Goal: Task Accomplishment & Management: Manage account settings

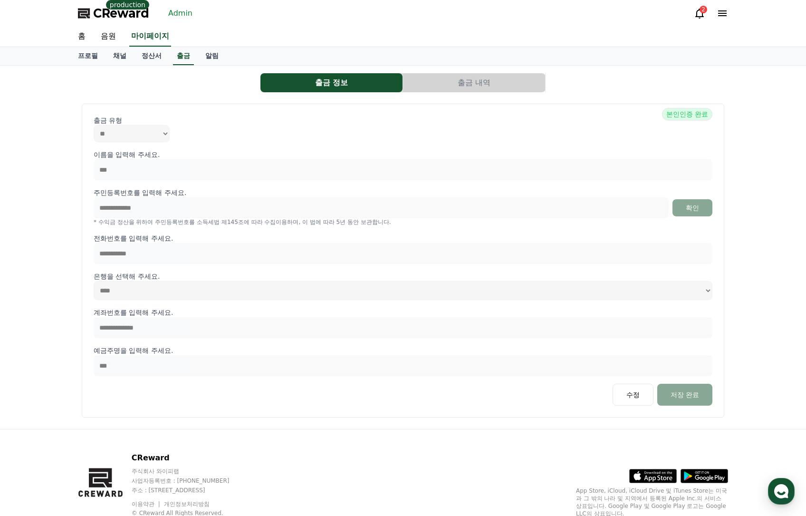
click at [166, 15] on link "Admin" at bounding box center [180, 13] width 32 height 15
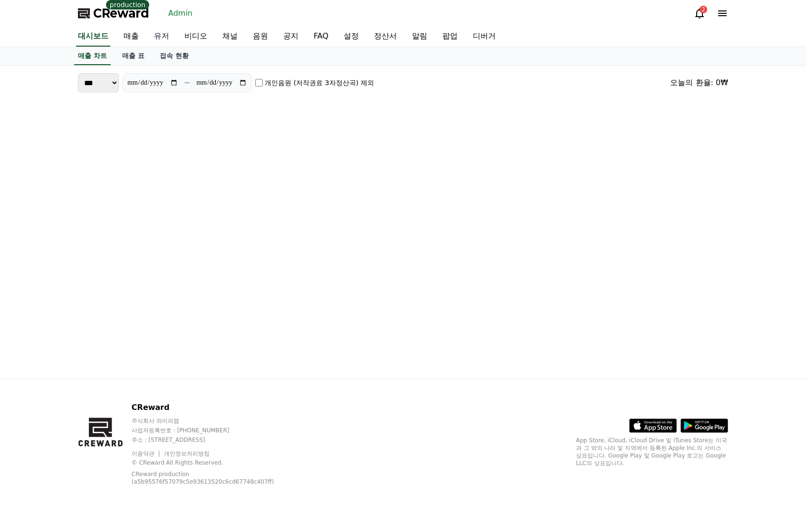
click at [168, 32] on link "유저" at bounding box center [161, 37] width 30 height 20
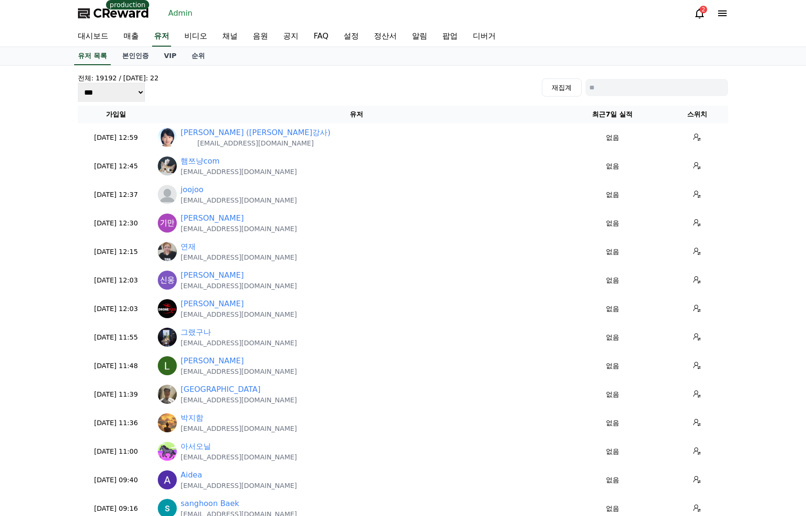
click at [643, 83] on input at bounding box center [657, 87] width 143 height 17
paste input "**********"
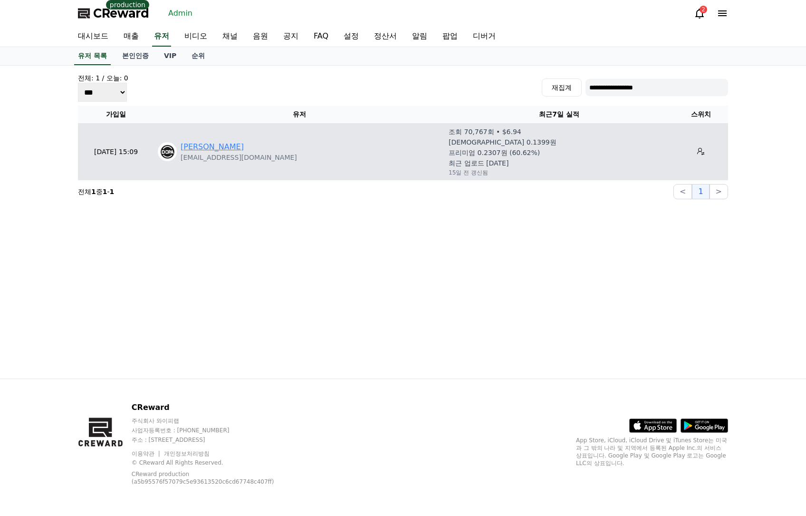
click at [201, 146] on link "최진혁" at bounding box center [212, 146] width 63 height 11
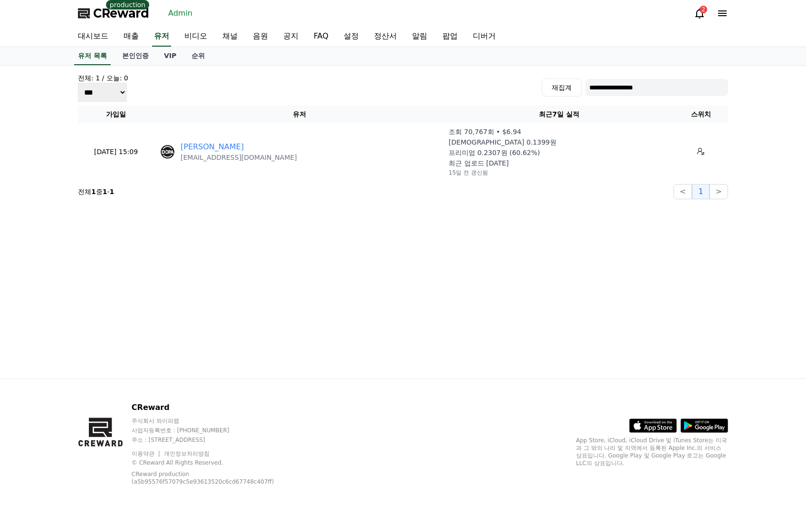
click at [637, 84] on input "**********" at bounding box center [657, 87] width 143 height 17
paste input
type input "**********"
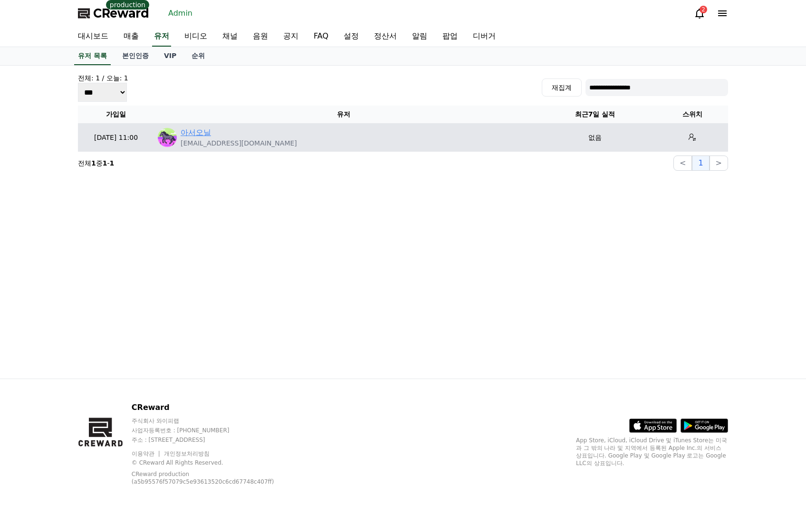
click at [210, 136] on link "아서오닐" at bounding box center [196, 132] width 30 height 11
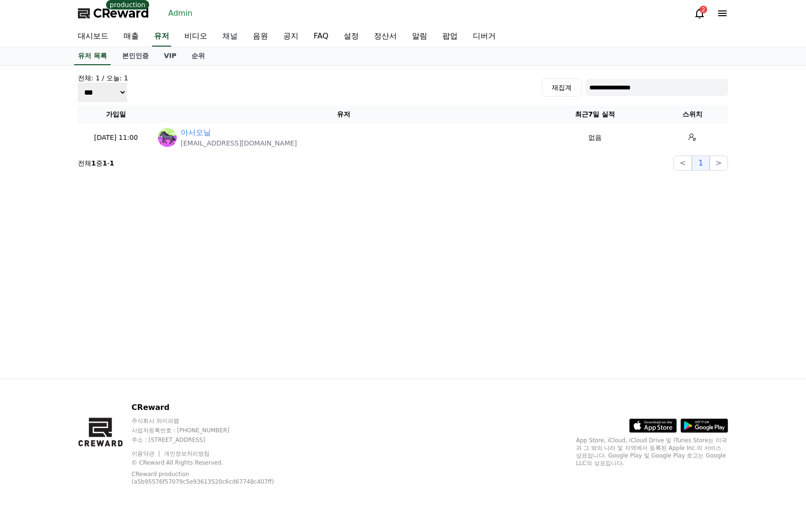
click at [235, 34] on link "채널" at bounding box center [230, 37] width 30 height 20
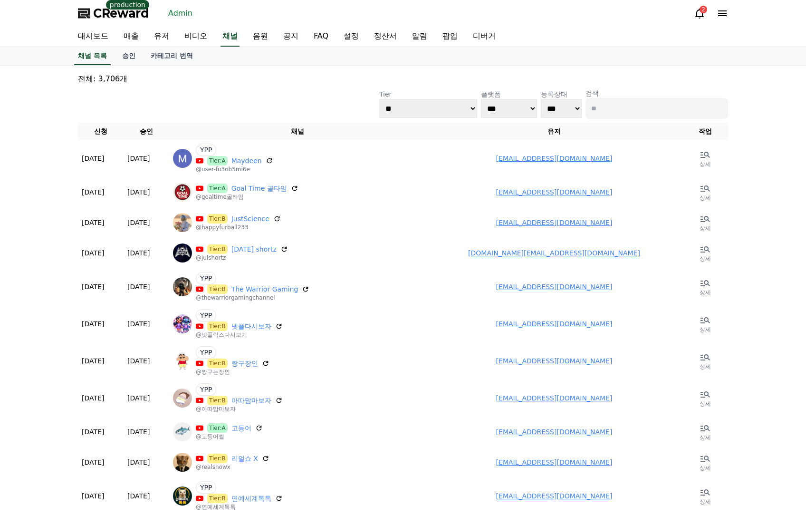
click at [620, 99] on input at bounding box center [657, 108] width 143 height 21
type input "*"
type input "**"
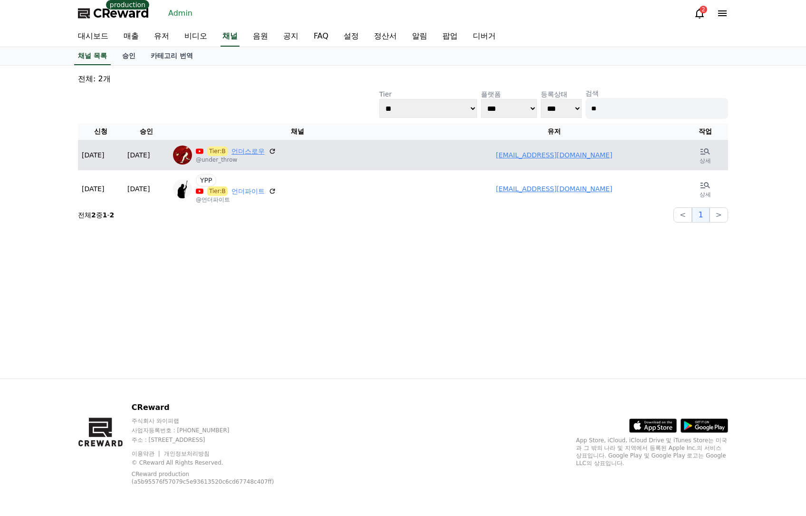
click at [256, 151] on link "언더스로우" at bounding box center [247, 151] width 33 height 10
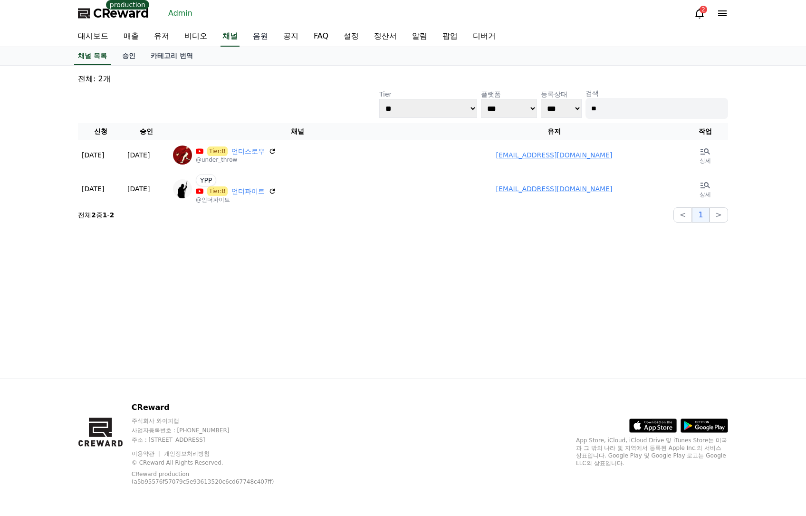
click at [255, 38] on link "음원" at bounding box center [260, 37] width 30 height 20
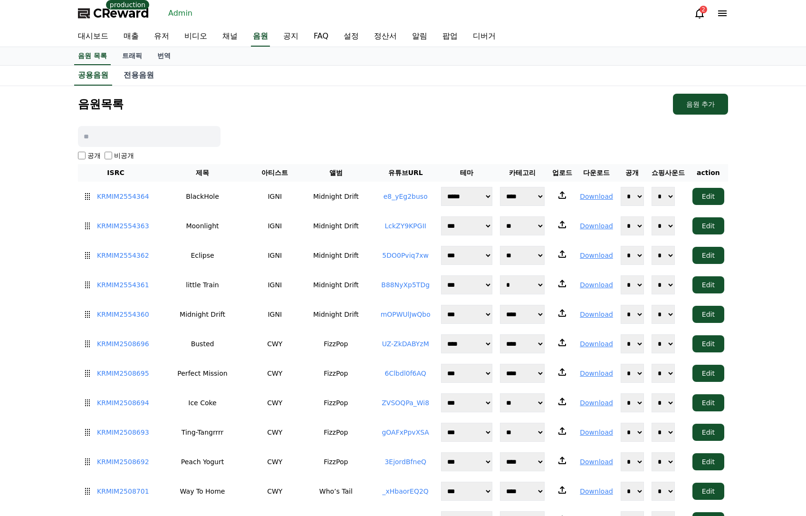
click at [281, 106] on div "음원목록 음원 추가" at bounding box center [403, 104] width 650 height 21
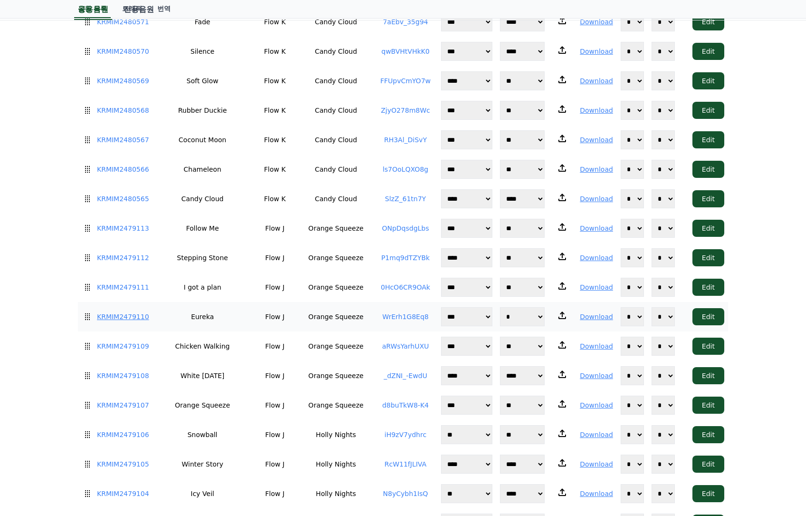
click at [117, 312] on link "KRMIM2479110" at bounding box center [123, 317] width 52 height 10
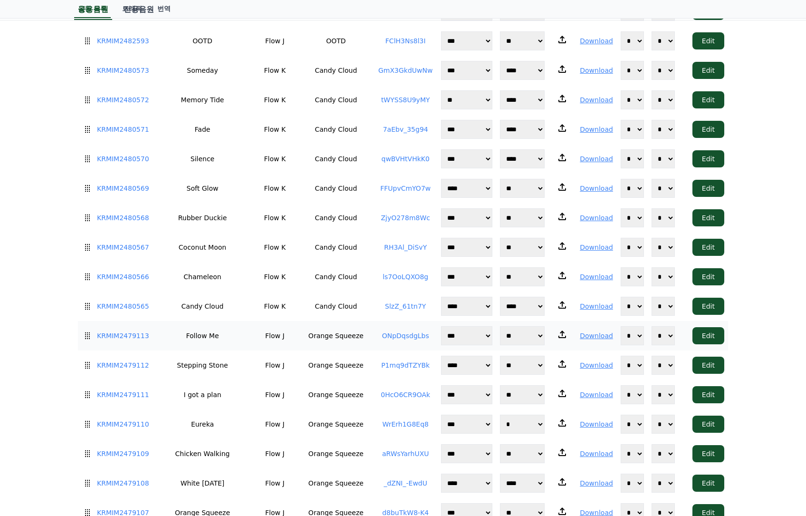
scroll to position [3409, 0]
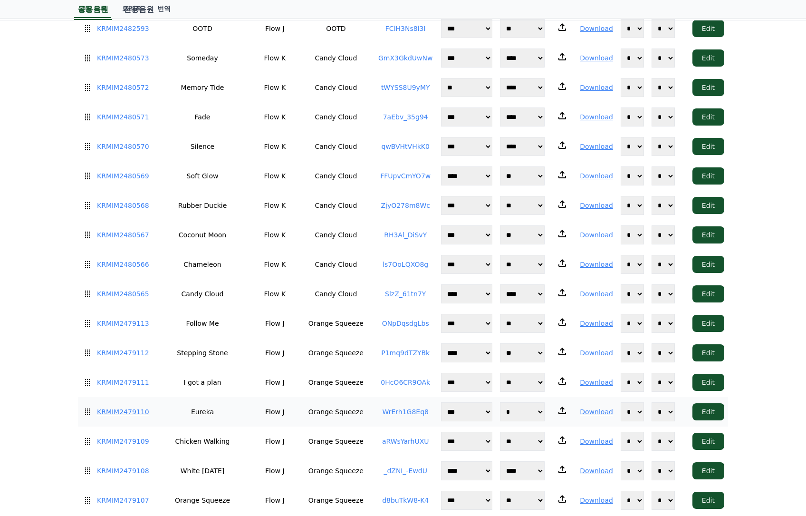
click at [135, 407] on link "KRMIM2479110" at bounding box center [123, 412] width 52 height 10
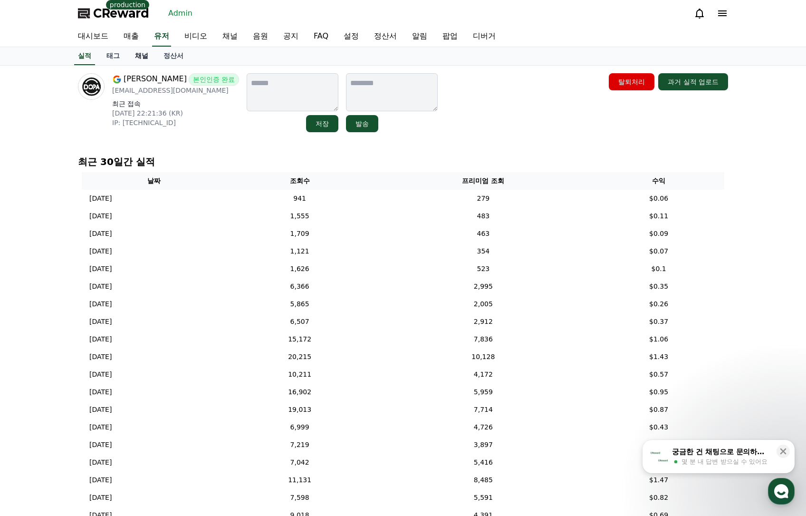
click at [142, 56] on link "채널" at bounding box center [141, 56] width 29 height 18
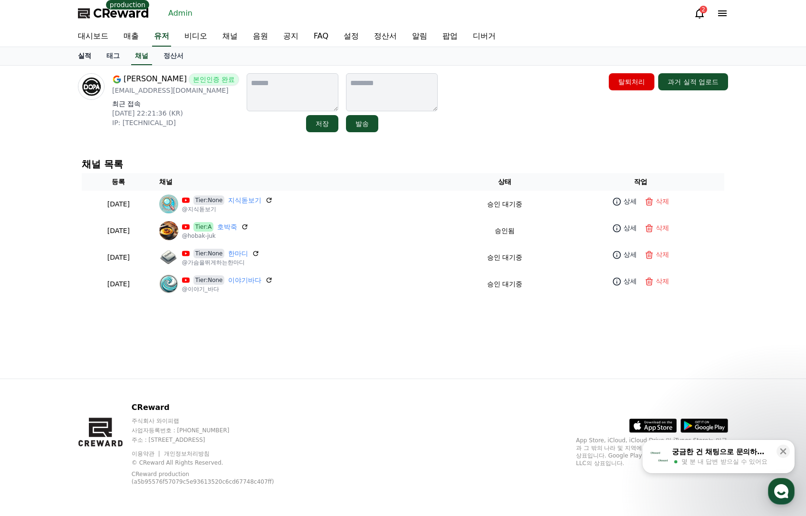
click at [80, 56] on link "실적" at bounding box center [84, 56] width 29 height 18
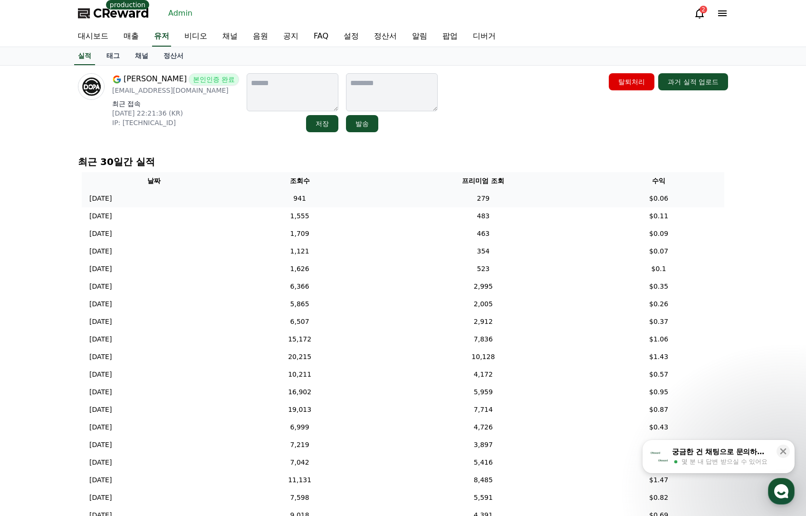
click at [575, 197] on td "279" at bounding box center [484, 199] width 220 height 18
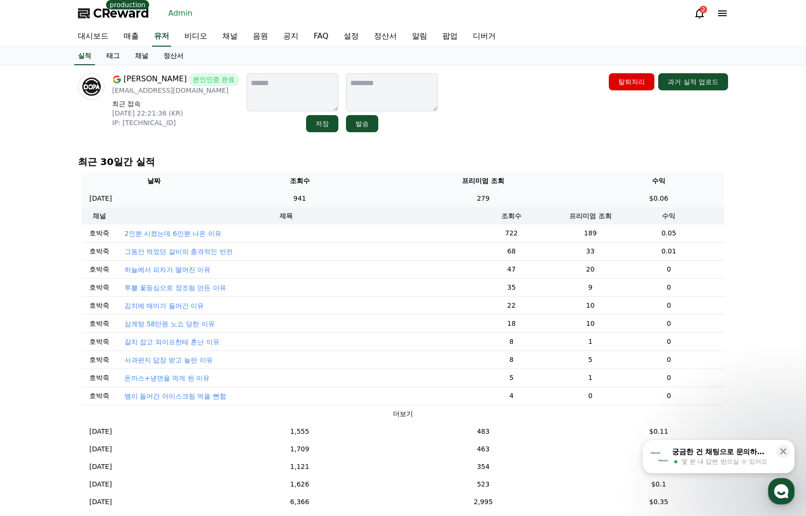
click at [573, 195] on td "279" at bounding box center [484, 199] width 220 height 18
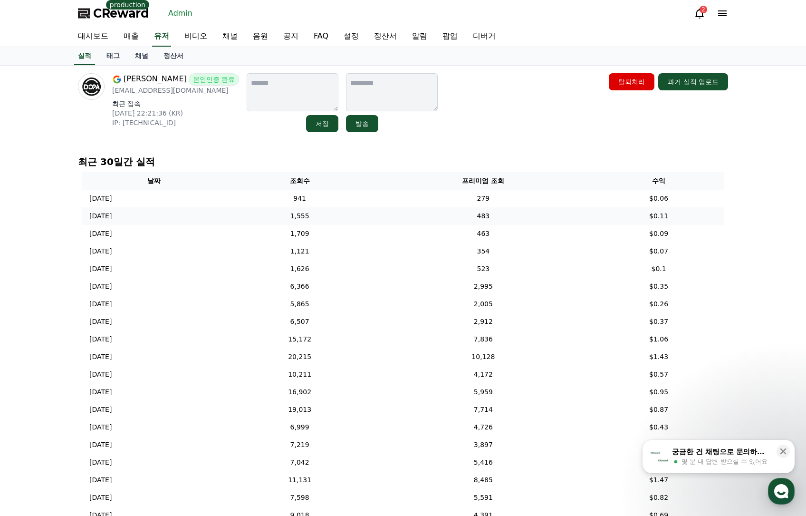
click at [575, 219] on td "483" at bounding box center [484, 216] width 220 height 18
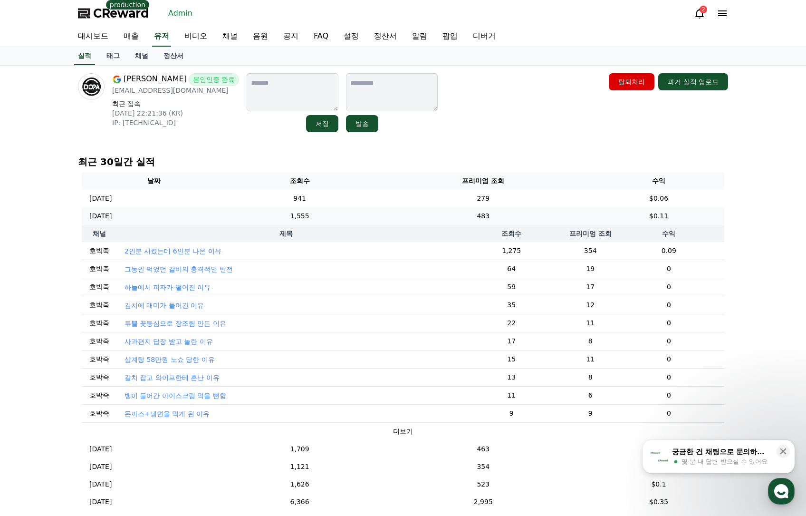
click at [574, 220] on td "483" at bounding box center [484, 216] width 220 height 18
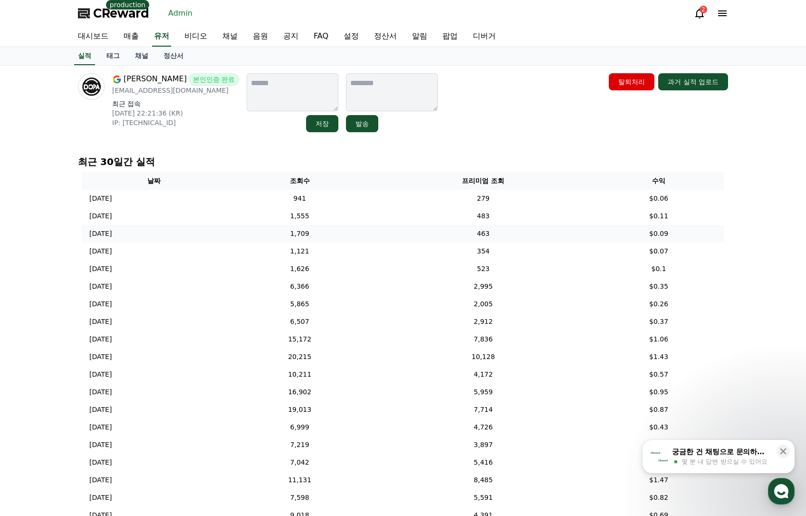
click at [561, 237] on td "463" at bounding box center [484, 234] width 220 height 18
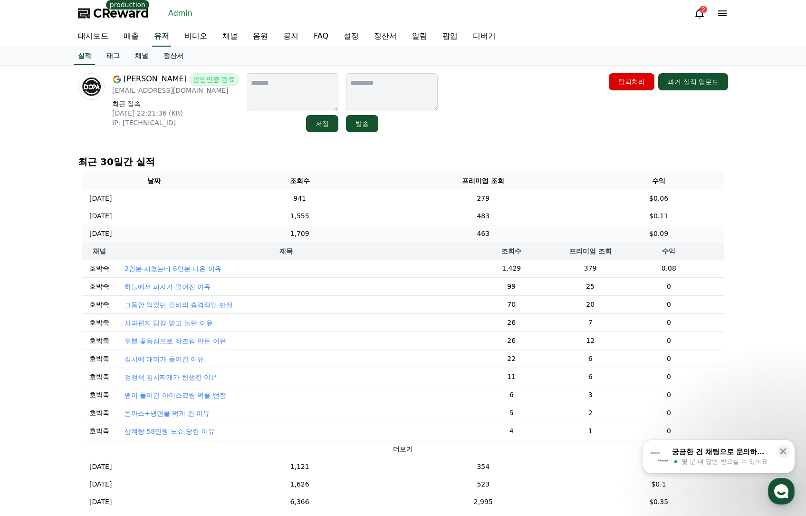
click at [561, 237] on td "463" at bounding box center [484, 234] width 220 height 18
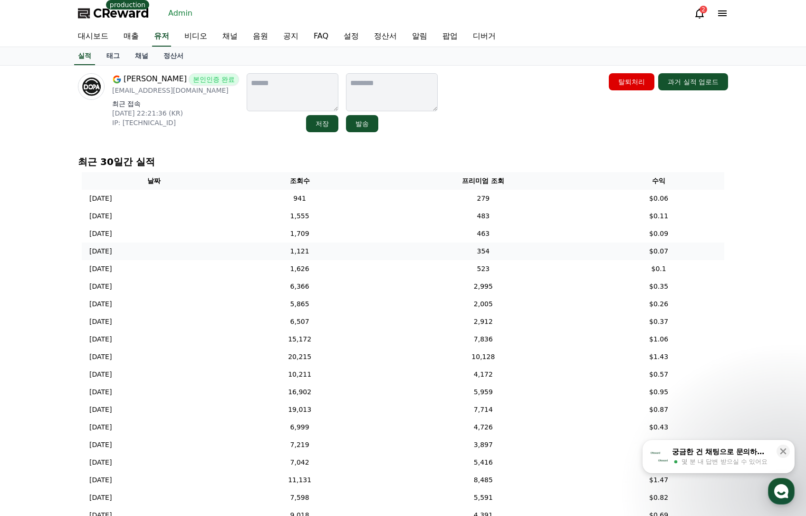
click at [561, 259] on td "354" at bounding box center [484, 251] width 220 height 18
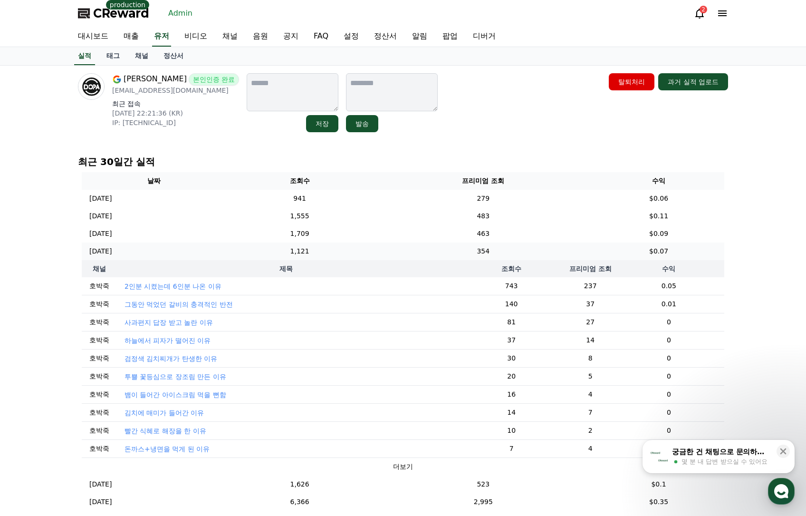
click at [561, 259] on td "354" at bounding box center [484, 251] width 220 height 18
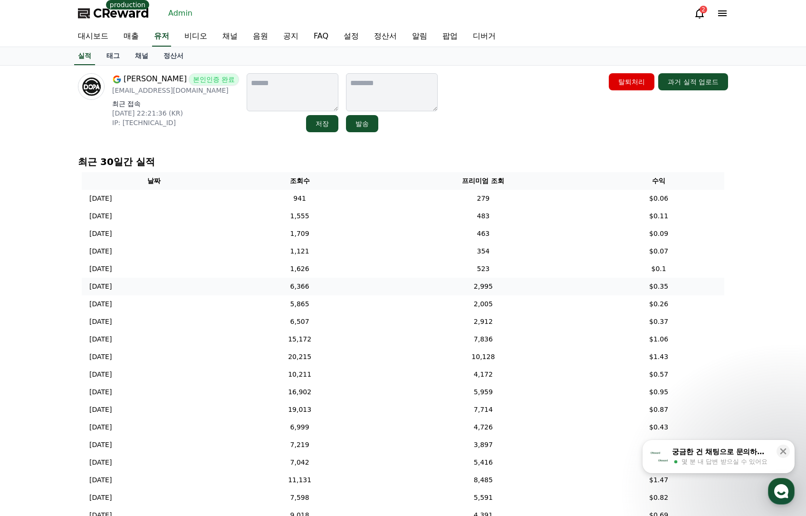
click at [561, 280] on td "2,995" at bounding box center [484, 287] width 220 height 18
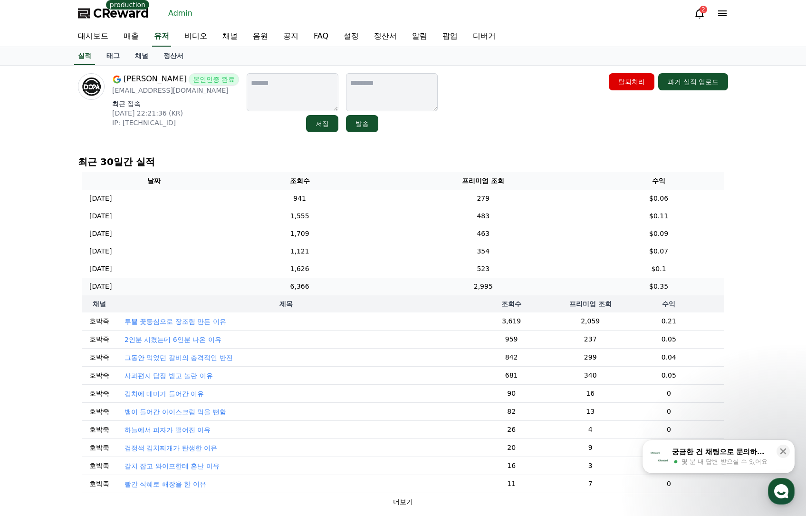
click at [561, 280] on td "2,995" at bounding box center [484, 287] width 220 height 18
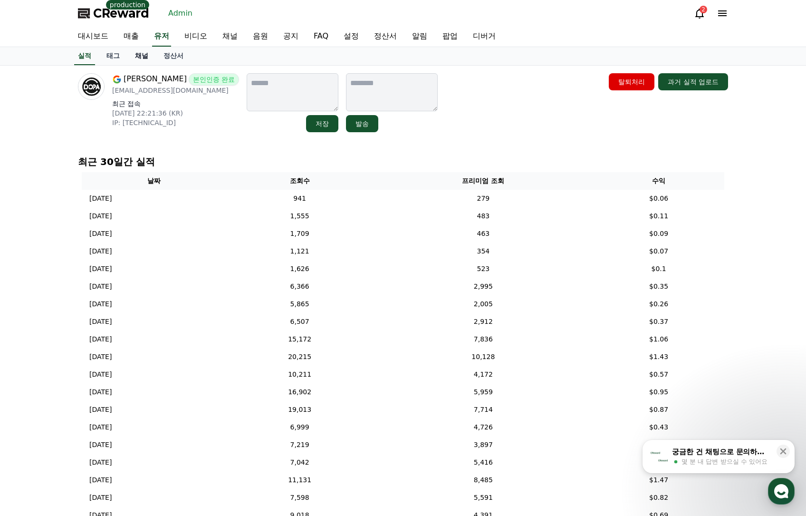
click at [135, 61] on link "채널" at bounding box center [141, 56] width 29 height 18
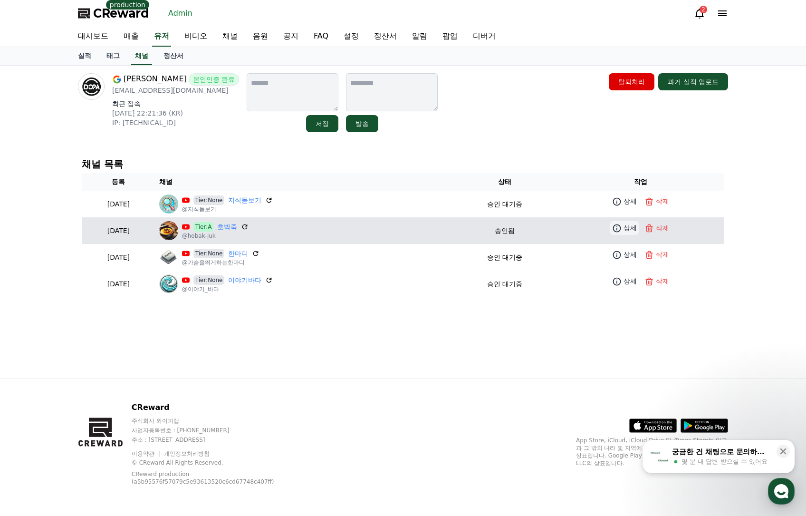
click at [618, 230] on icon at bounding box center [617, 228] width 10 height 10
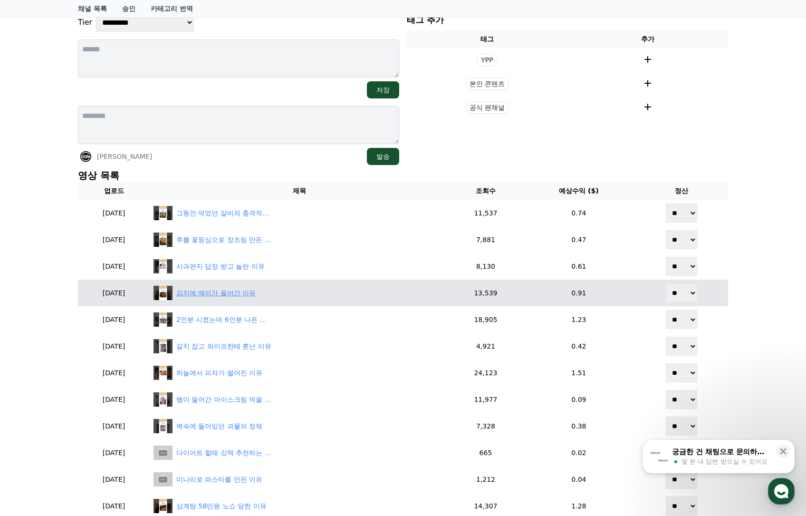
scroll to position [143, 0]
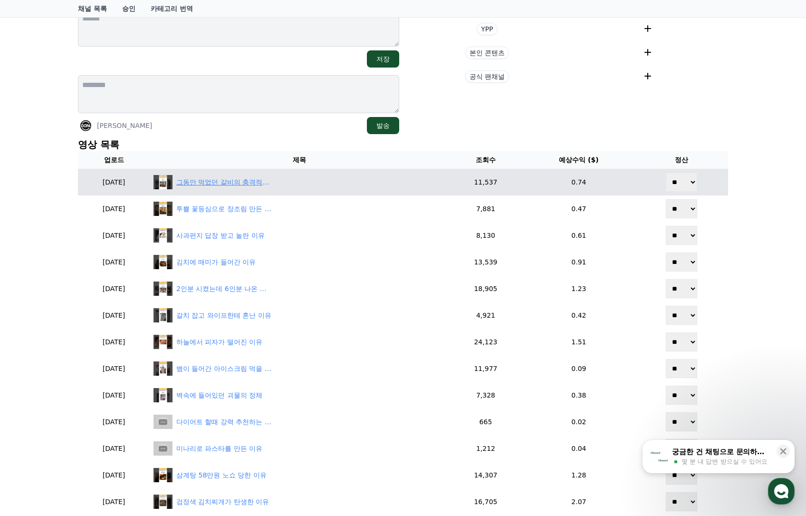
click at [240, 182] on div "그동안 먹었던 갈비의 충격적인 반전" at bounding box center [223, 182] width 95 height 10
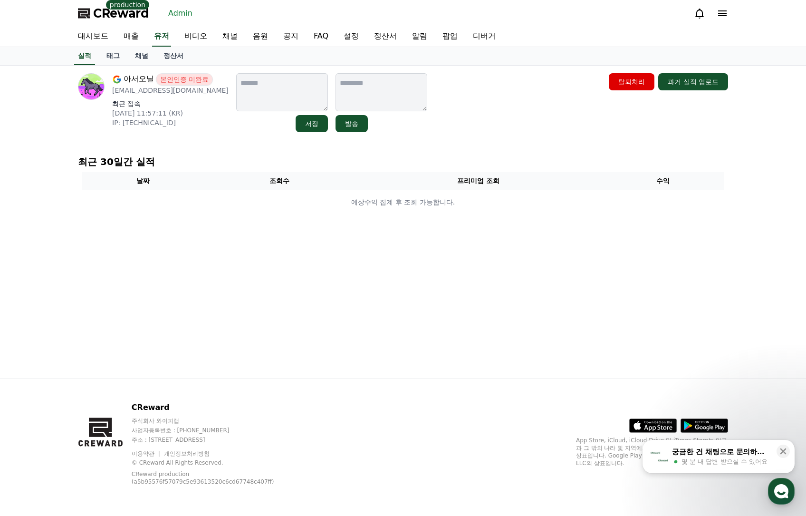
click at [142, 53] on link "채널" at bounding box center [141, 56] width 29 height 18
click at [154, 36] on link "유저" at bounding box center [161, 37] width 19 height 20
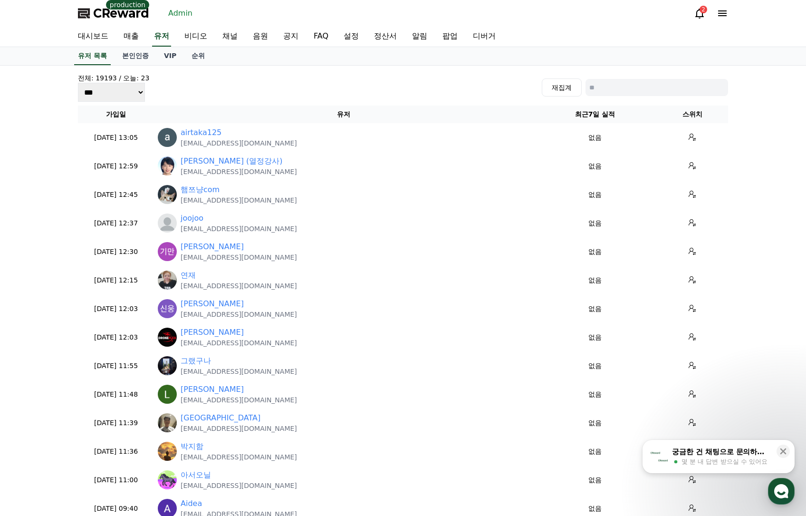
click at [651, 83] on input at bounding box center [657, 87] width 143 height 17
paste input "**********"
type input "**********"
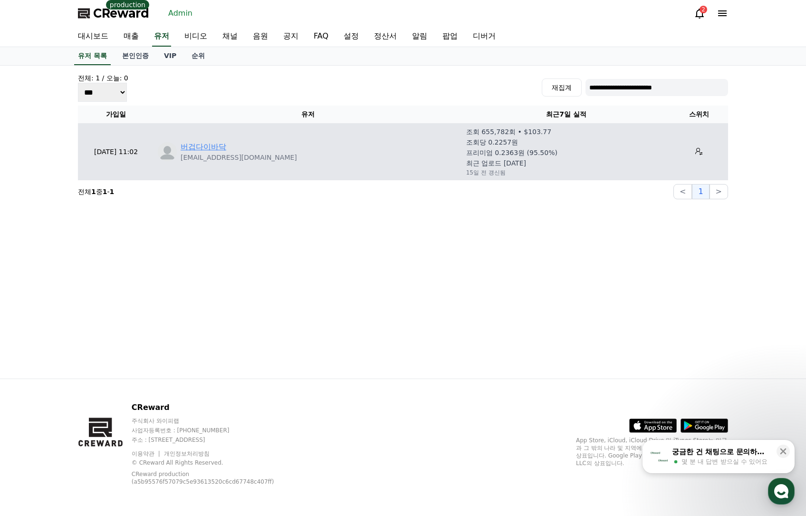
click at [211, 144] on link "버겁다이바닥" at bounding box center [204, 146] width 46 height 11
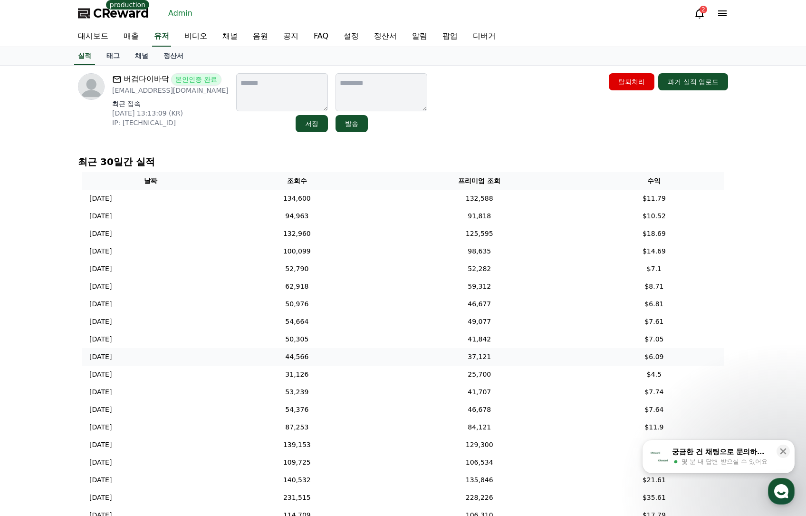
click at [337, 353] on td "44,566" at bounding box center [297, 357] width 156 height 18
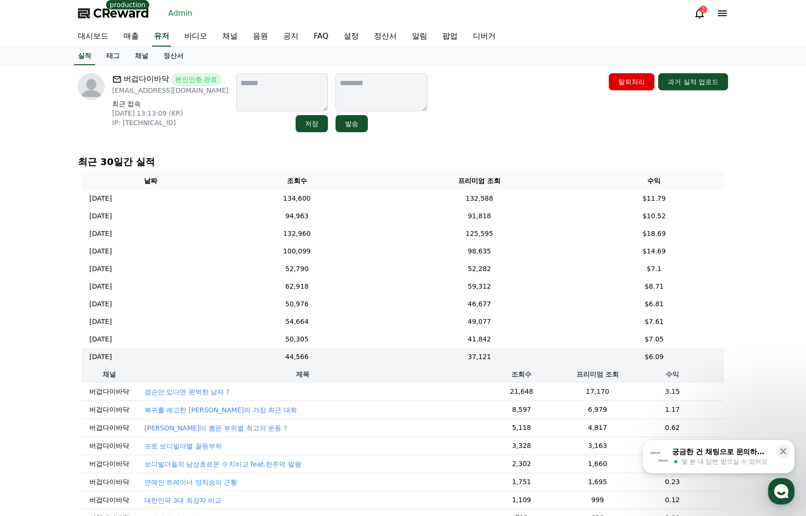
click at [212, 390] on p "겸손만 있다면 완벅한 남자 ?" at bounding box center [186, 392] width 85 height 10
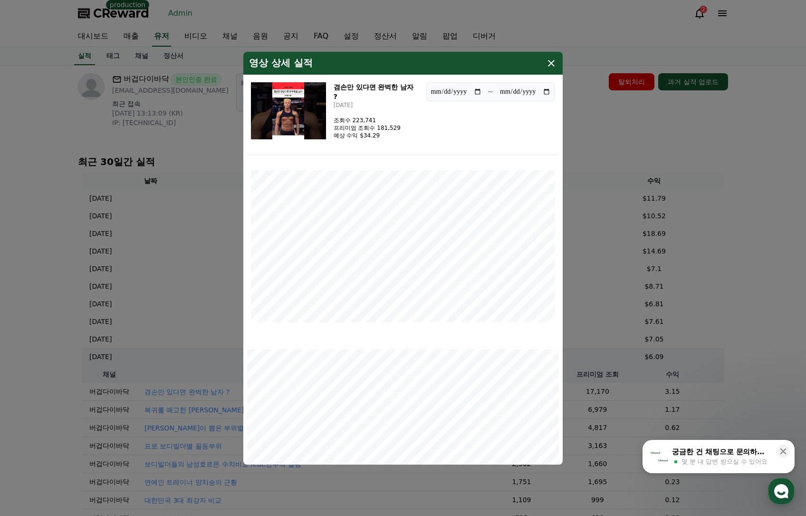
click at [284, 122] on img "modal" at bounding box center [288, 110] width 75 height 57
click at [556, 66] on icon "modal" at bounding box center [551, 63] width 11 height 11
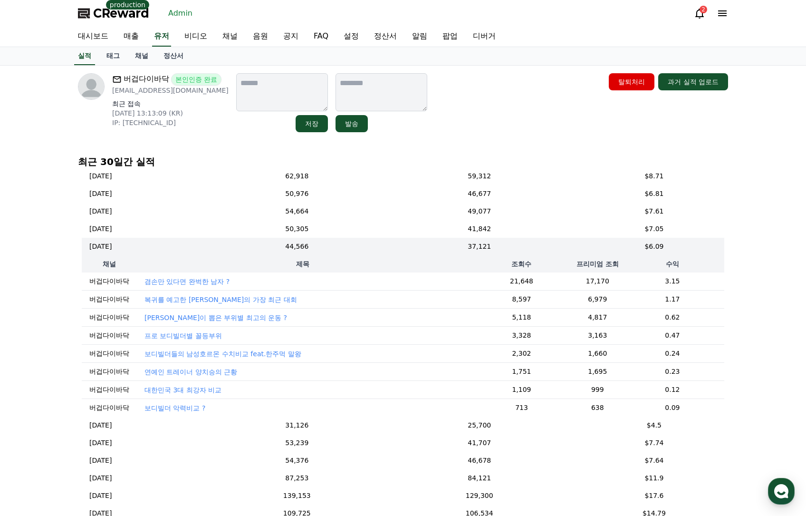
scroll to position [80, 0]
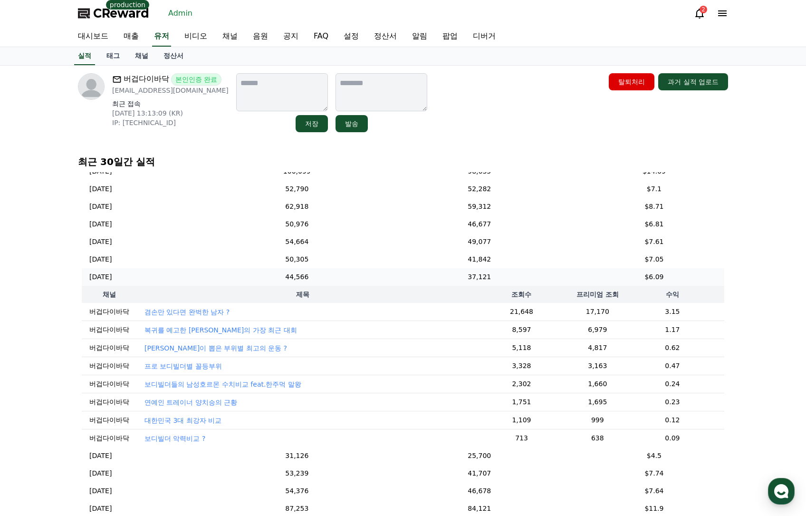
click at [429, 279] on td "37,121" at bounding box center [479, 277] width 209 height 18
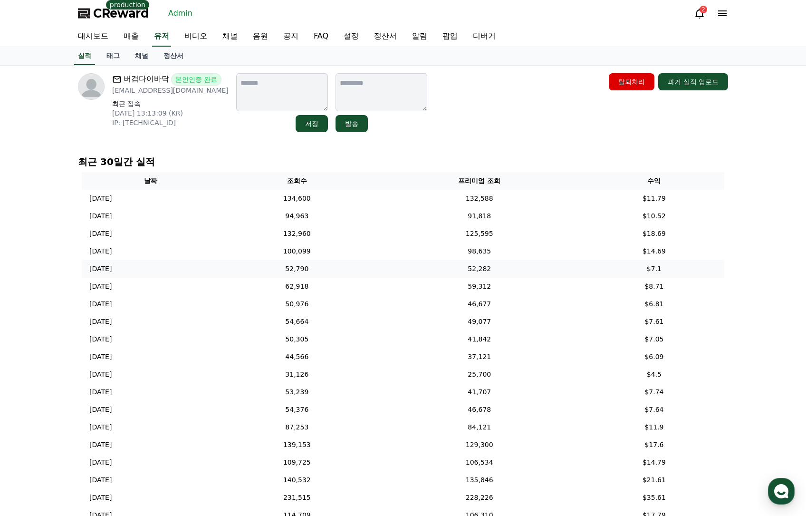
click at [429, 276] on td "52,282" at bounding box center [479, 269] width 209 height 18
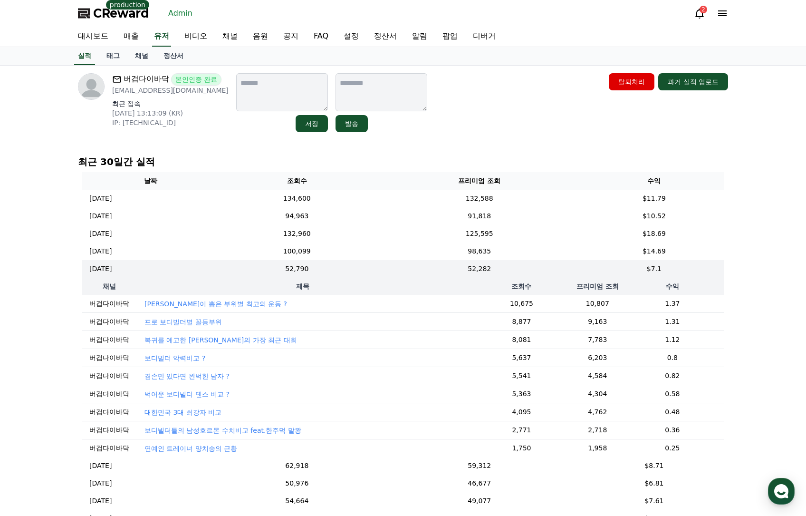
click at [223, 308] on p "[PERSON_NAME]이 뽑은 부위별 최고의 운동 ?" at bounding box center [215, 304] width 143 height 10
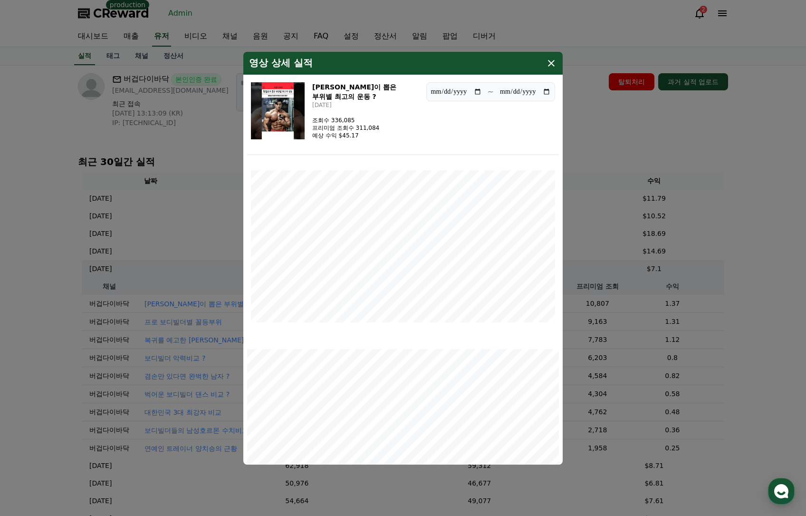
click at [270, 125] on img "modal" at bounding box center [278, 110] width 54 height 57
click at [551, 69] on div "영상 상세 실적" at bounding box center [402, 63] width 319 height 23
click at [549, 67] on icon "modal" at bounding box center [551, 63] width 11 height 11
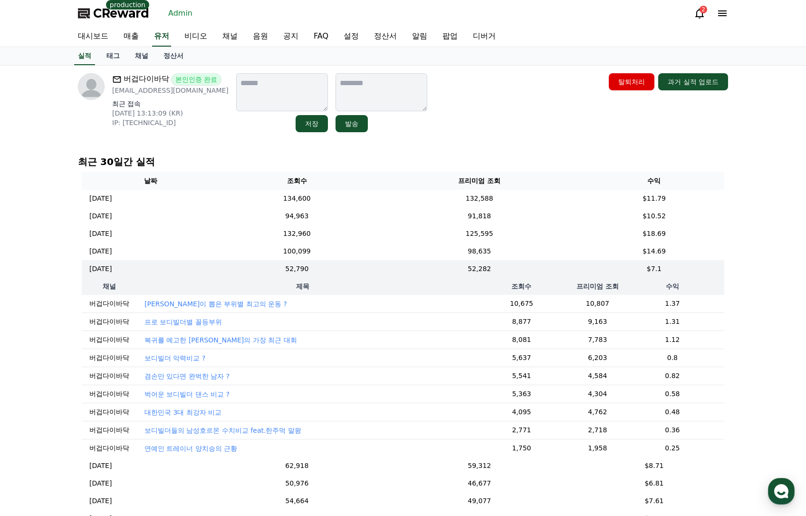
click at [511, 197] on td "132,588" at bounding box center [479, 199] width 209 height 18
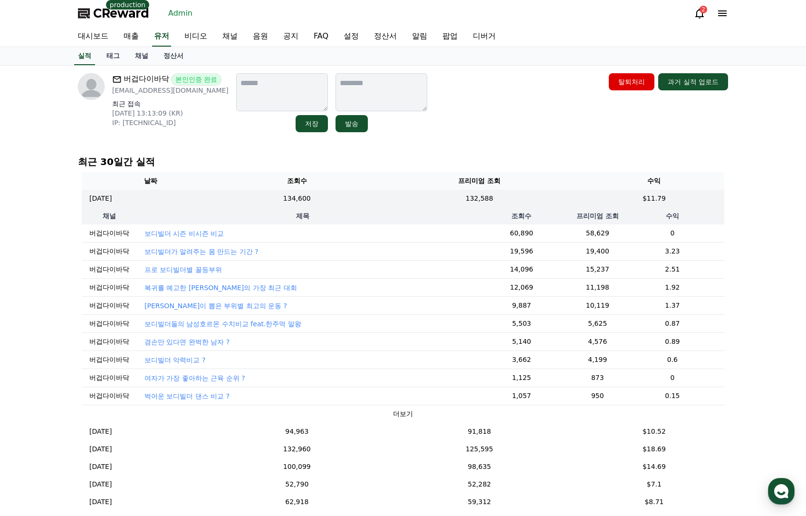
click at [194, 229] on p "보디빌더 시즌 비시즌 비교" at bounding box center [183, 234] width 79 height 10
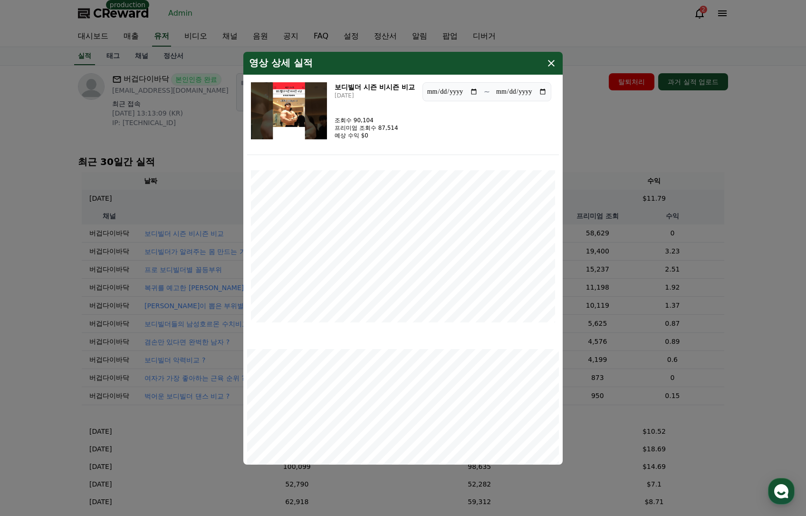
click at [553, 63] on icon "modal" at bounding box center [551, 63] width 11 height 11
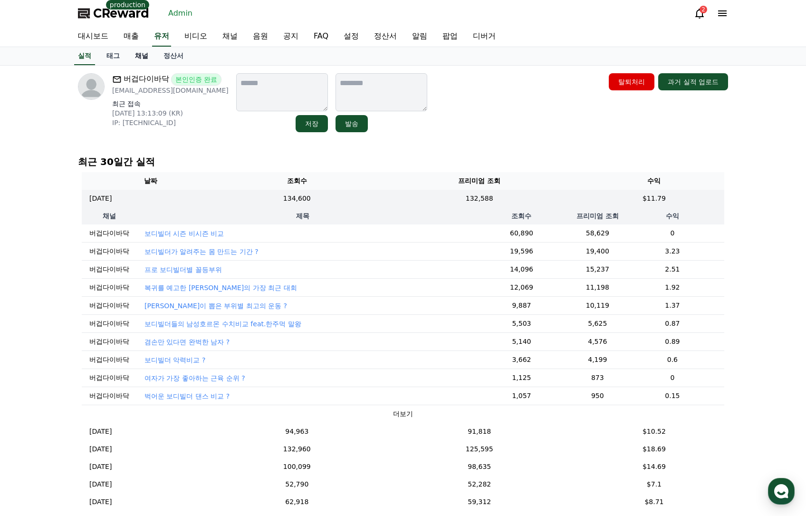
click at [141, 55] on link "채널" at bounding box center [141, 56] width 29 height 18
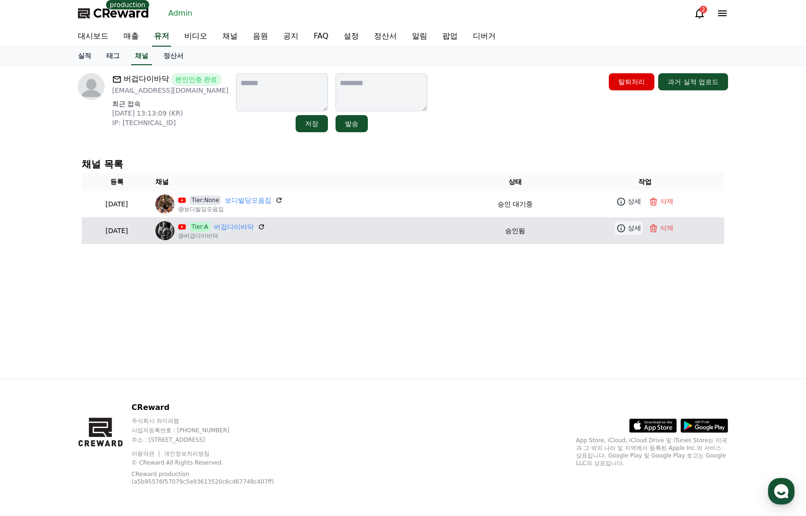
click at [625, 228] on icon at bounding box center [621, 228] width 8 height 8
click at [637, 233] on link "상세" at bounding box center [629, 228] width 29 height 14
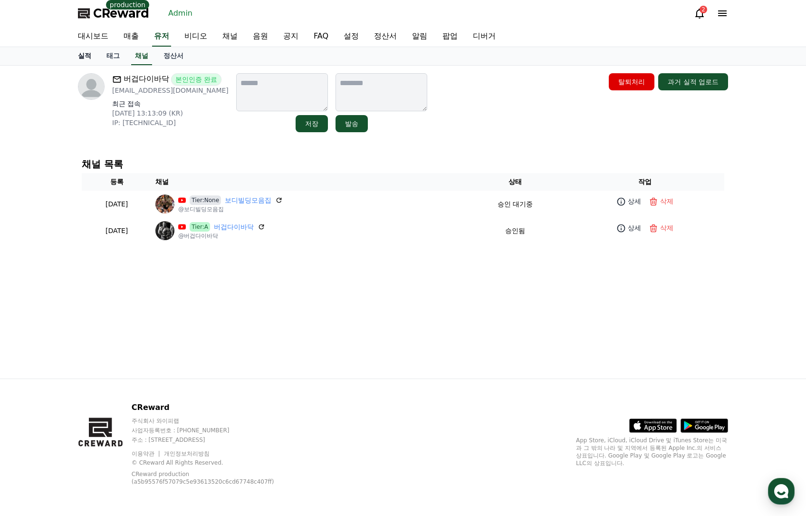
click at [88, 58] on link "실적" at bounding box center [84, 56] width 29 height 18
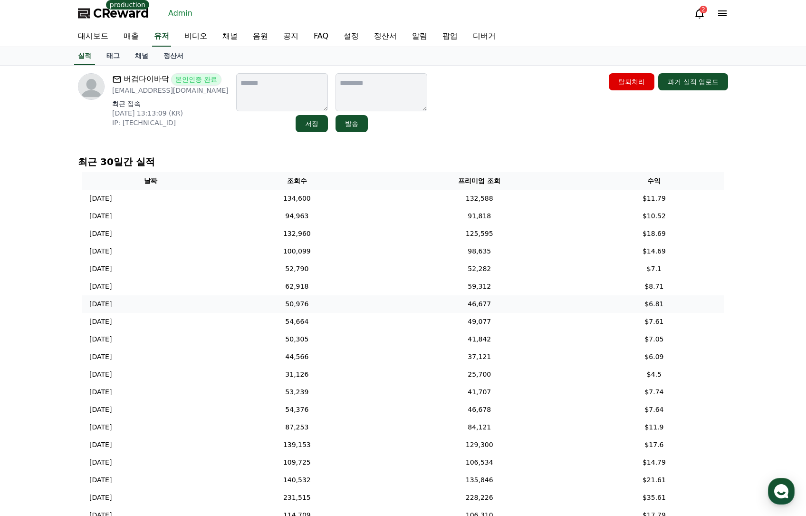
click at [344, 309] on td "50,976" at bounding box center [297, 304] width 156 height 18
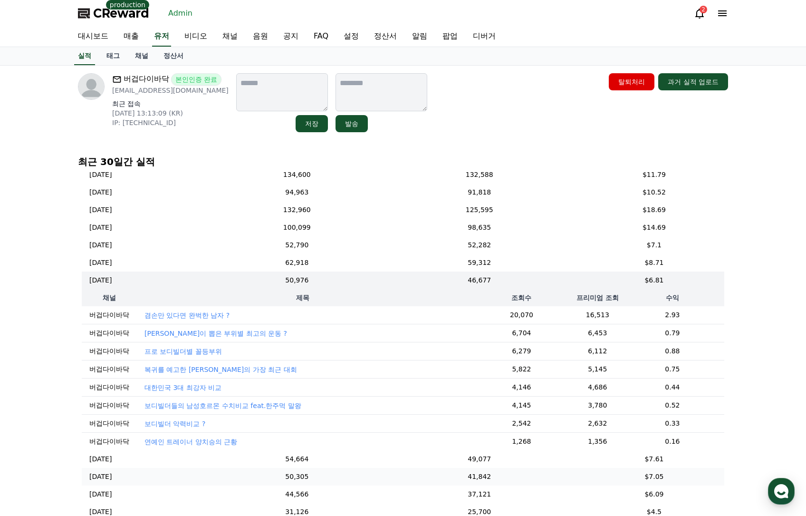
scroll to position [95, 0]
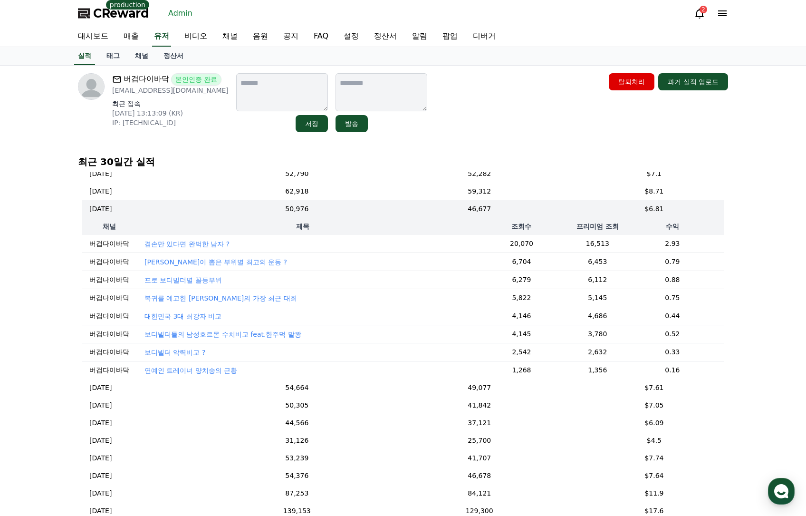
click at [199, 247] on p "겸손만 있다면 완벅한 남자 ?" at bounding box center [186, 244] width 85 height 10
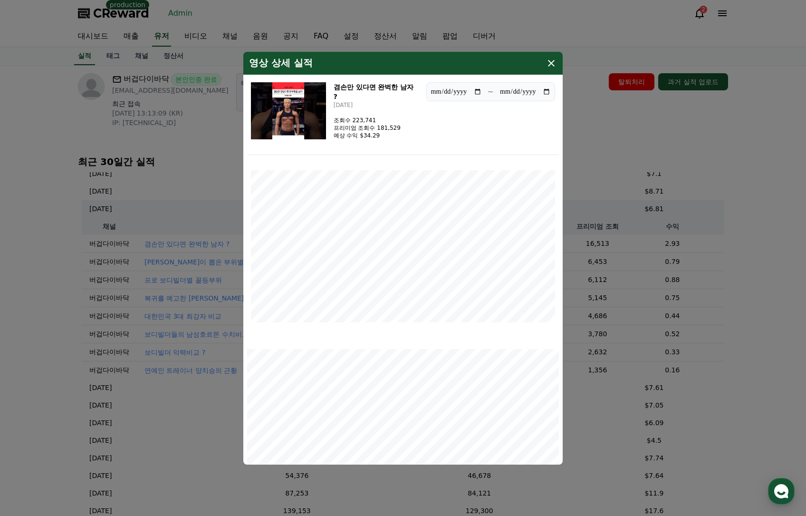
click at [300, 125] on img "modal" at bounding box center [288, 110] width 75 height 57
click at [551, 55] on div "영상 상세 실적" at bounding box center [402, 63] width 319 height 23
click at [548, 66] on icon "modal" at bounding box center [551, 63] width 11 height 11
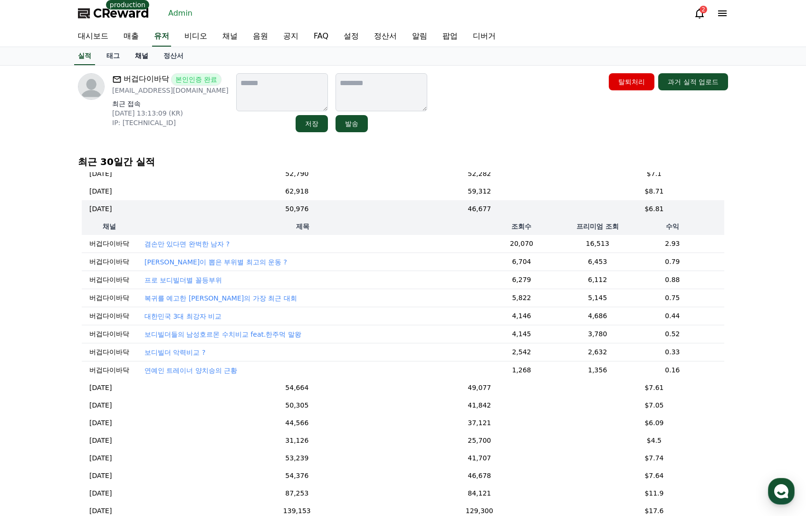
click at [142, 53] on link "채널" at bounding box center [141, 56] width 29 height 18
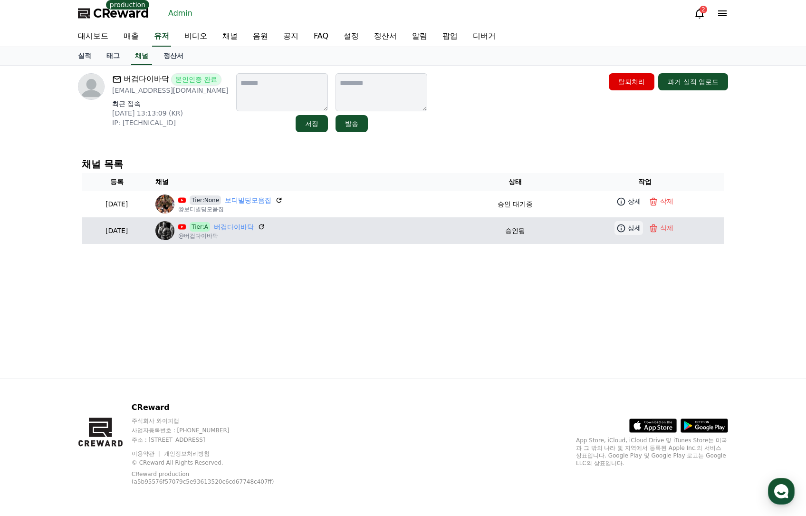
click at [636, 230] on p "상세" at bounding box center [634, 228] width 13 height 10
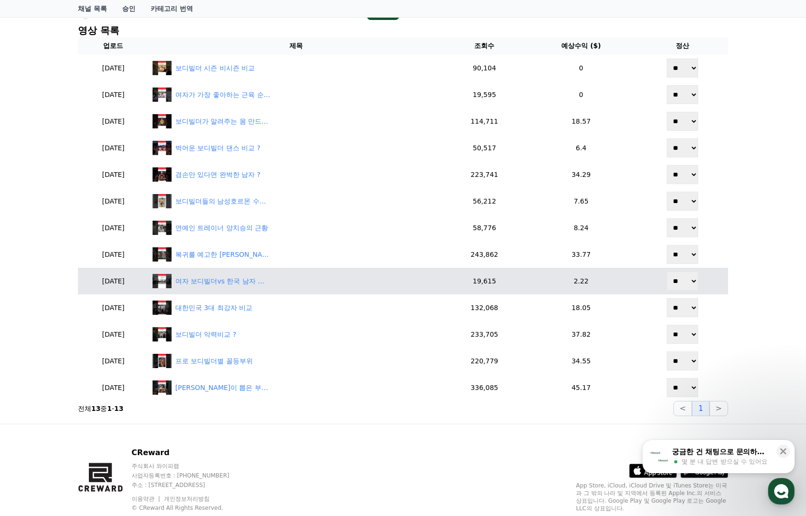
scroll to position [254, 0]
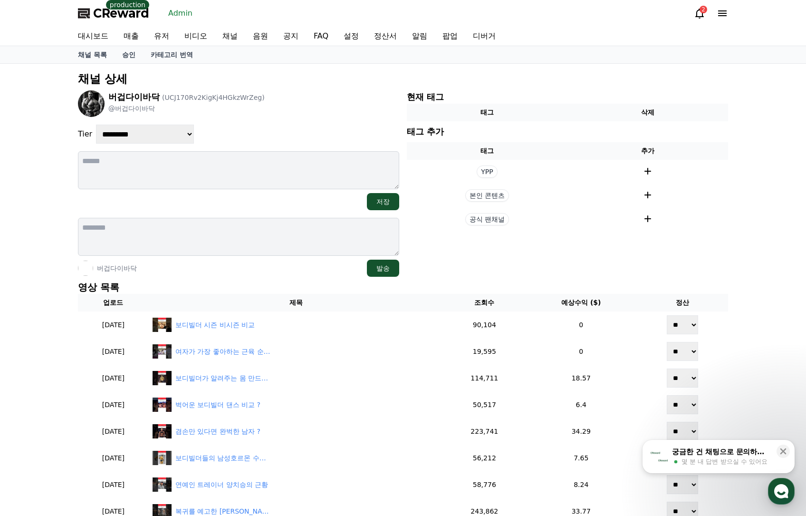
click at [383, 81] on p "채널 상세" at bounding box center [403, 78] width 650 height 15
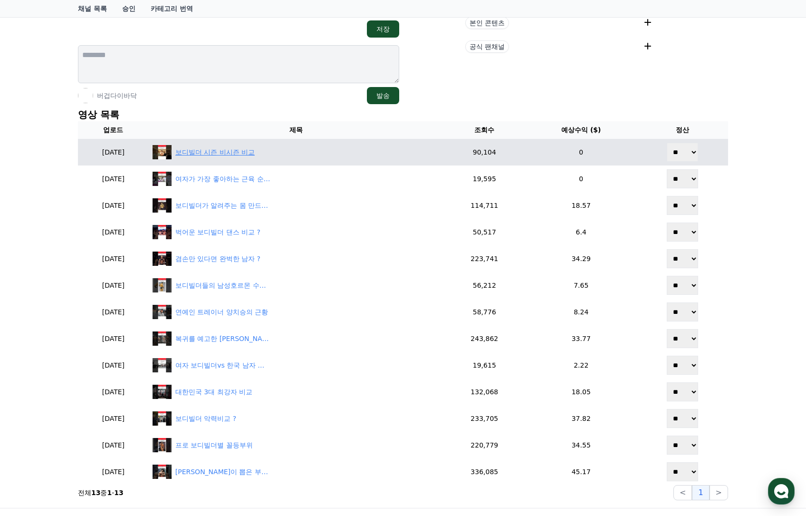
scroll to position [190, 0]
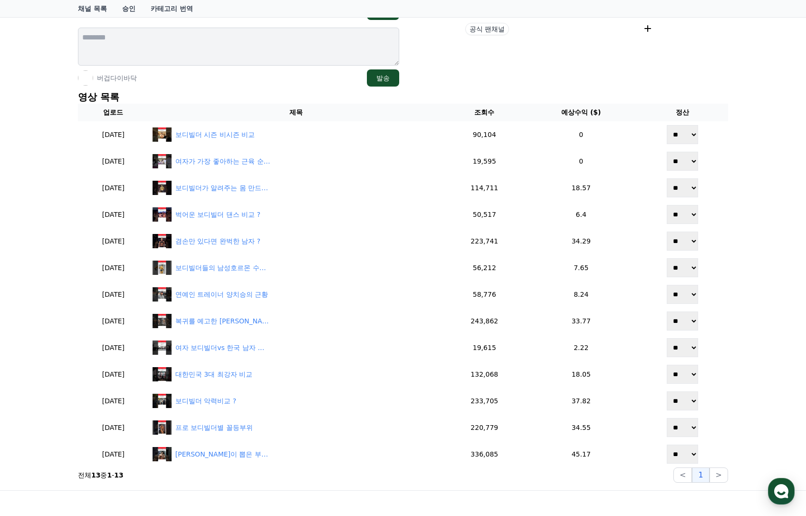
drag, startPoint x: 49, startPoint y: 280, endPoint x: 45, endPoint y: 293, distance: 13.5
click at [45, 293] on div "**********" at bounding box center [403, 182] width 806 height 616
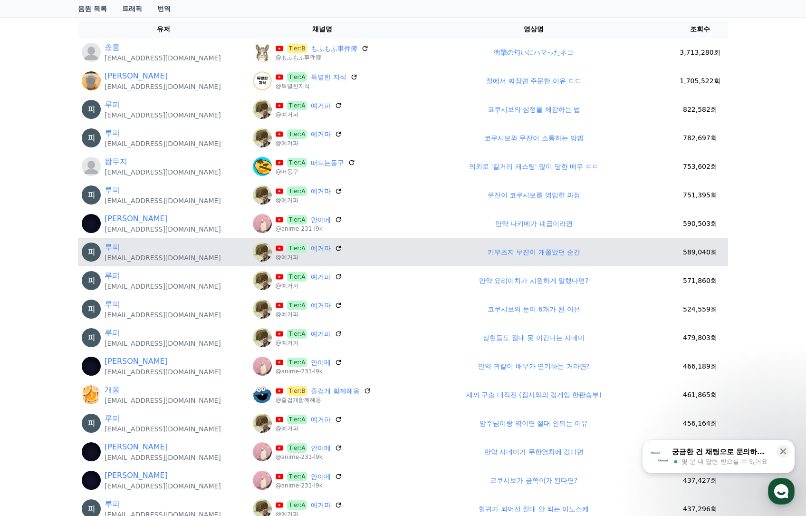
scroll to position [143, 0]
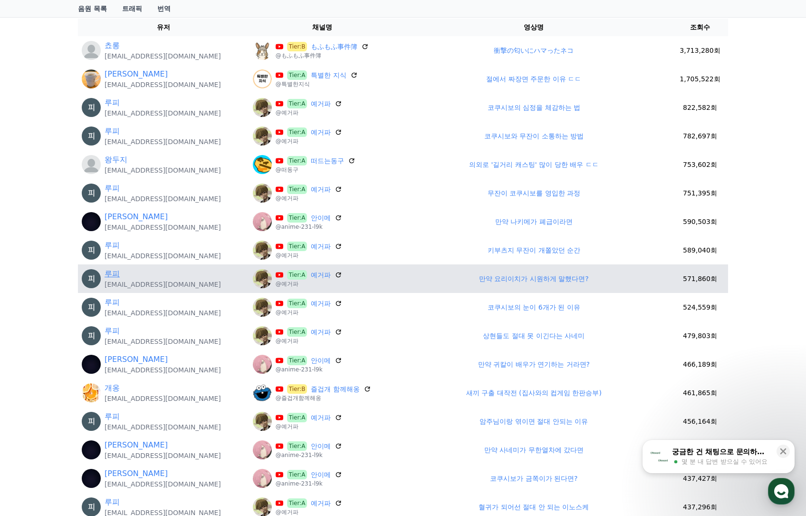
click at [118, 275] on link "루피" at bounding box center [112, 273] width 15 height 11
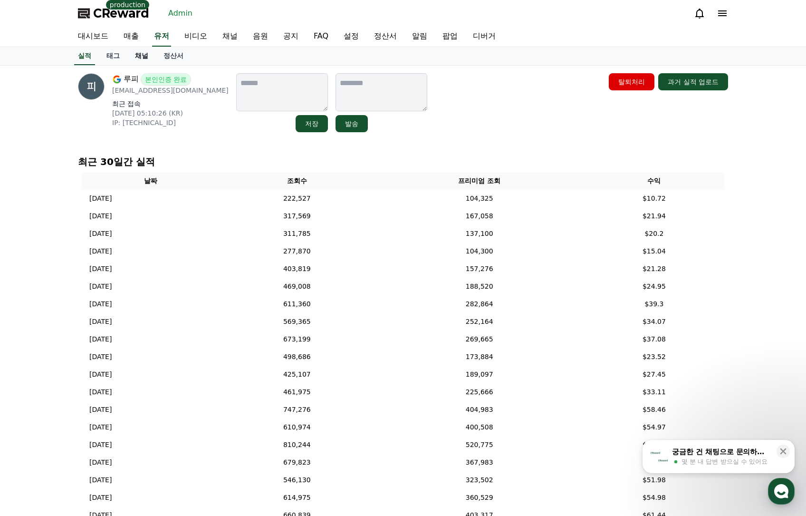
click at [140, 61] on link "채널" at bounding box center [141, 56] width 29 height 18
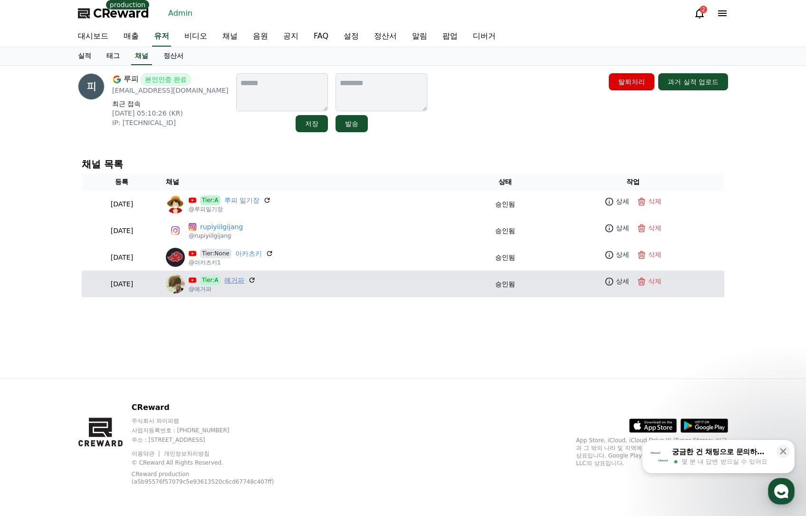
click at [244, 281] on link "예거파" at bounding box center [234, 280] width 20 height 10
click at [622, 282] on p "상세" at bounding box center [622, 281] width 13 height 10
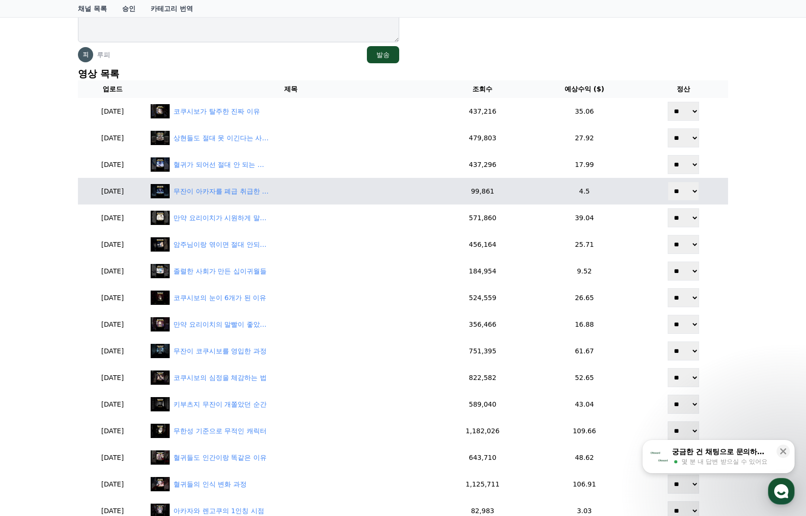
scroll to position [238, 0]
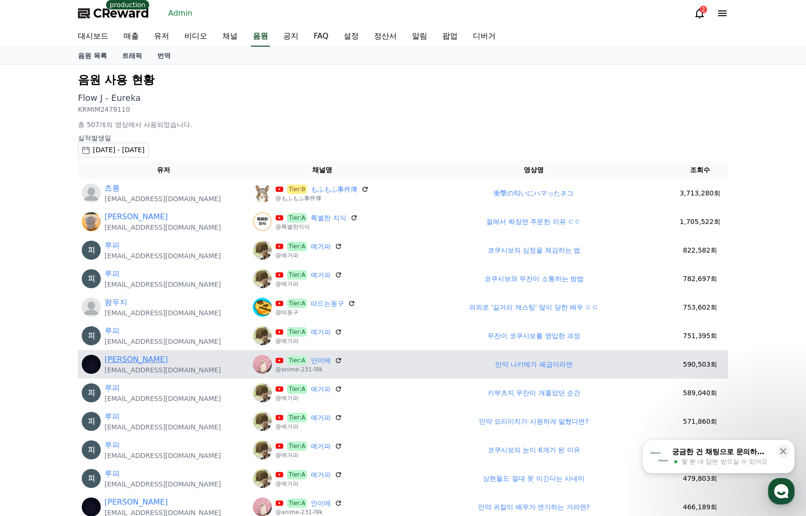
click at [114, 357] on link "[PERSON_NAME]" at bounding box center [136, 359] width 63 height 11
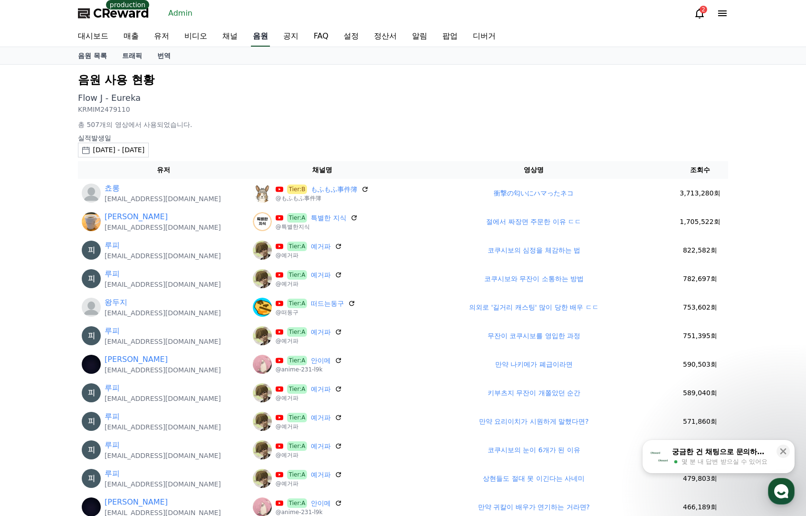
click at [254, 38] on link "음원" at bounding box center [260, 37] width 19 height 20
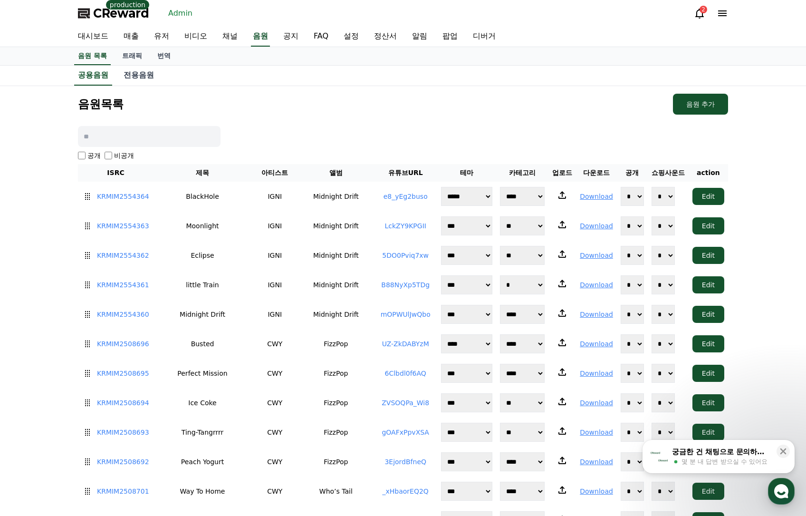
click at [399, 431] on link "gOAFxPpvXSA" at bounding box center [406, 432] width 48 height 8
click at [227, 36] on link "채널" at bounding box center [230, 37] width 30 height 20
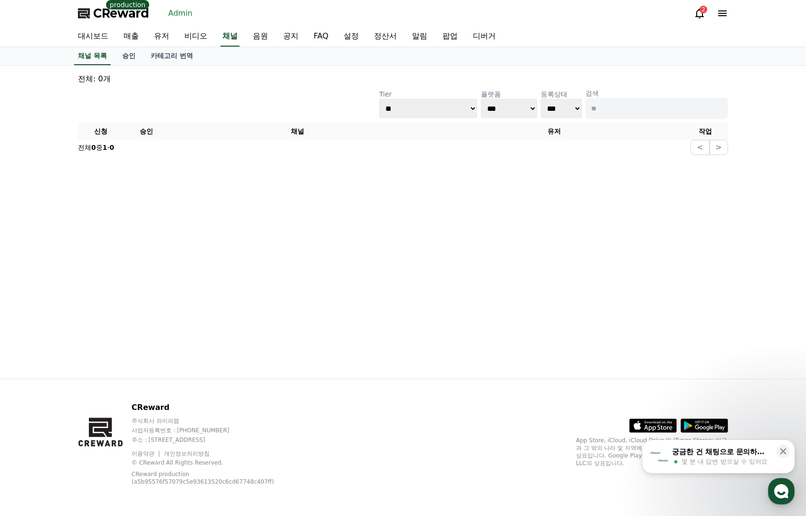
click at [664, 105] on input at bounding box center [657, 108] width 143 height 21
paste input "**********"
drag, startPoint x: 705, startPoint y: 106, endPoint x: 528, endPoint y: 115, distance: 177.0
click at [525, 115] on div "**********" at bounding box center [553, 103] width 349 height 30
type input "***"
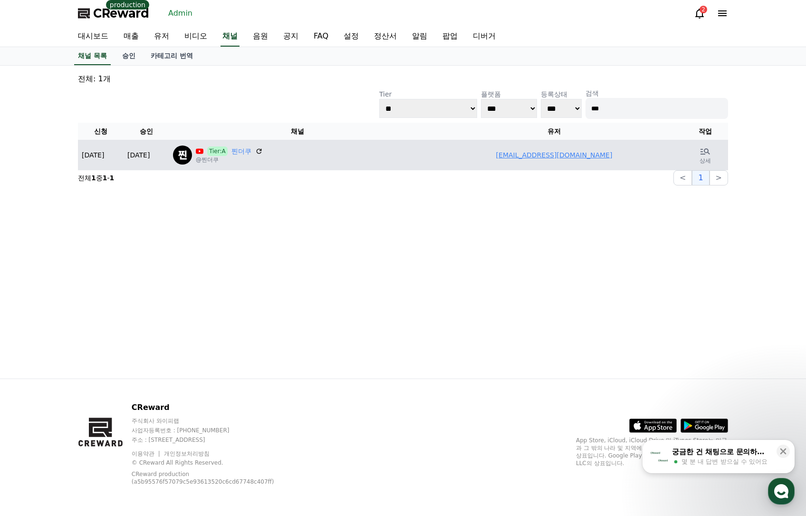
click at [555, 159] on link "qjwlsl@gmail.com" at bounding box center [554, 155] width 116 height 8
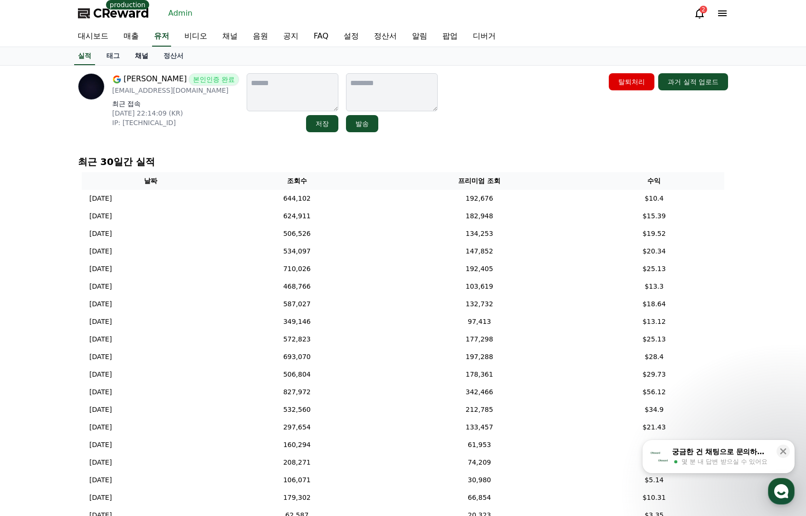
click at [144, 60] on link "채널" at bounding box center [141, 56] width 29 height 18
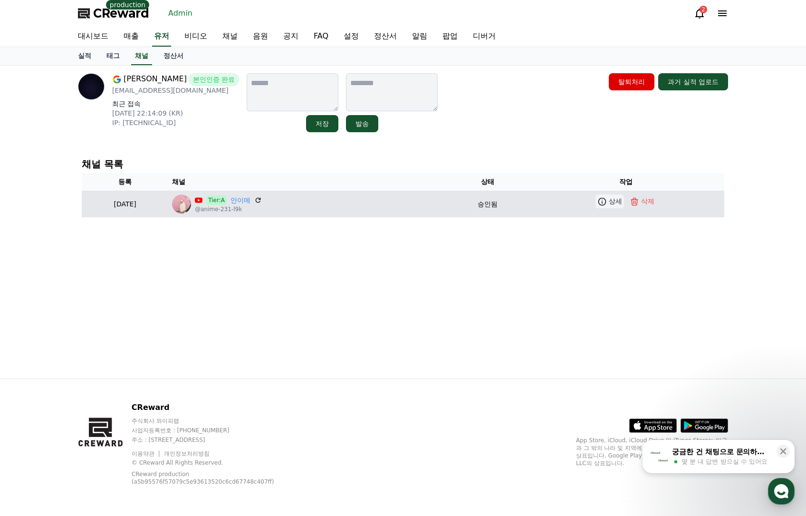
click at [606, 202] on icon at bounding box center [602, 201] width 8 height 8
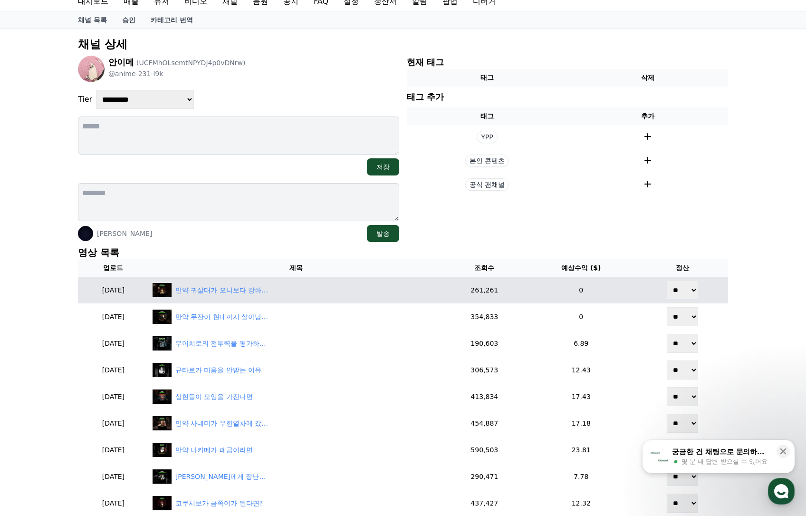
scroll to position [143, 0]
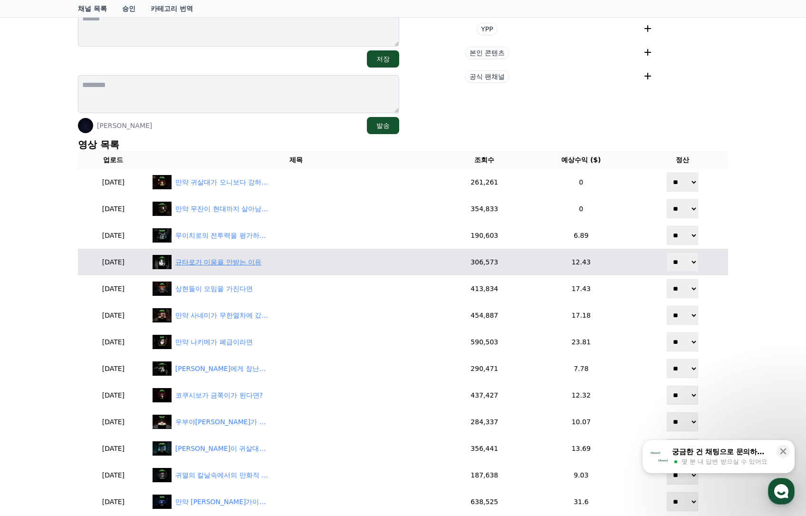
click at [242, 260] on div "규타로가 미움을 안받는 이유" at bounding box center [218, 262] width 86 height 10
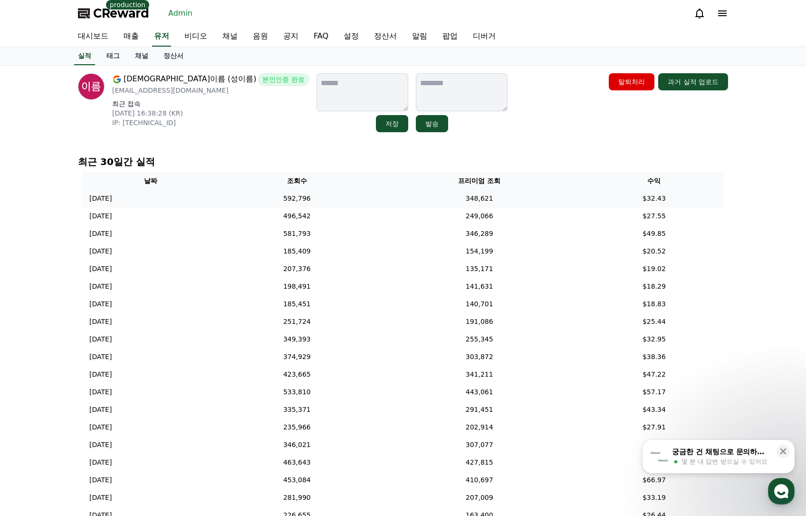
click at [446, 195] on td "348,621" at bounding box center [479, 199] width 209 height 18
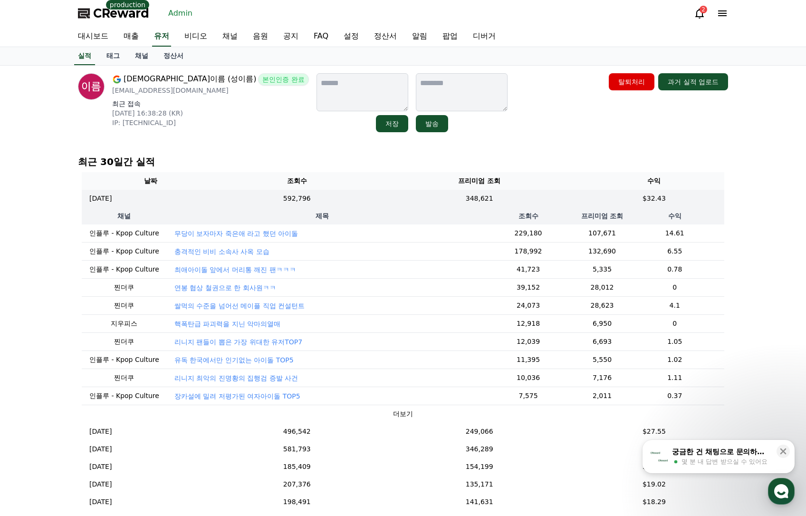
click at [228, 286] on p "연봉 협상 철권으로 한 회사원ㅋㅋ" at bounding box center [225, 288] width 102 height 10
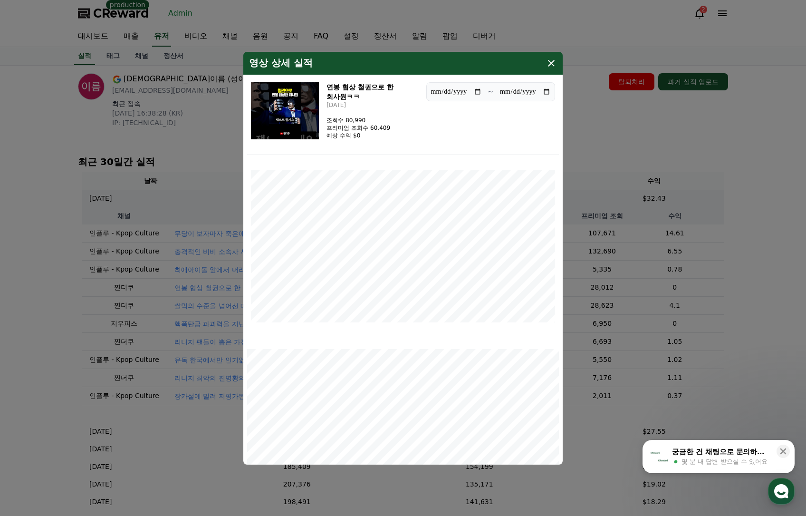
click at [284, 107] on img "modal" at bounding box center [285, 110] width 68 height 57
click at [615, 150] on button "close modal" at bounding box center [403, 258] width 806 height 516
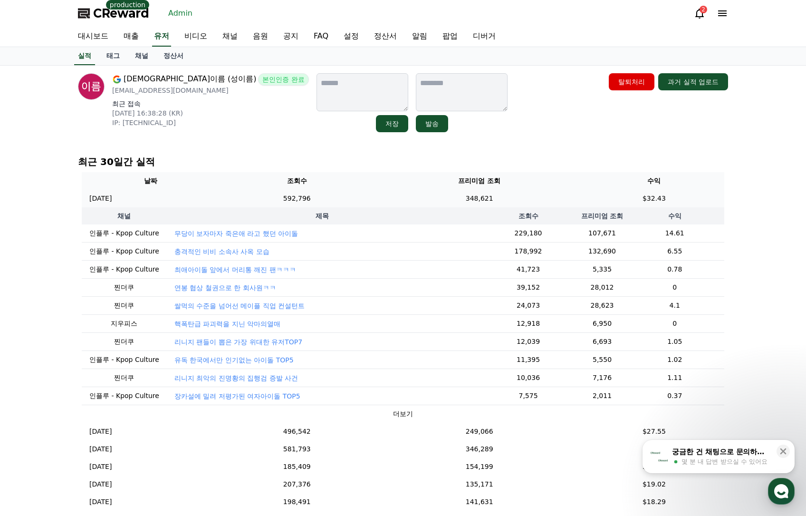
click at [453, 196] on td "348,621" at bounding box center [479, 199] width 209 height 18
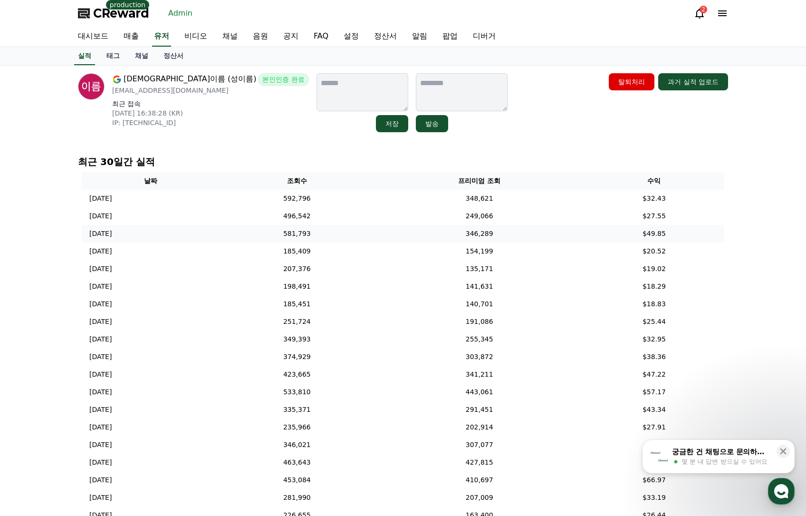
click at [464, 232] on td "346,289" at bounding box center [479, 234] width 209 height 18
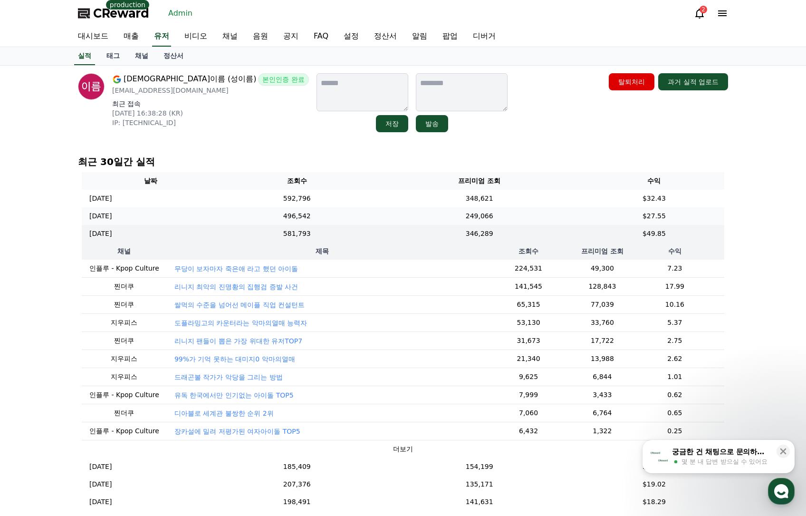
click at [451, 222] on td "249,066" at bounding box center [479, 216] width 209 height 18
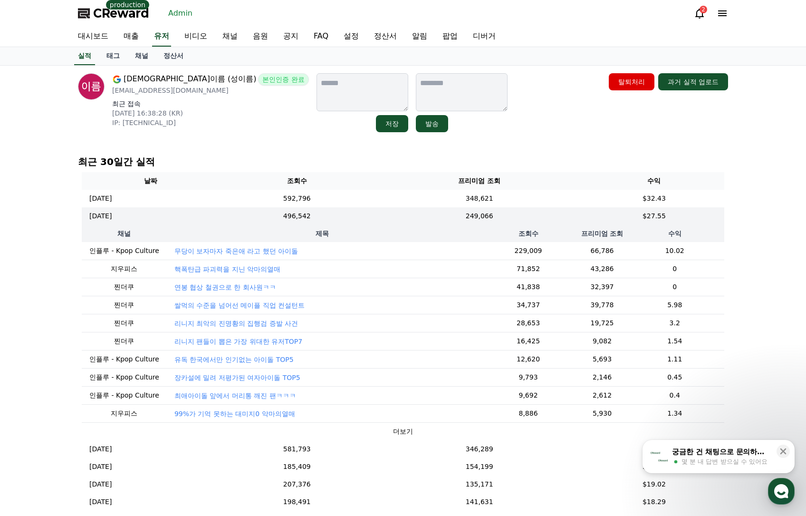
click at [456, 236] on th "제목" at bounding box center [322, 233] width 311 height 17
click at [578, 218] on td "249,066" at bounding box center [479, 216] width 209 height 18
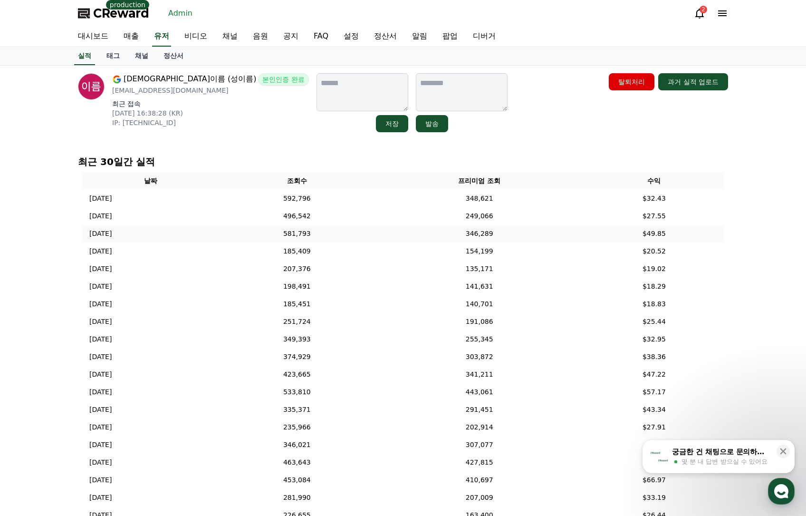
click at [562, 240] on td "346,289" at bounding box center [479, 234] width 209 height 18
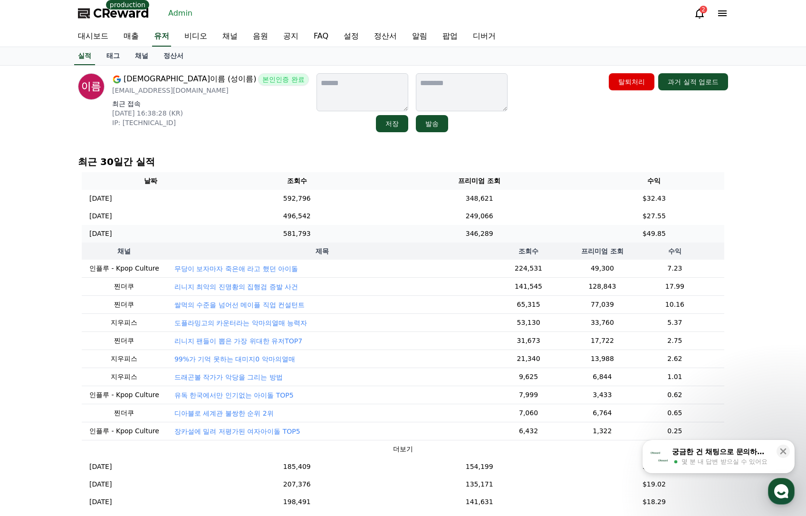
click at [559, 238] on td "346,289" at bounding box center [479, 234] width 209 height 18
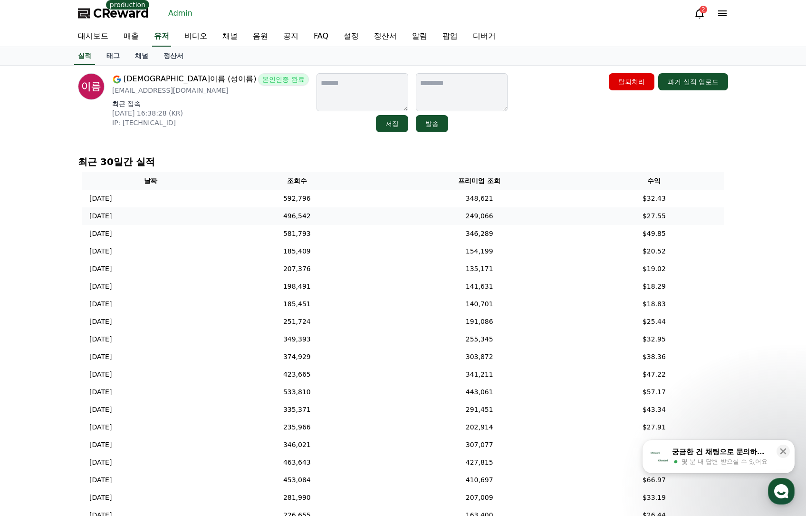
click at [557, 220] on td "249,066" at bounding box center [479, 216] width 209 height 18
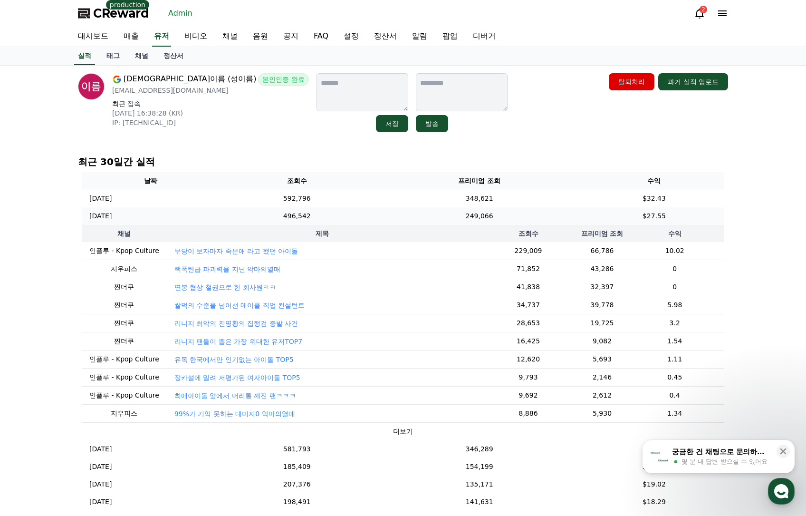
click at [557, 219] on td "249,066" at bounding box center [479, 216] width 209 height 18
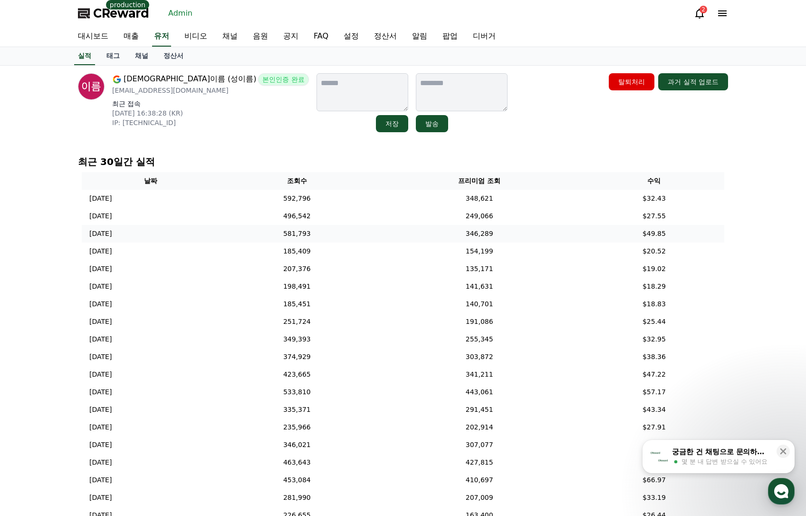
click at [556, 236] on td "346,289" at bounding box center [479, 234] width 209 height 18
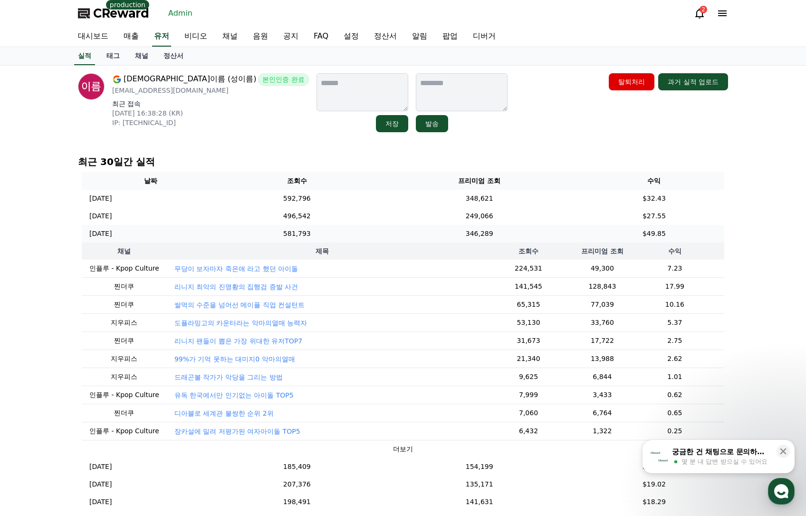
click at [541, 239] on td "346,289" at bounding box center [479, 234] width 209 height 18
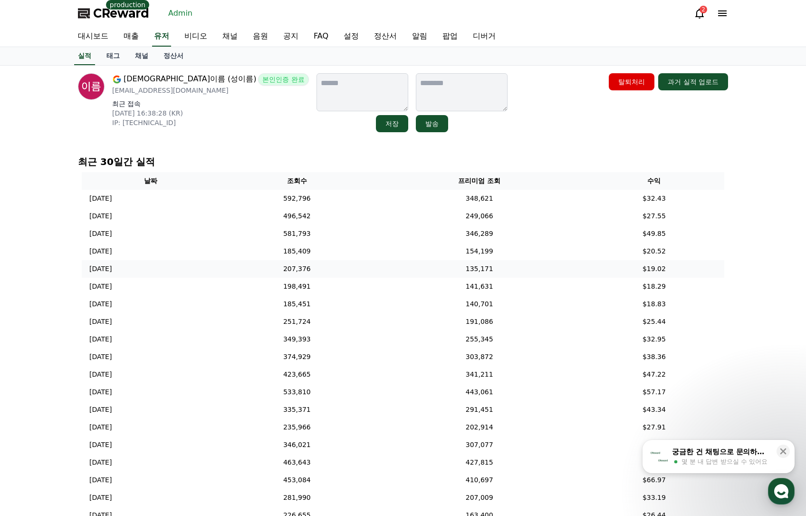
click at [525, 270] on td "135,171" at bounding box center [479, 269] width 209 height 18
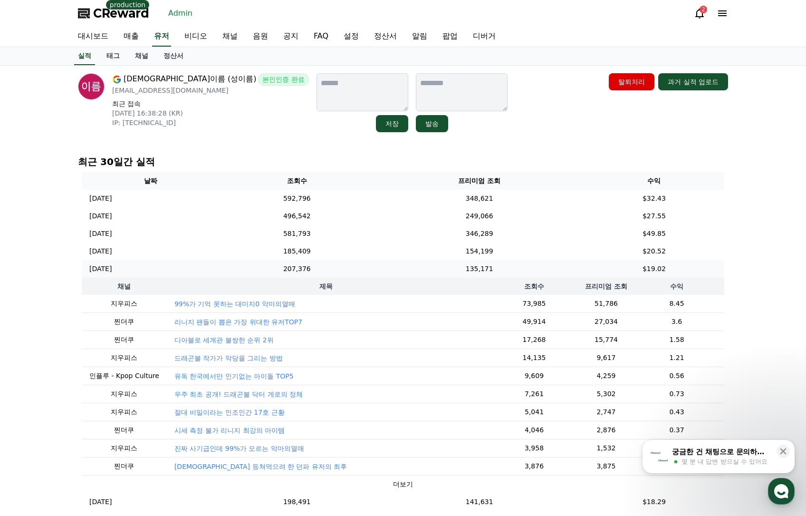
click at [538, 268] on td "135,171" at bounding box center [479, 269] width 209 height 18
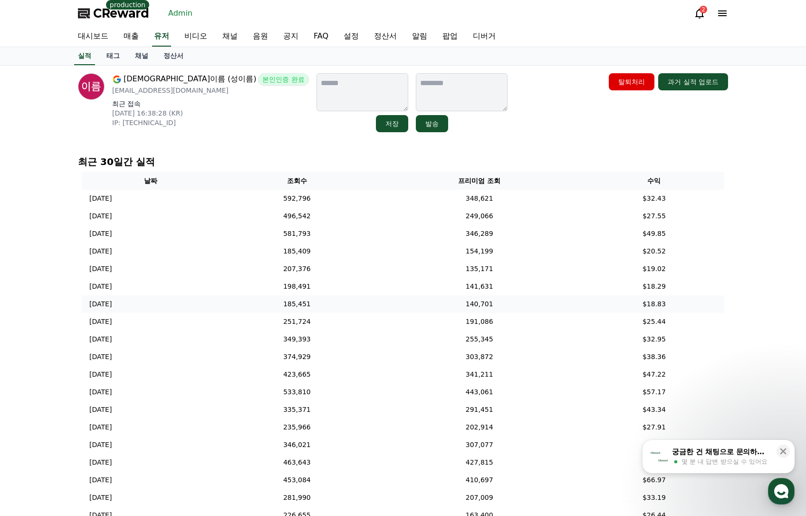
click at [537, 301] on td "140,701" at bounding box center [479, 304] width 209 height 18
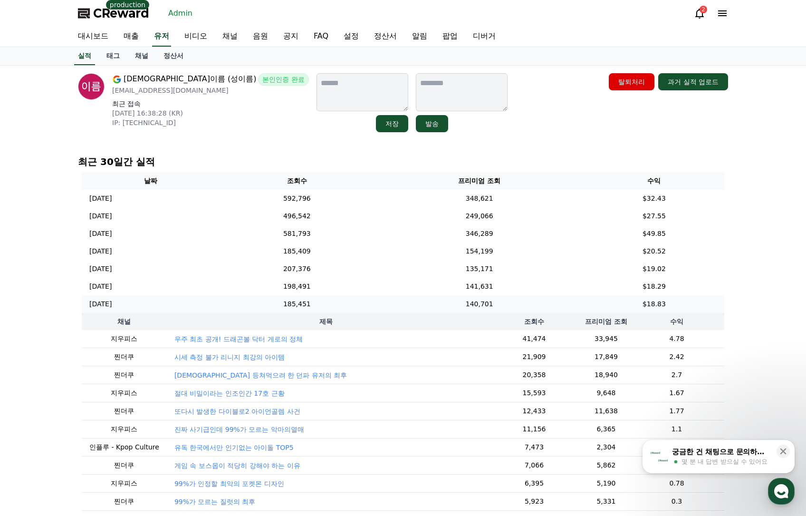
click at [537, 305] on td "140,701" at bounding box center [479, 304] width 209 height 18
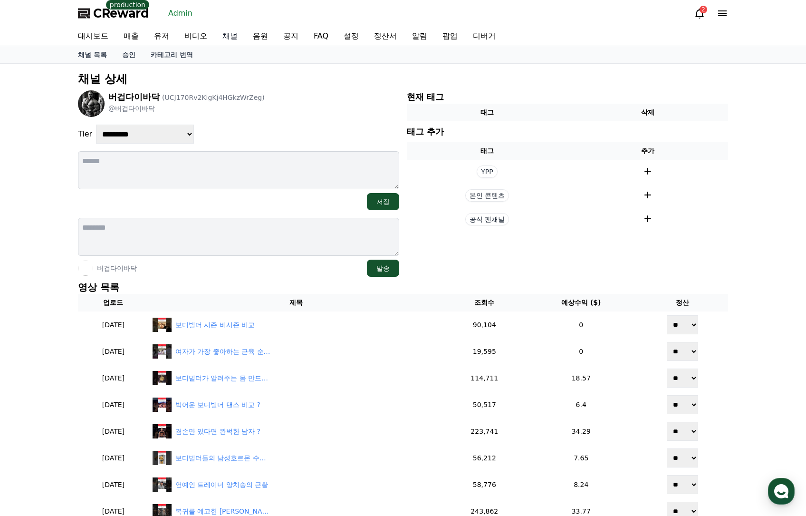
click at [221, 35] on link "채널" at bounding box center [230, 36] width 30 height 19
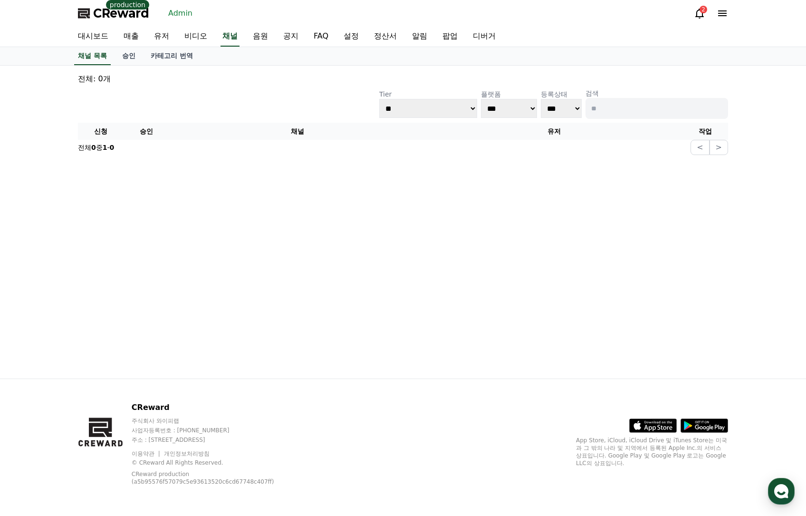
click at [639, 96] on p "검색" at bounding box center [657, 93] width 143 height 10
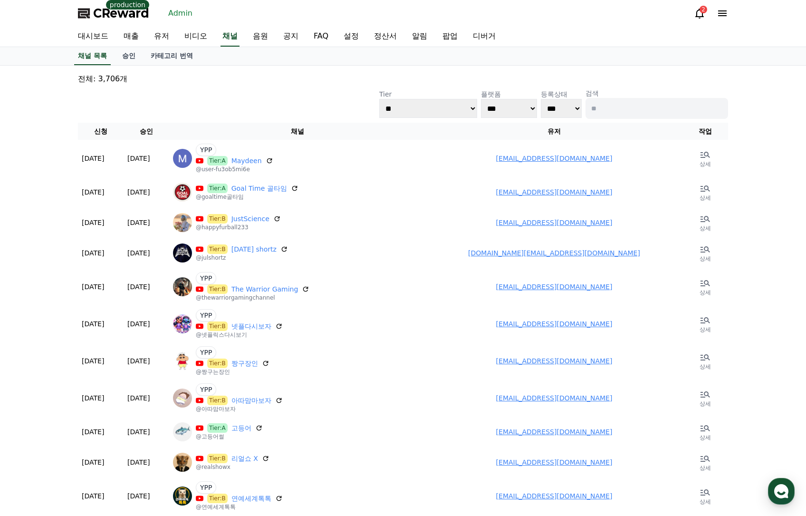
click at [639, 106] on input at bounding box center [657, 108] width 143 height 21
paste input "****"
type input "****"
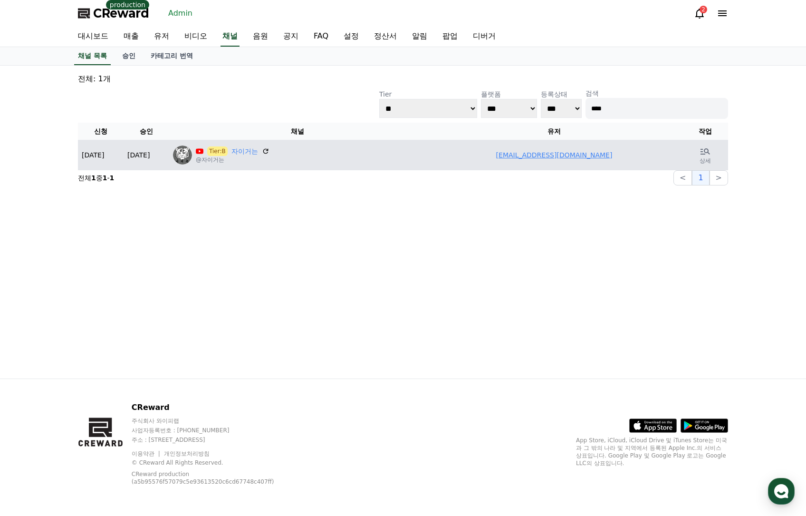
click at [590, 161] on td "[EMAIL_ADDRESS][DOMAIN_NAME]" at bounding box center [554, 155] width 257 height 30
click at [574, 158] on link "[EMAIL_ADDRESS][DOMAIN_NAME]" at bounding box center [554, 155] width 116 height 8
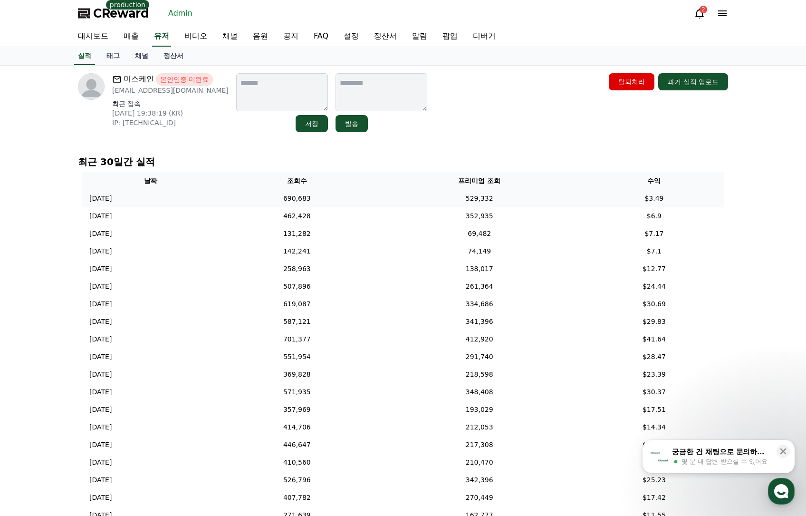
click at [375, 199] on td "690,683" at bounding box center [297, 199] width 156 height 18
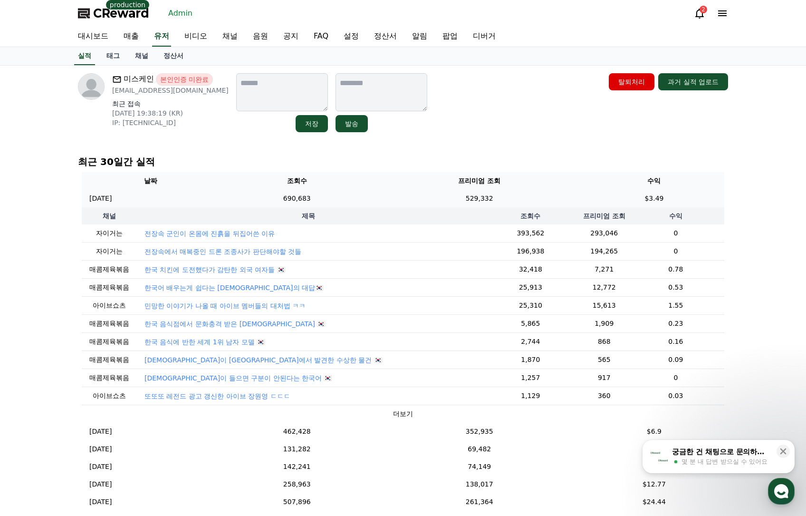
click at [411, 196] on td "529,332" at bounding box center [479, 199] width 209 height 18
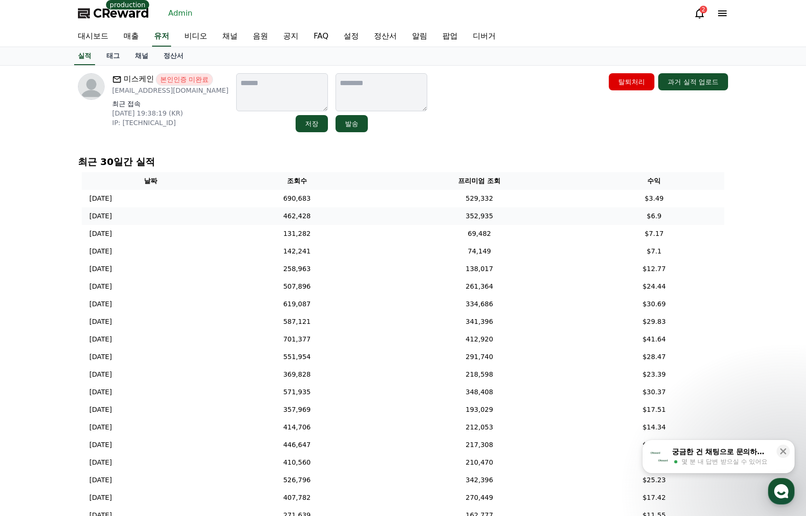
click at [422, 219] on td "352,935" at bounding box center [479, 216] width 209 height 18
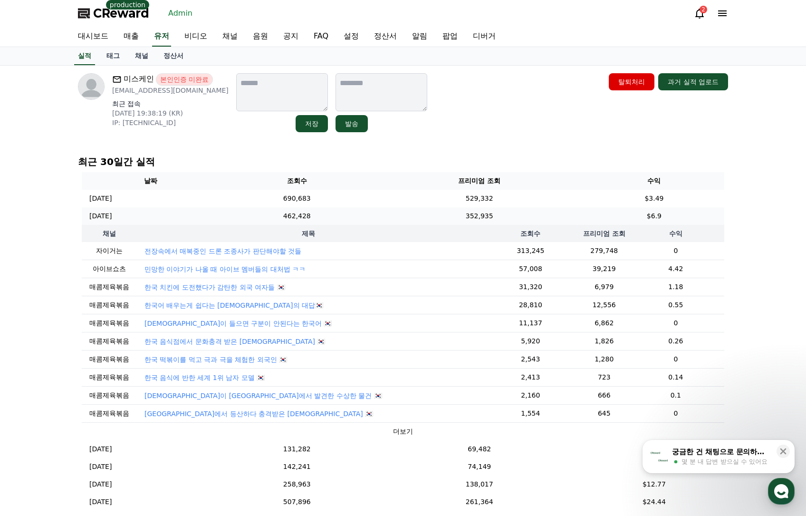
click at [422, 219] on td "352,935" at bounding box center [479, 216] width 209 height 18
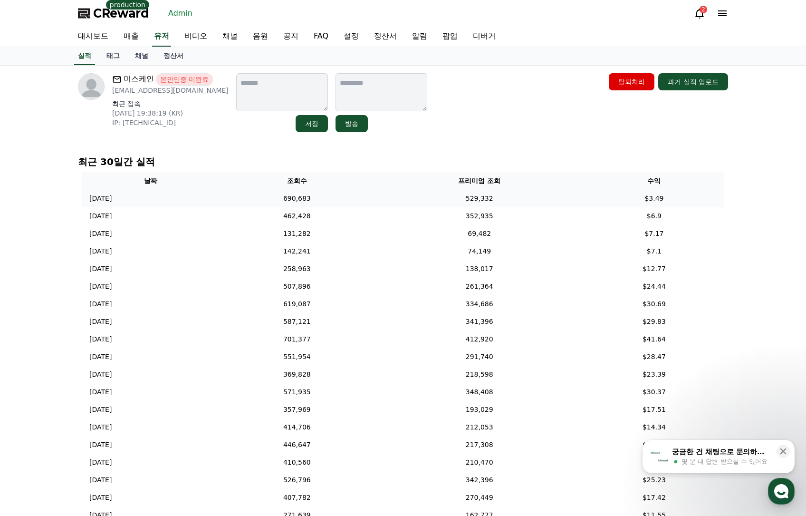
click at [423, 197] on td "529,332" at bounding box center [479, 199] width 209 height 18
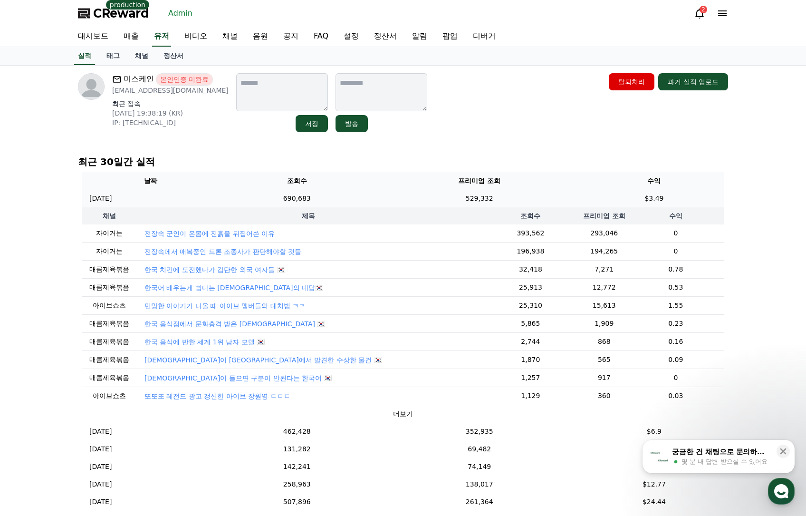
click at [494, 198] on td "529,332" at bounding box center [479, 199] width 209 height 18
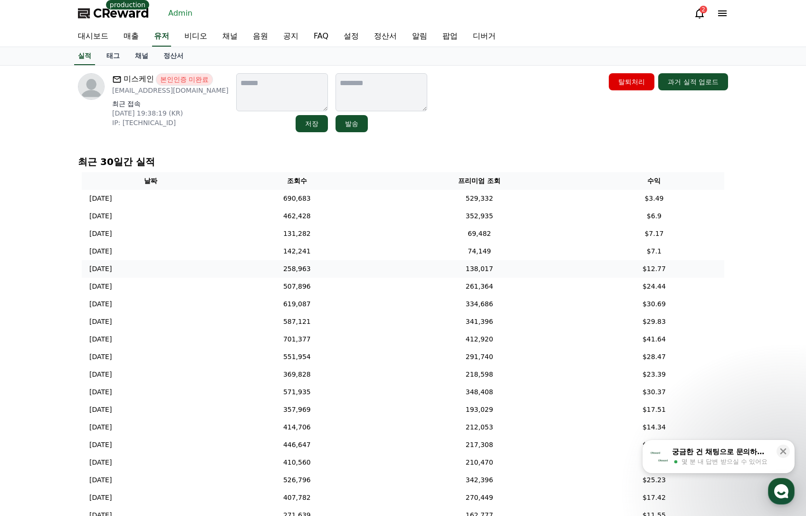
click at [500, 267] on td "138,017" at bounding box center [479, 269] width 209 height 18
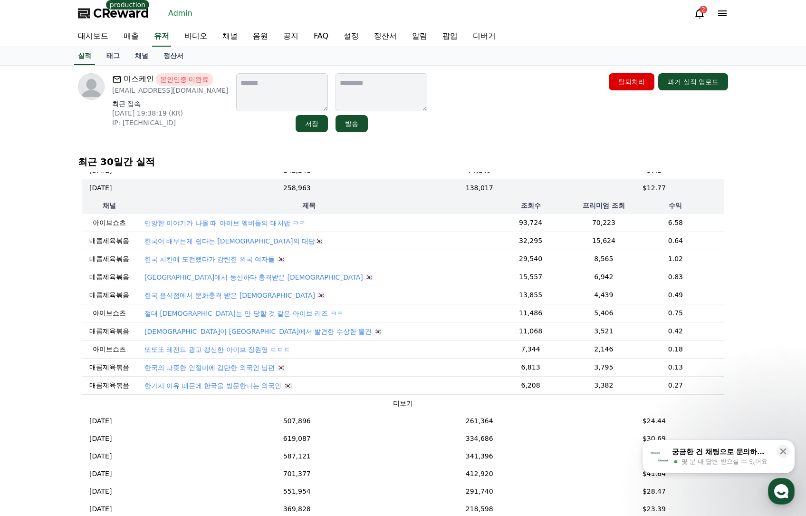
scroll to position [95, 0]
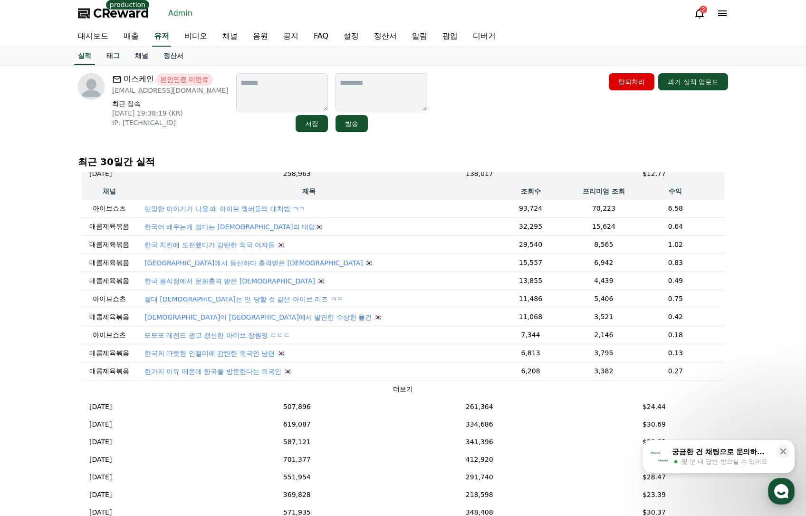
click at [224, 228] on p "한국어 배우는게 쉽다는 외국인의 대답🇰🇷" at bounding box center [233, 227] width 179 height 10
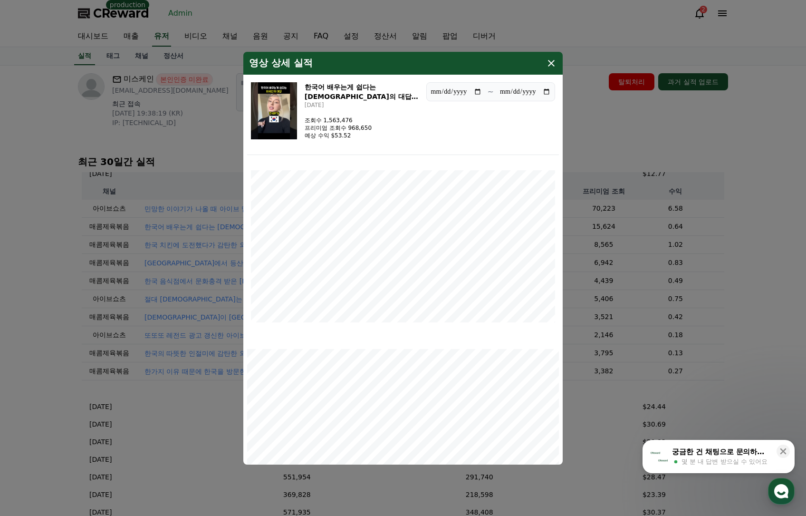
click at [292, 117] on img "modal" at bounding box center [274, 110] width 46 height 57
click at [296, 95] on img "modal" at bounding box center [274, 110] width 46 height 57
click at [603, 146] on button "close modal" at bounding box center [403, 258] width 806 height 516
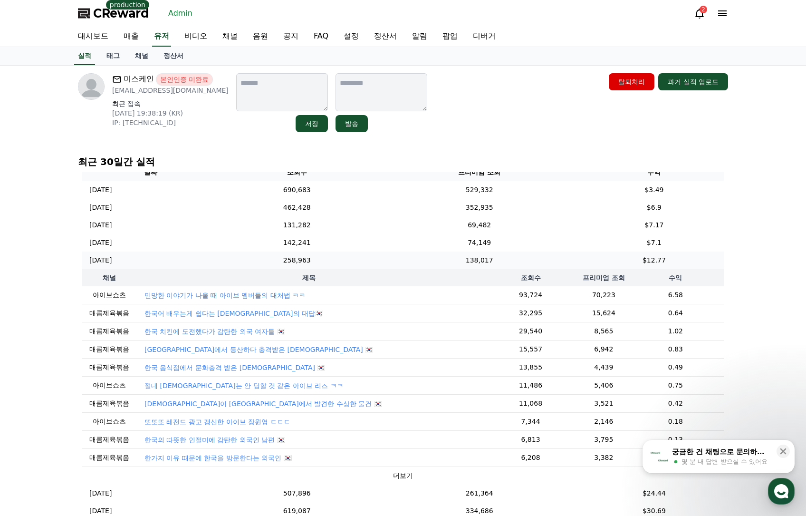
scroll to position [0, 0]
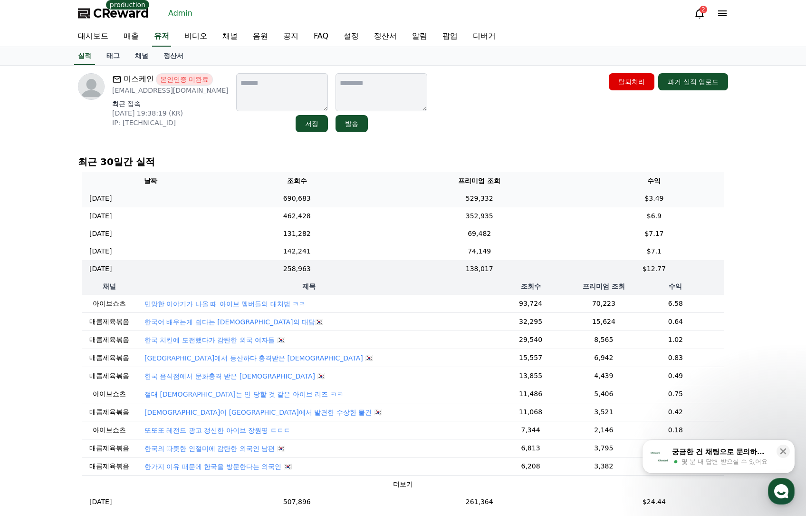
click at [471, 196] on td "529,332" at bounding box center [479, 199] width 209 height 18
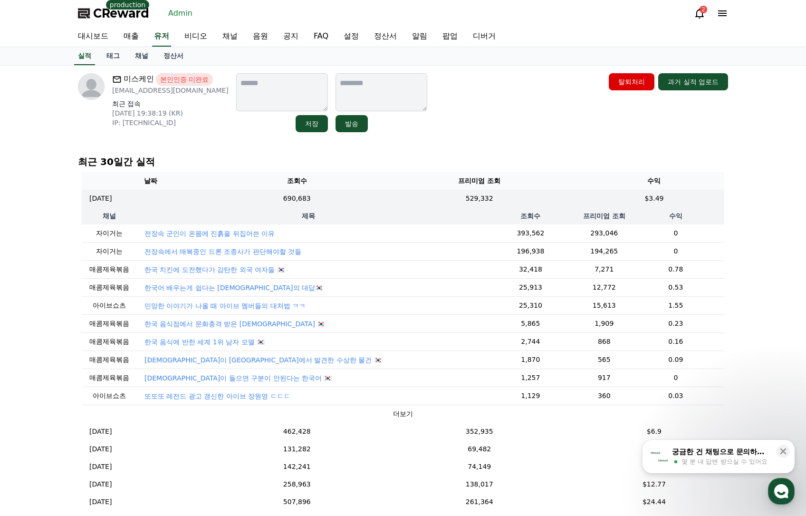
click at [265, 251] on p "전장속에서 매복중인 드론 조종사가 판단해야할 것들" at bounding box center [222, 252] width 157 height 10
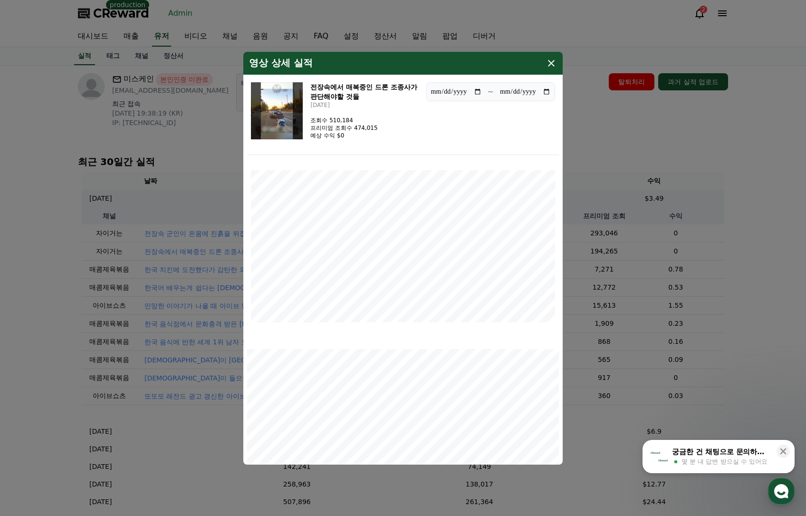
click at [632, 155] on button "close modal" at bounding box center [403, 258] width 806 height 516
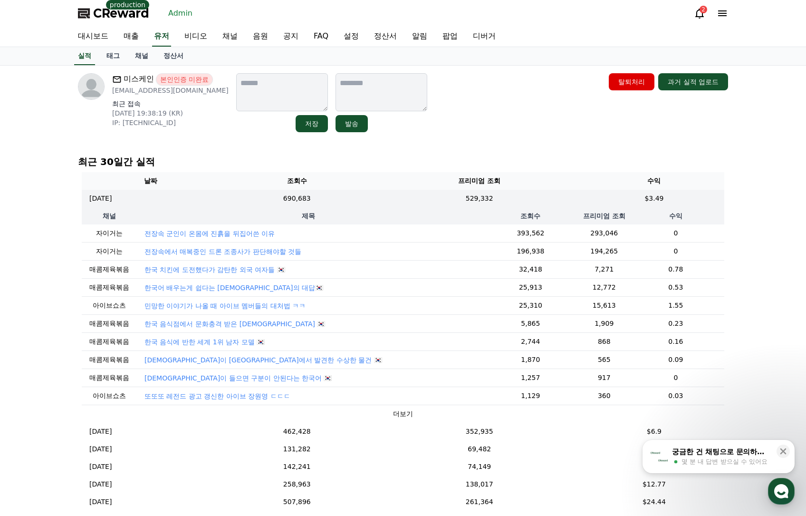
click at [241, 378] on p "일본인들이 들으면 구분이 안된다는 한국어 🇰🇷" at bounding box center [237, 378] width 187 height 10
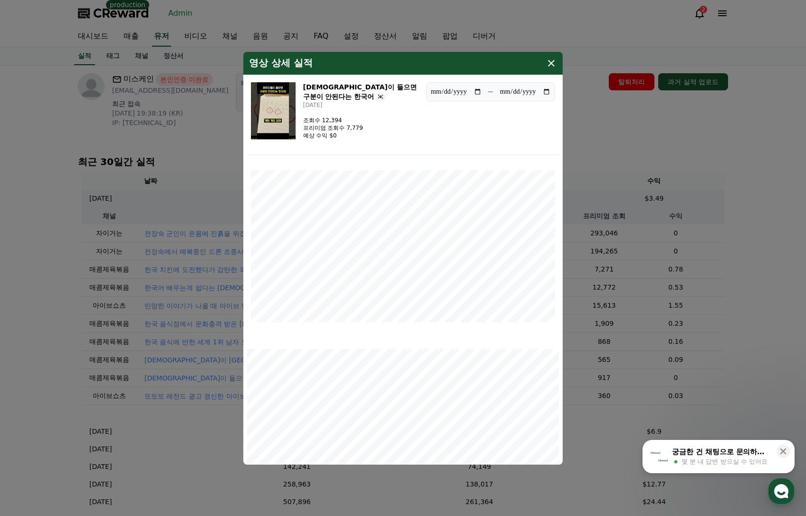
click at [594, 133] on button "close modal" at bounding box center [403, 258] width 806 height 516
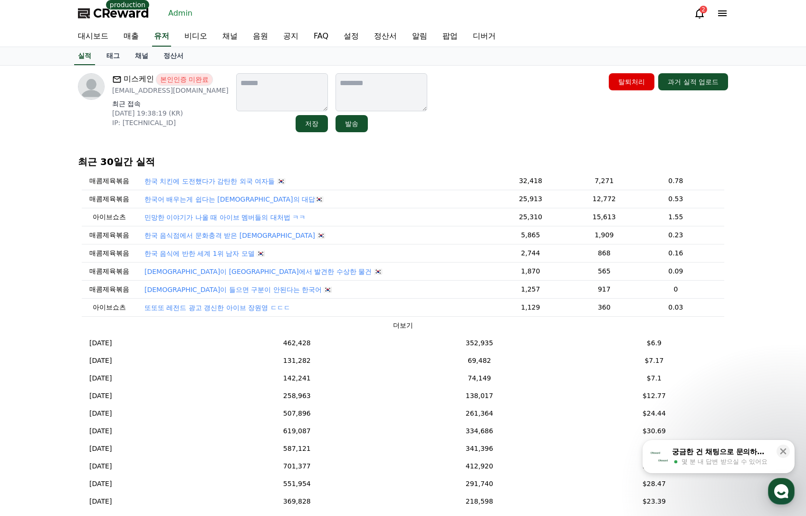
scroll to position [95, 0]
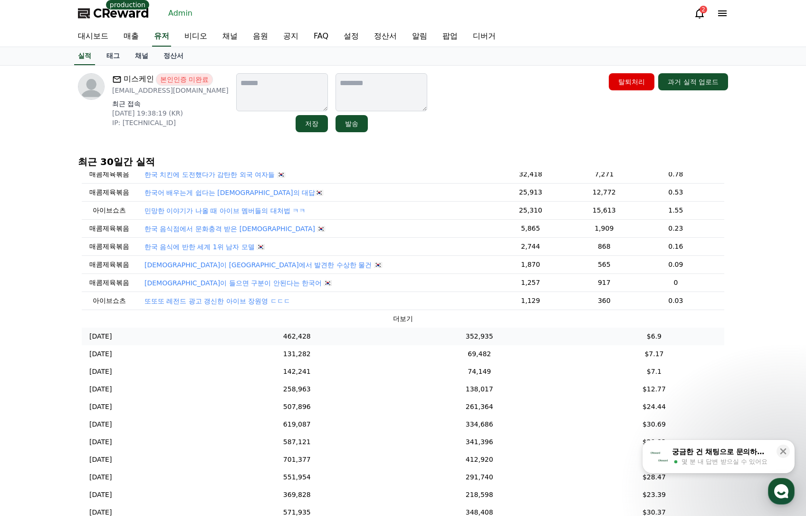
click at [219, 345] on td "2025-10-10 10/10" at bounding box center [150, 336] width 137 height 18
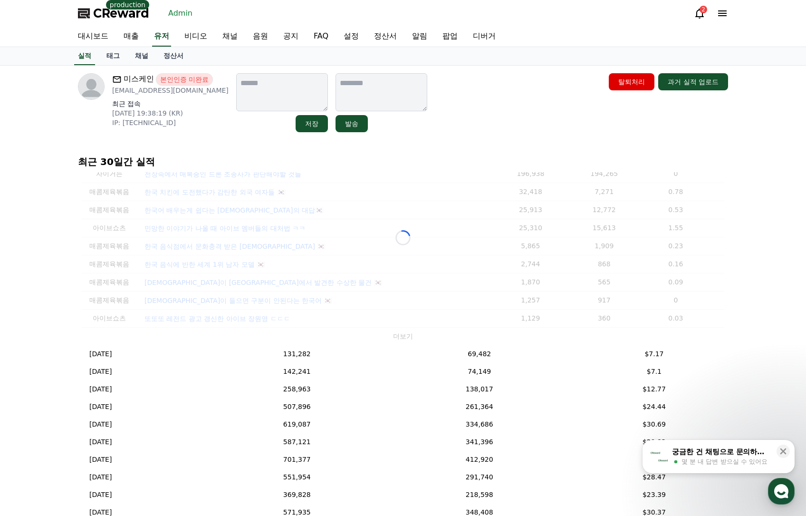
scroll to position [0, 0]
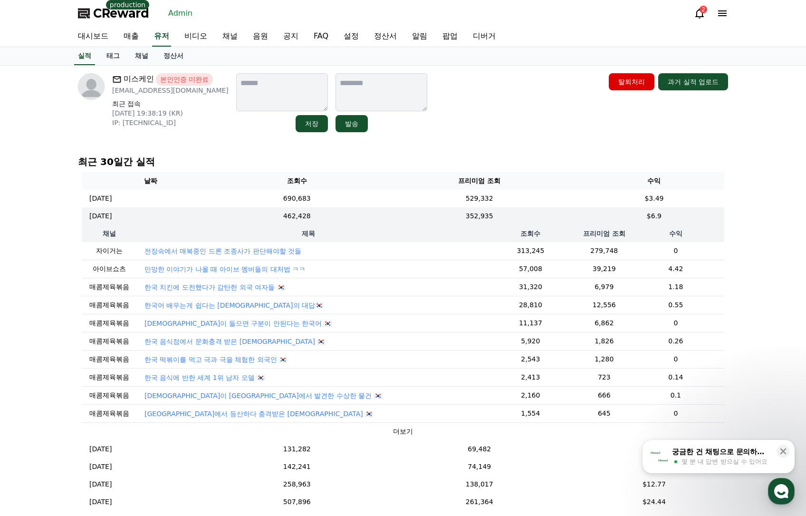
click at [190, 415] on p "한국에서 등산하다 충격받은 외국인 🇰🇷" at bounding box center [258, 414] width 229 height 10
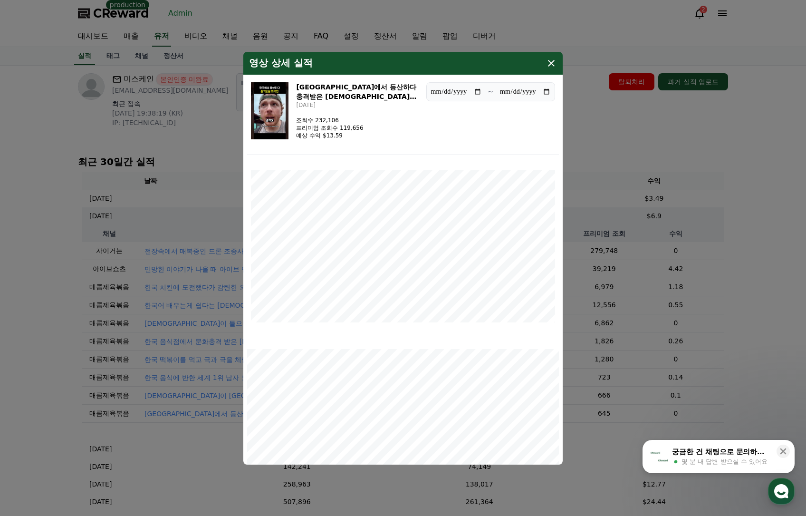
click at [626, 136] on button "close modal" at bounding box center [403, 258] width 806 height 516
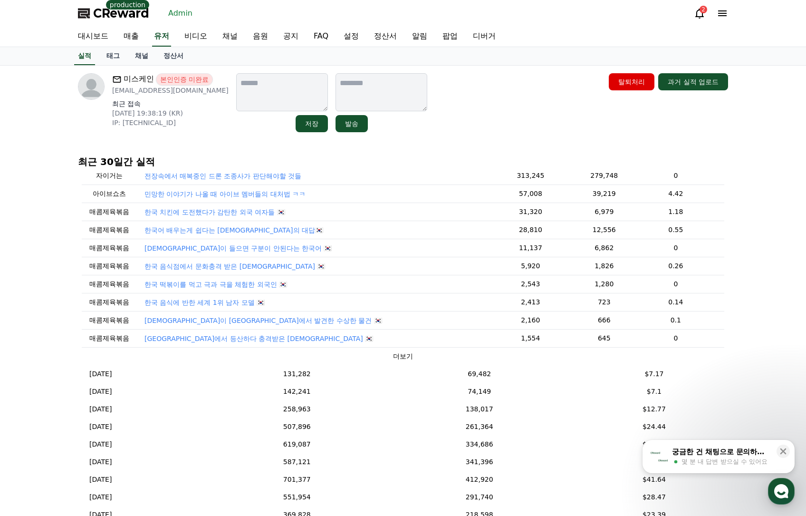
scroll to position [95, 0]
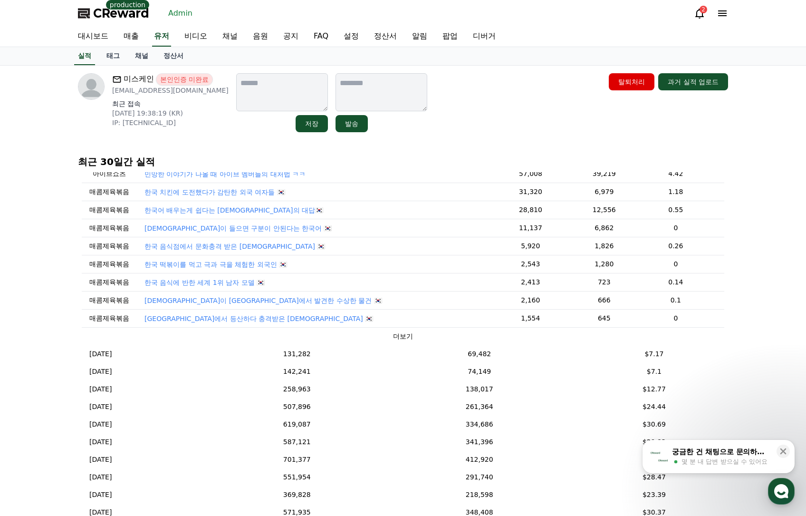
click at [393, 336] on button "더보기" at bounding box center [403, 336] width 20 height 10
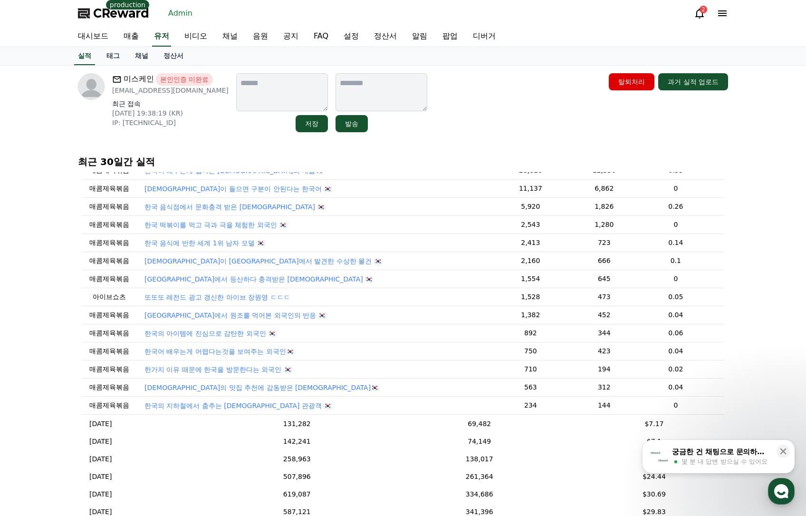
scroll to position [0, 0]
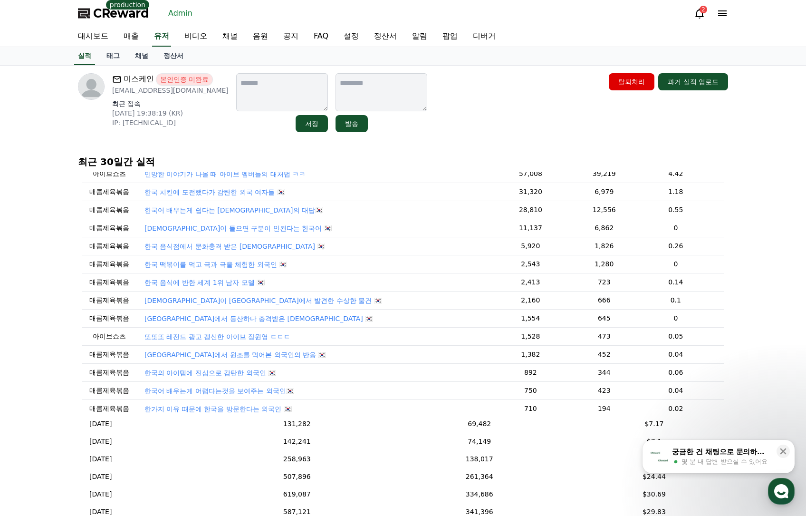
click at [197, 318] on p "한국에서 등산하다 충격받은 외국인 🇰🇷" at bounding box center [258, 319] width 229 height 10
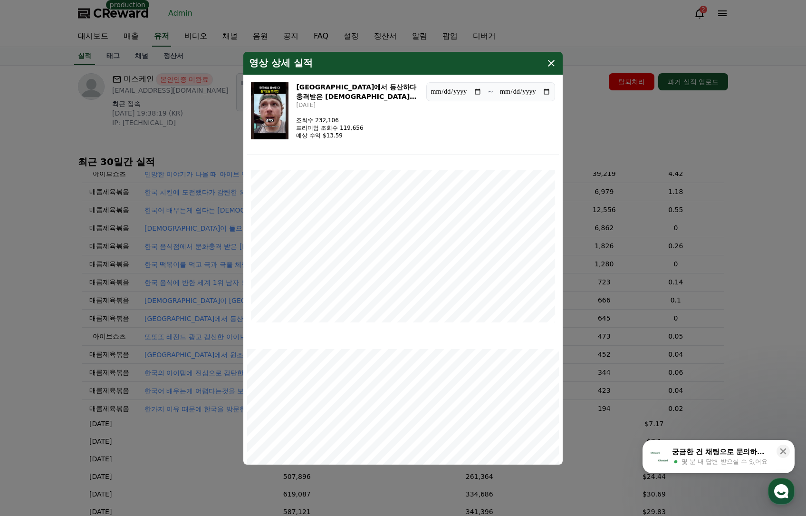
click at [551, 69] on div "영상 상세 실적" at bounding box center [402, 63] width 319 height 23
click at [552, 69] on div "영상 상세 실적" at bounding box center [402, 63] width 319 height 23
click at [549, 69] on div "영상 상세 실적" at bounding box center [402, 63] width 319 height 23
click at [549, 64] on icon "modal" at bounding box center [551, 63] width 11 height 11
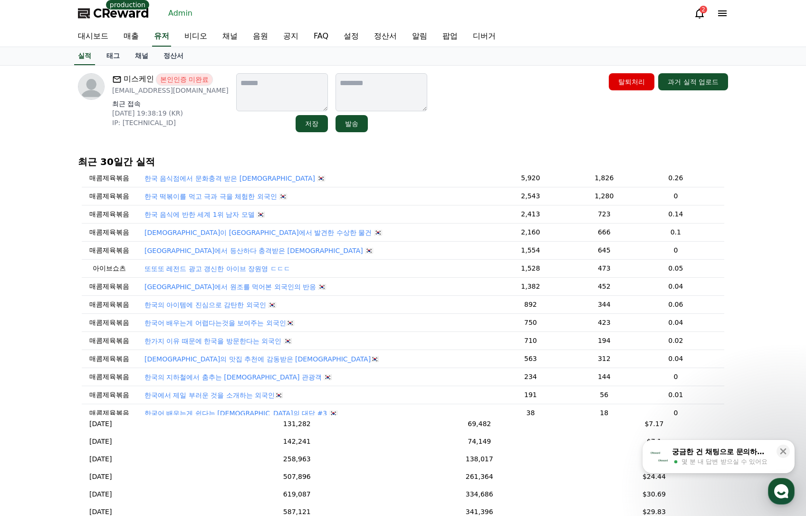
scroll to position [95, 0]
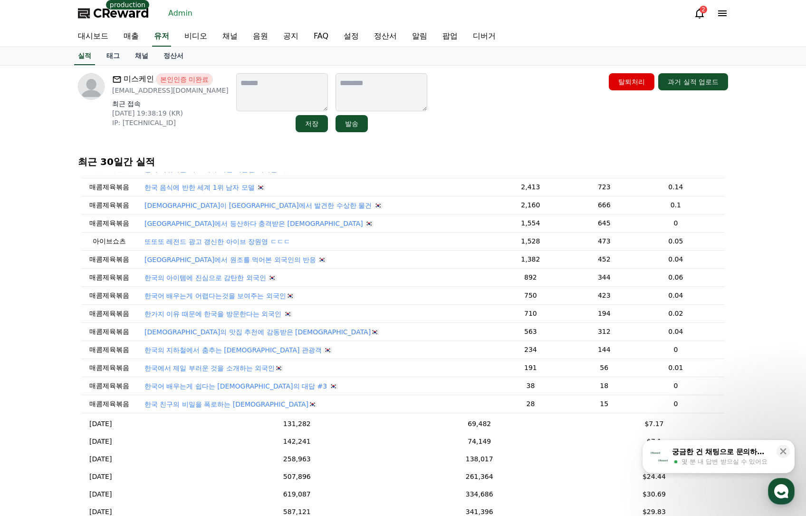
click at [229, 352] on p "한국의 지하철에서 춤추는 일본인 관광객 🇰🇷" at bounding box center [237, 350] width 187 height 10
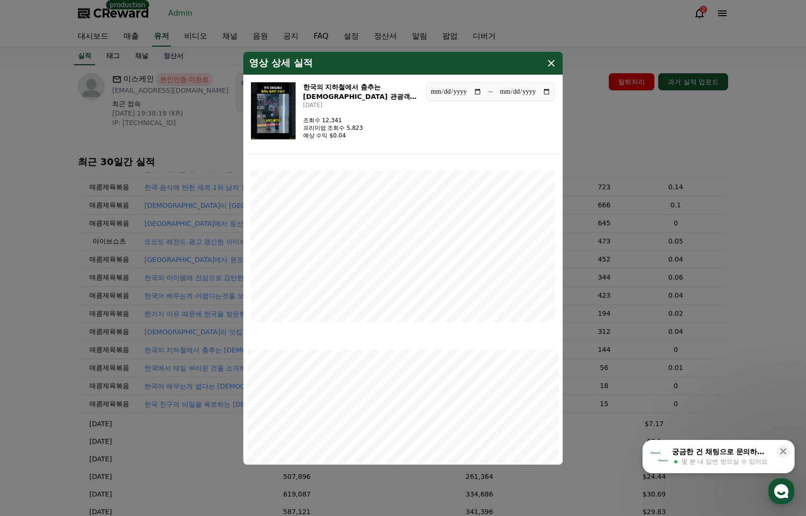
click at [547, 68] on icon "modal" at bounding box center [551, 63] width 11 height 11
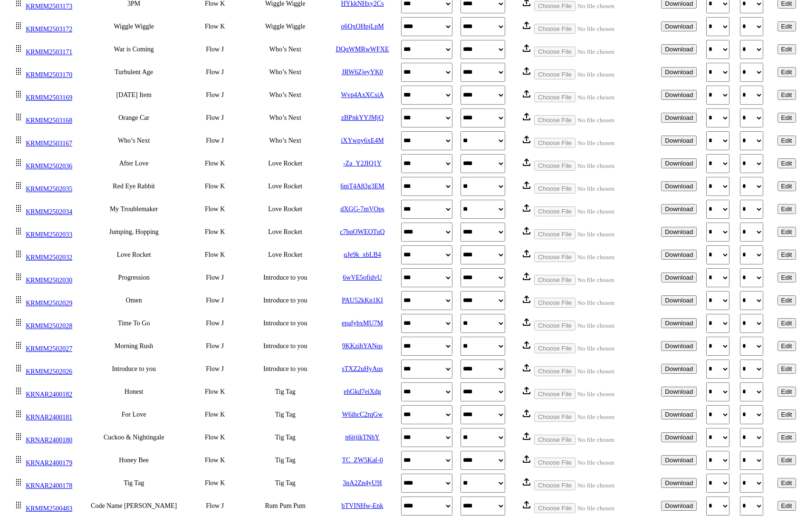
scroll to position [2174, 0]
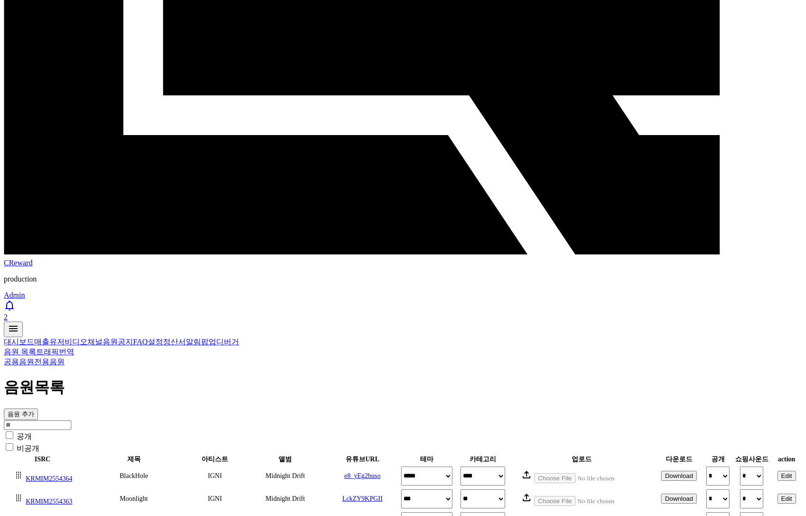
scroll to position [0, 0]
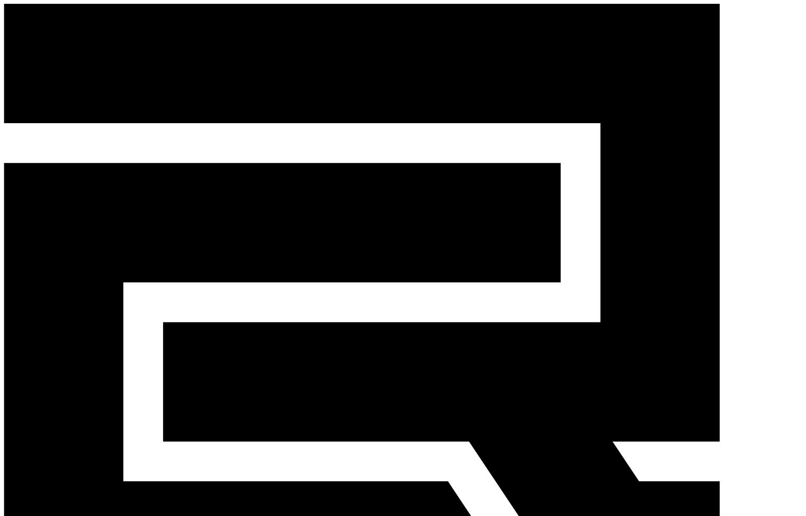
type input "**"
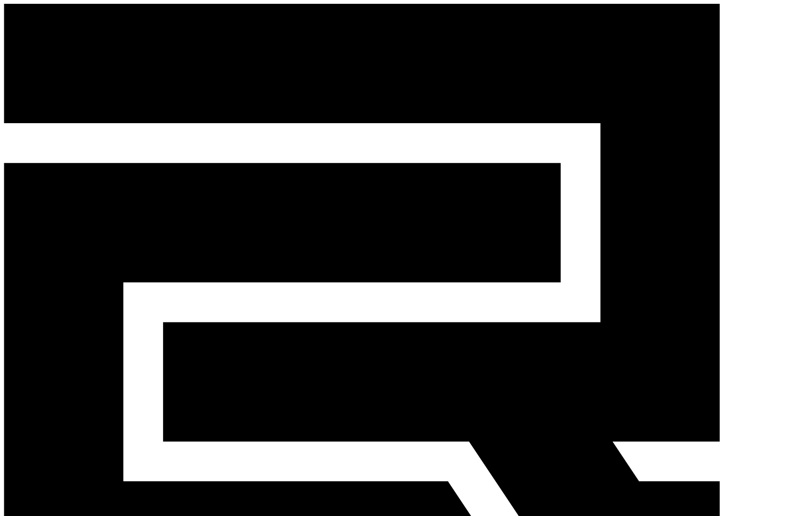
paste input "**********"
paste input
type input "**********"
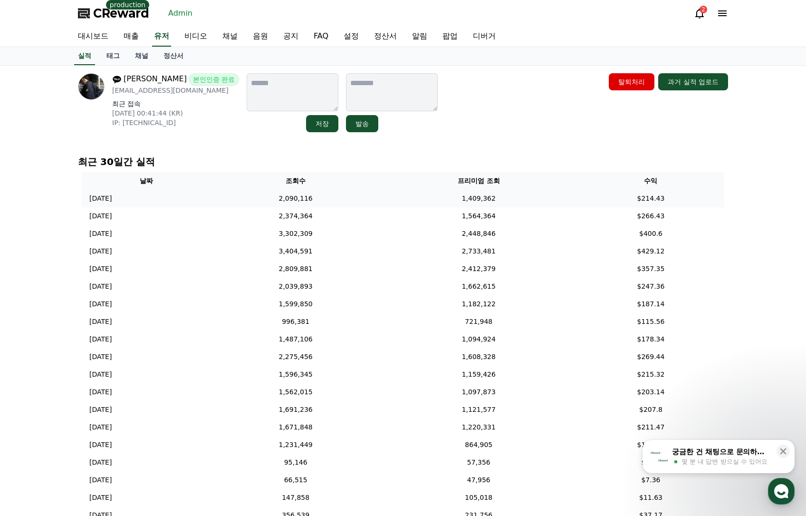
click at [395, 202] on td "1,409,362" at bounding box center [478, 199] width 197 height 18
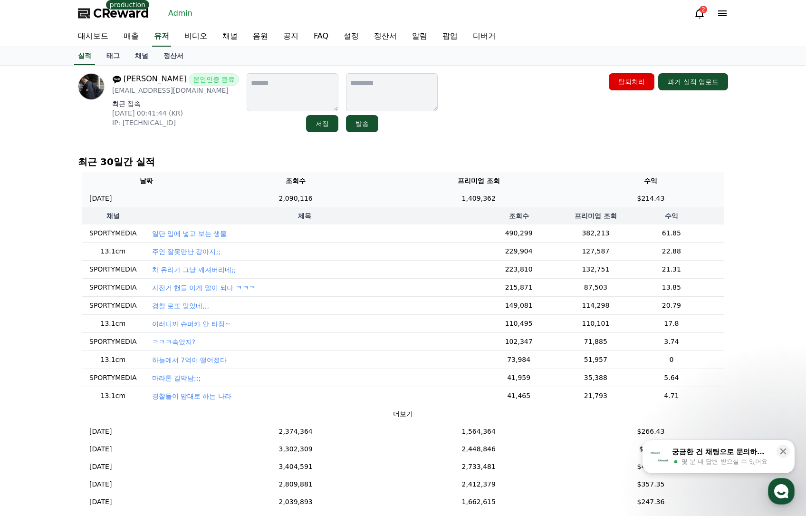
click at [399, 201] on td "1,409,362" at bounding box center [478, 199] width 197 height 18
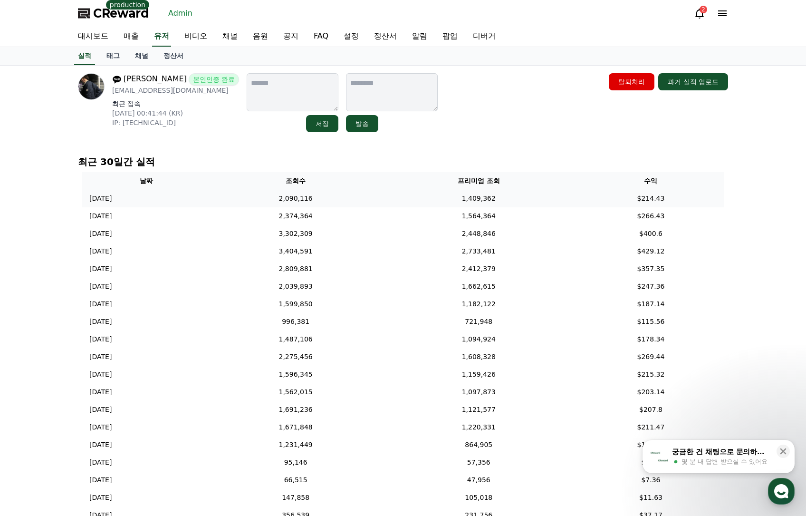
click at [399, 201] on td "1,409,362" at bounding box center [478, 199] width 197 height 18
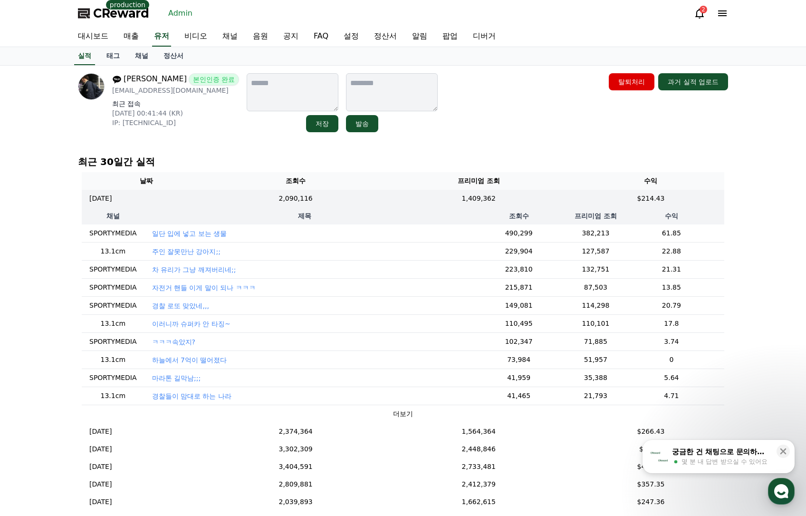
click at [169, 360] on p "하늘에서 7억이 떨어졌다" at bounding box center [189, 360] width 75 height 10
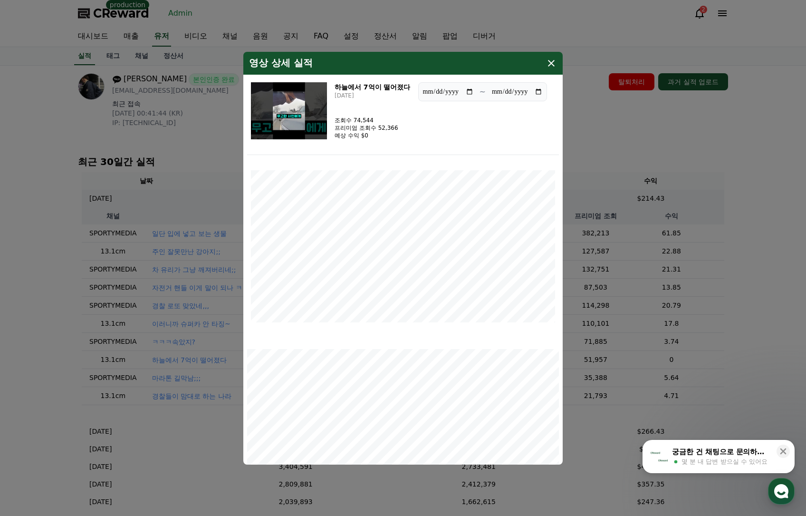
click at [294, 115] on img "modal" at bounding box center [289, 110] width 76 height 57
click at [656, 128] on button "close modal" at bounding box center [403, 258] width 806 height 516
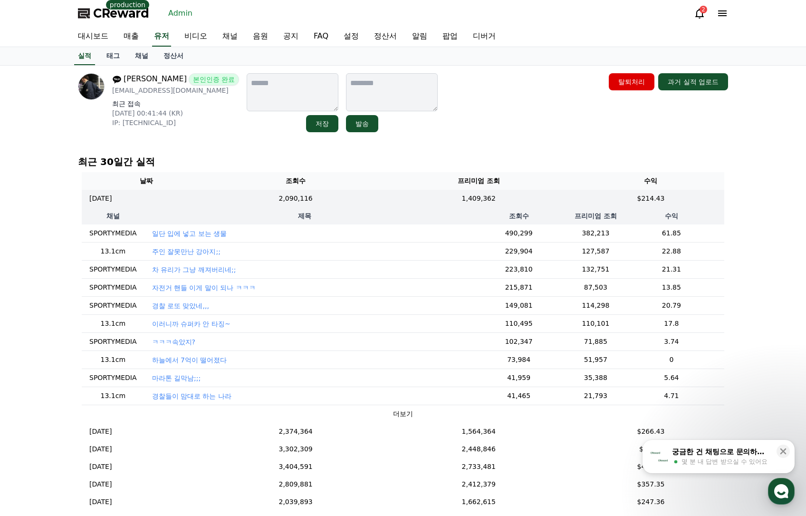
drag, startPoint x: 744, startPoint y: 268, endPoint x: 738, endPoint y: 269, distance: 6.7
click at [744, 268] on div "노원석 본인인증 완료 [EMAIL_ADDRESS][DOMAIN_NAME] 최근 접속 [DATE] 00:41:44 (KR) IP: [TECHNI…" at bounding box center [403, 339] width 806 height 546
click at [482, 208] on th "조회수" at bounding box center [519, 215] width 108 height 17
click at [480, 198] on td "1,409,362" at bounding box center [478, 199] width 197 height 18
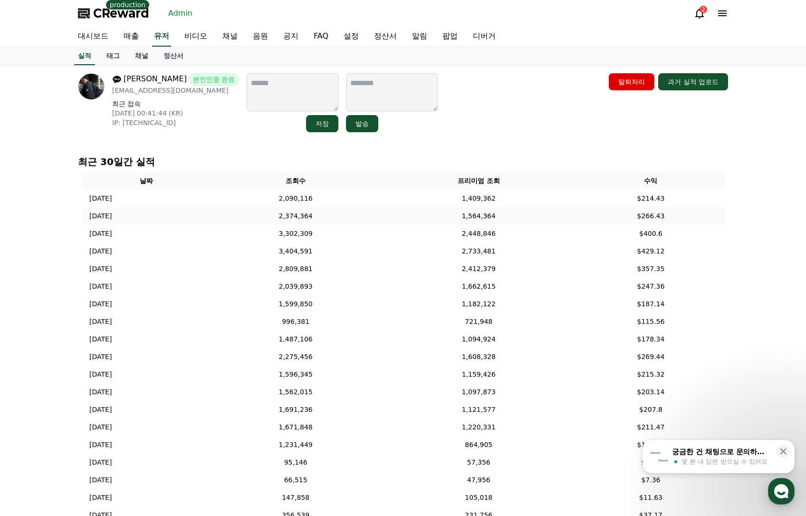
click at [504, 220] on td "1,564,364" at bounding box center [478, 216] width 197 height 18
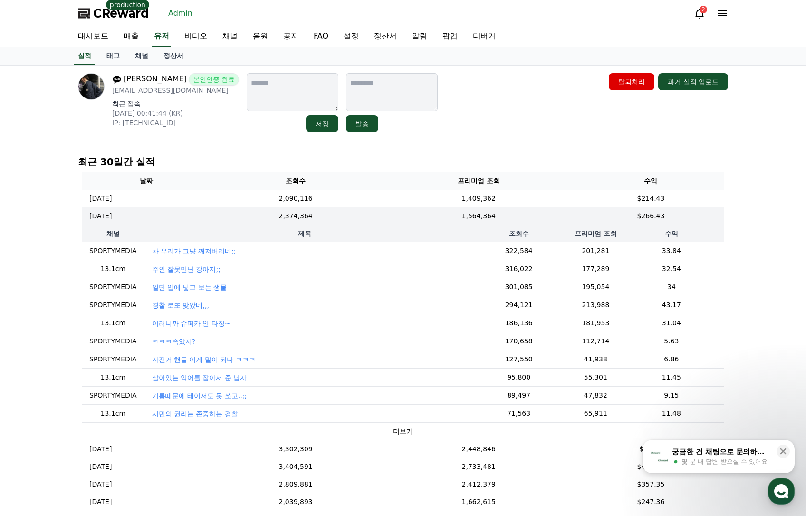
click at [393, 429] on button "더보기" at bounding box center [403, 431] width 20 height 10
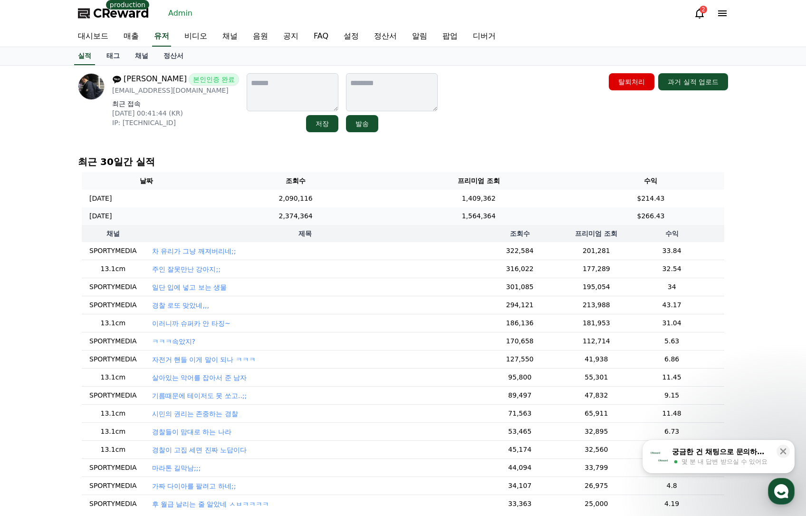
click at [590, 212] on td "$266.43" at bounding box center [650, 216] width 147 height 18
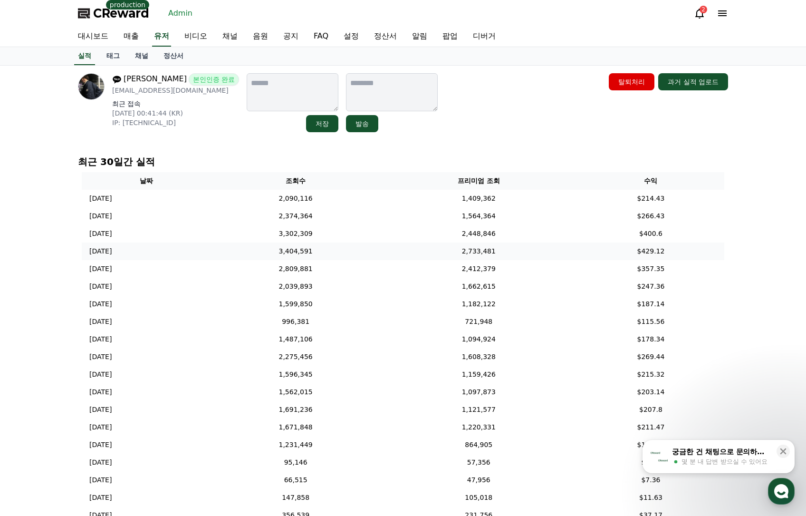
click at [608, 243] on td "$429.12" at bounding box center [650, 251] width 147 height 18
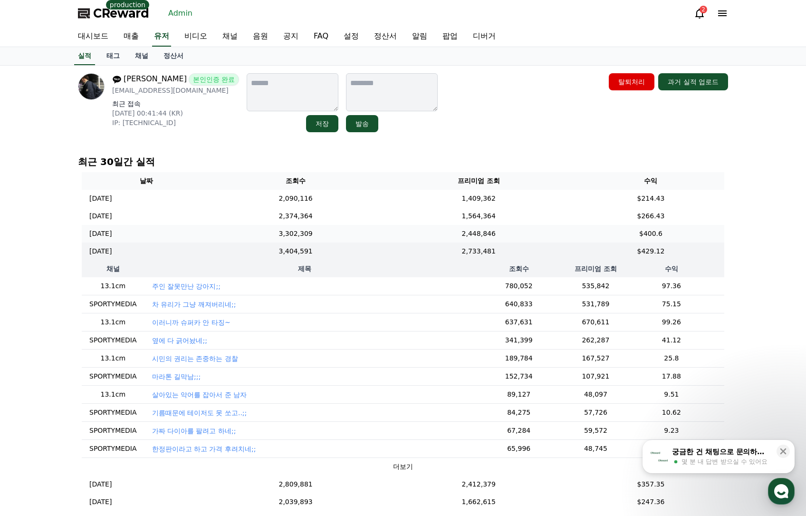
click at [606, 234] on td "$400.6" at bounding box center [650, 234] width 147 height 18
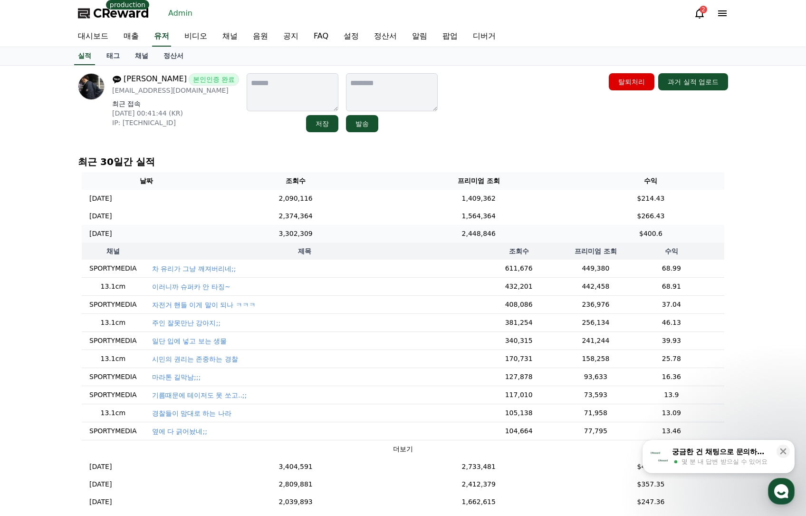
click at [474, 231] on td "2,448,846" at bounding box center [478, 234] width 197 height 18
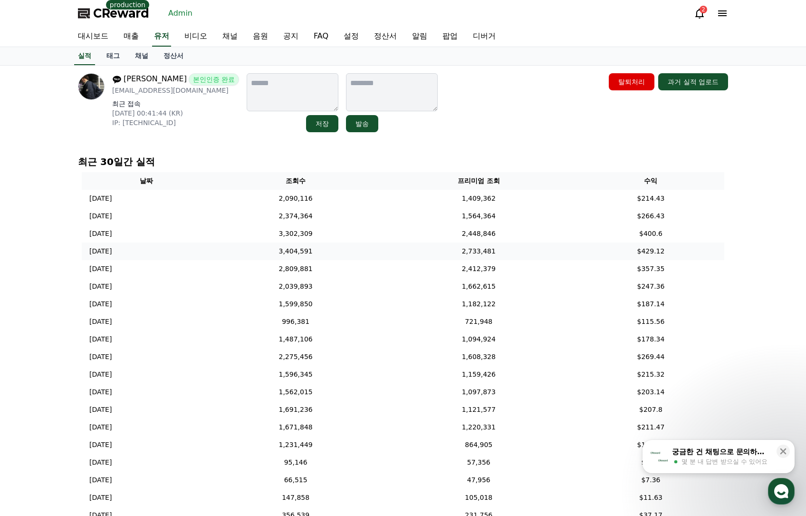
click at [472, 253] on td "2,733,481" at bounding box center [478, 251] width 197 height 18
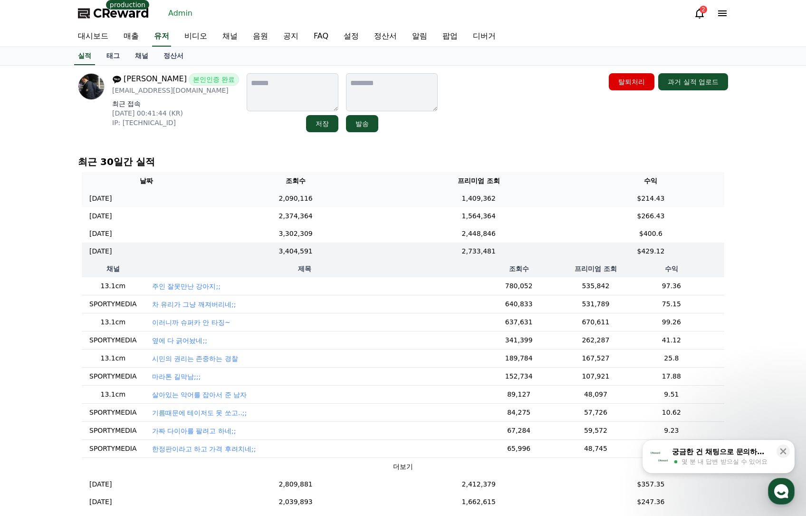
click at [470, 192] on td "1,409,362" at bounding box center [478, 199] width 197 height 18
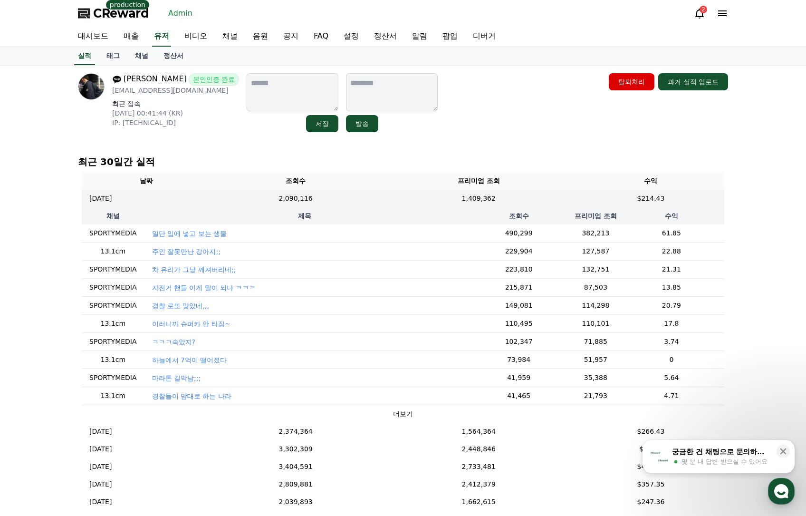
click at [168, 379] on p "마라톤 길막남;;;" at bounding box center [176, 378] width 49 height 10
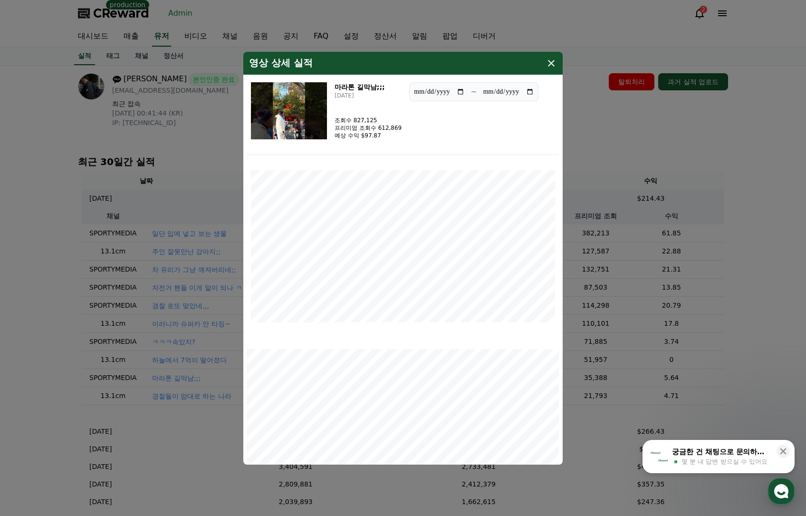
drag, startPoint x: 166, startPoint y: 233, endPoint x: 171, endPoint y: 231, distance: 5.6
click at [166, 233] on button "close modal" at bounding box center [403, 258] width 806 height 516
click at [180, 230] on p "일단 입에 넣고 보는 생물" at bounding box center [189, 234] width 75 height 10
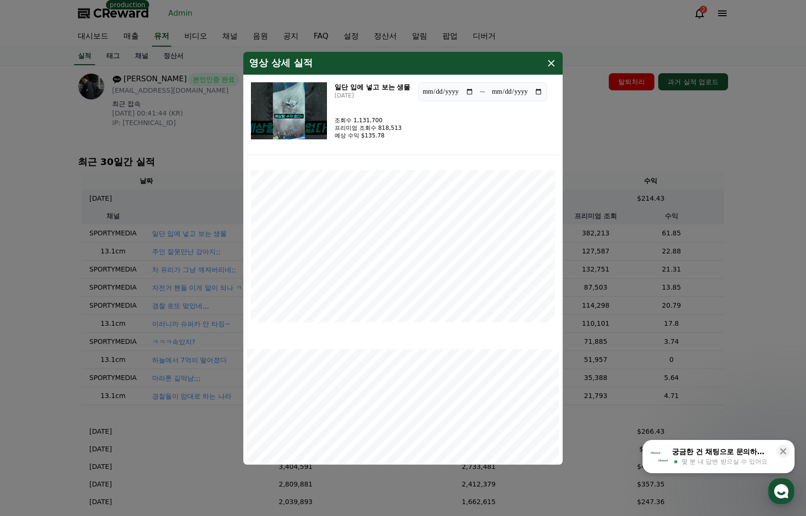
click at [212, 157] on button "close modal" at bounding box center [403, 258] width 806 height 516
click at [183, 252] on p "주인 잘못만난 강아지;;" at bounding box center [186, 252] width 68 height 10
click at [181, 272] on button "close modal" at bounding box center [403, 258] width 806 height 516
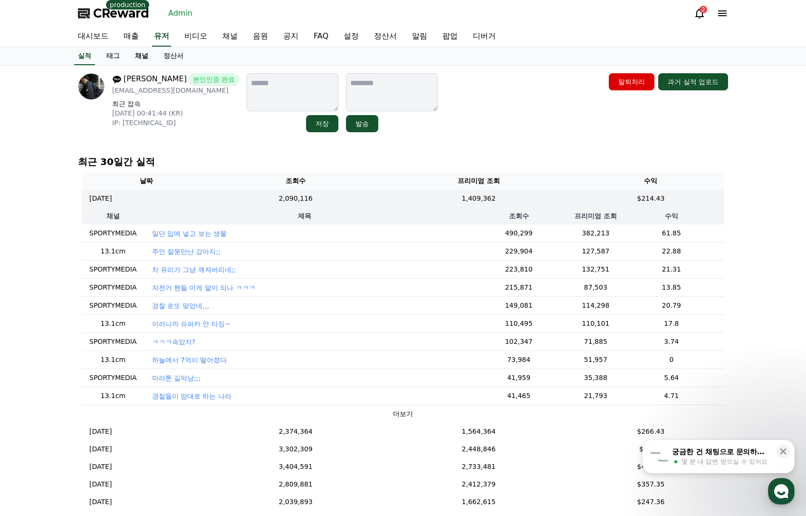
click at [140, 58] on link "채널" at bounding box center [141, 56] width 29 height 18
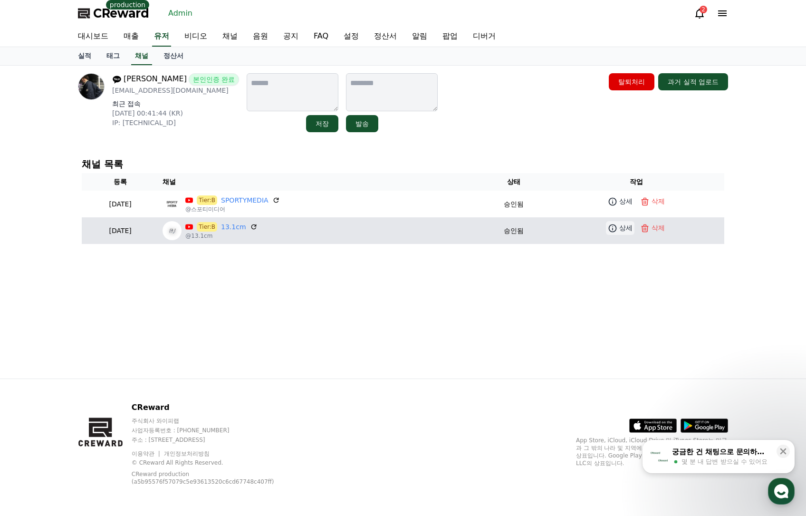
click at [615, 230] on icon at bounding box center [613, 228] width 10 height 10
click at [626, 227] on p "상세" at bounding box center [625, 228] width 13 height 10
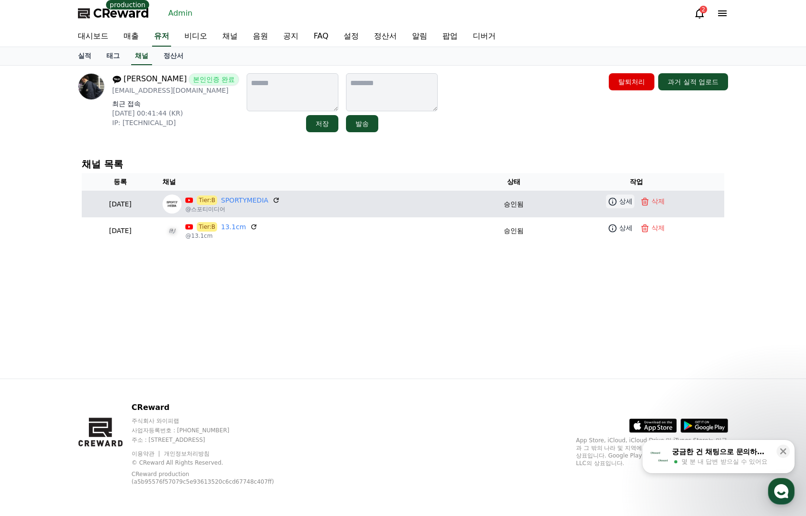
click at [621, 202] on link "상세" at bounding box center [620, 201] width 29 height 14
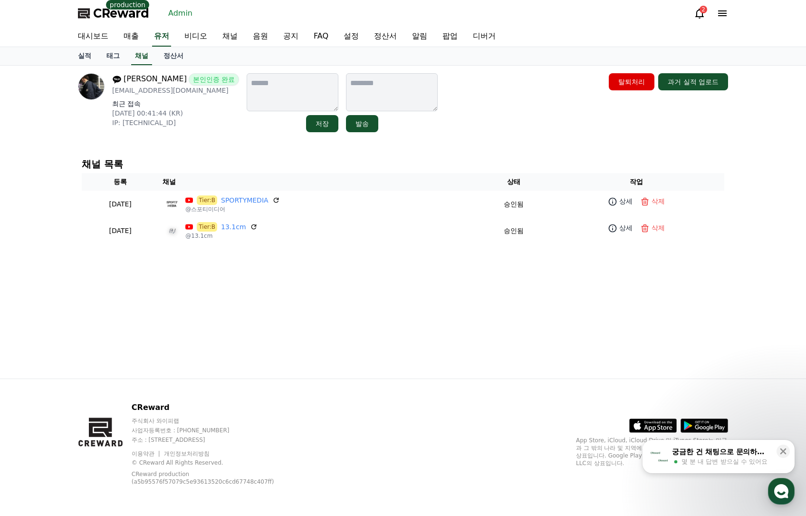
click at [472, 127] on div "노원석 본인인증 완료 wsn5870@gmail.com 최근 접속 2025-10-14 00:41:44 (KR) IP: 175.192.166.9 …" at bounding box center [403, 102] width 650 height 59
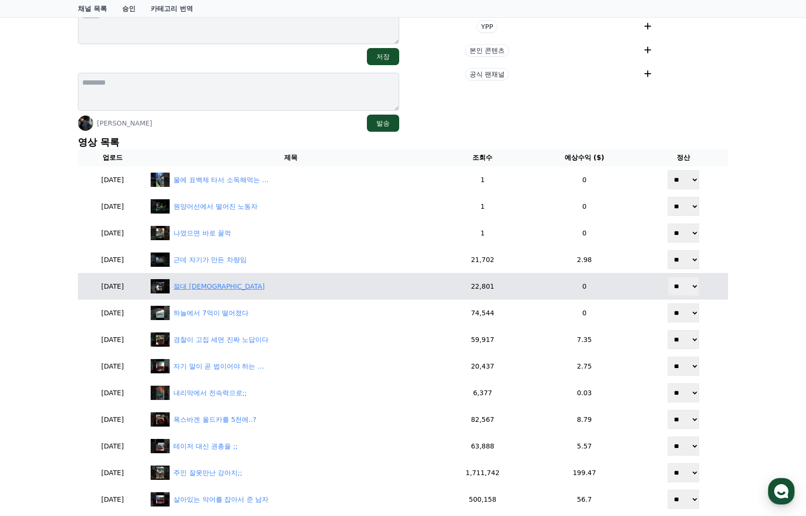
scroll to position [143, 0]
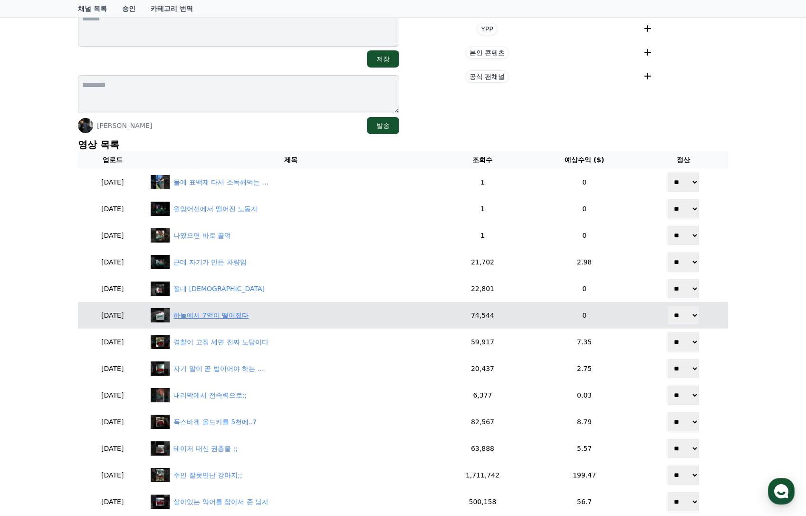
click at [218, 313] on div "하늘에서 7억이 떨어졌다" at bounding box center [210, 315] width 75 height 10
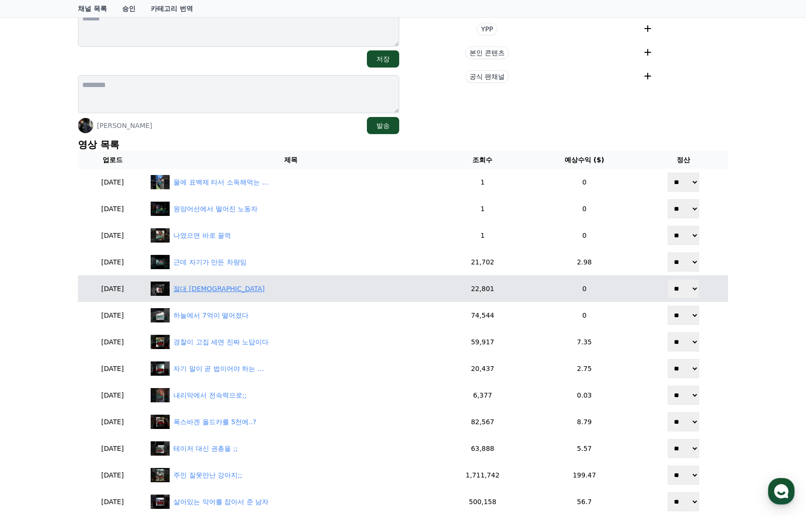
drag, startPoint x: 247, startPoint y: 299, endPoint x: 232, endPoint y: 293, distance: 15.4
click at [247, 299] on td "절대 [DEMOGRAPHIC_DATA]" at bounding box center [291, 288] width 288 height 27
click at [220, 290] on div "절대 [DEMOGRAPHIC_DATA]" at bounding box center [218, 289] width 91 height 10
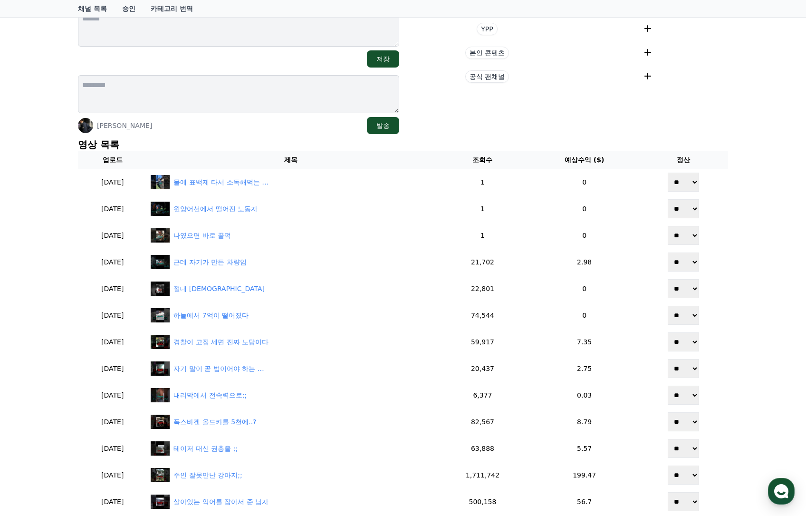
click at [532, 133] on section "현재 태그 태그 삭제 태그 추가 태그 추가 YPP 본인 콘텐츠 공식 팬채널" at bounding box center [567, 41] width 321 height 186
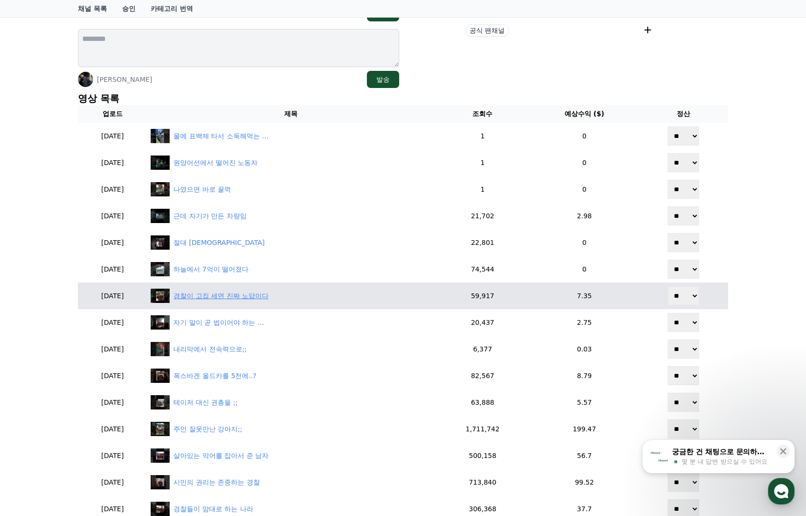
scroll to position [190, 0]
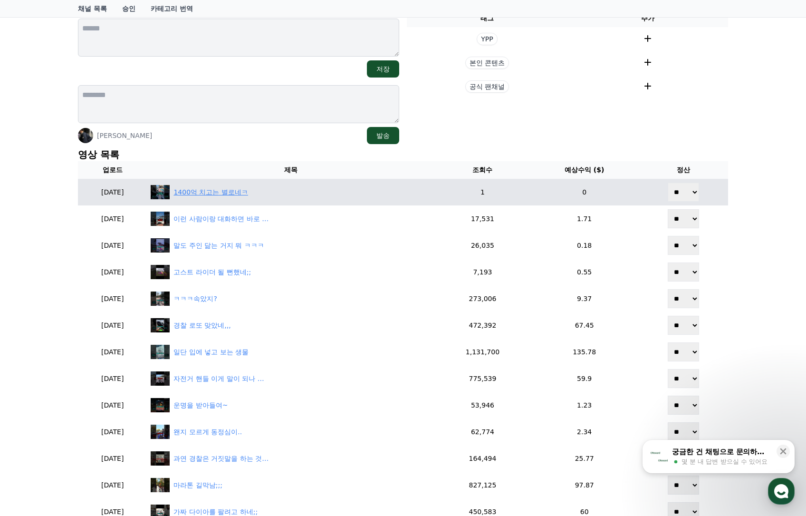
scroll to position [95, 0]
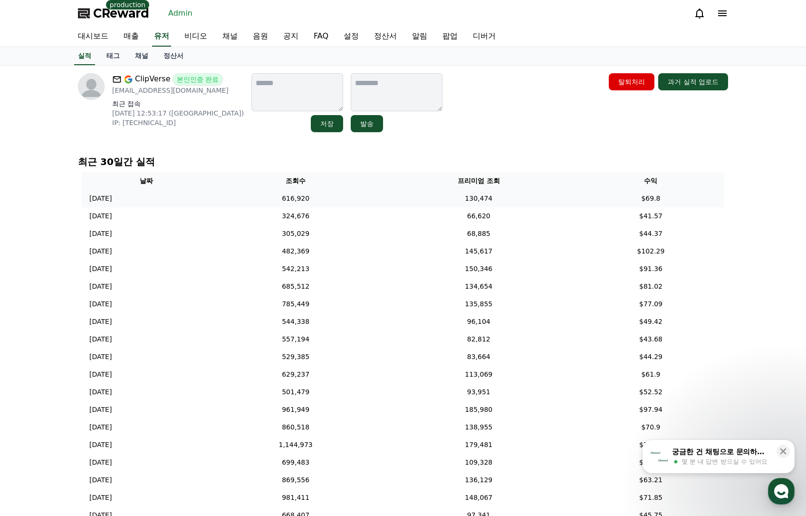
click at [283, 203] on td "616,920" at bounding box center [296, 199] width 169 height 18
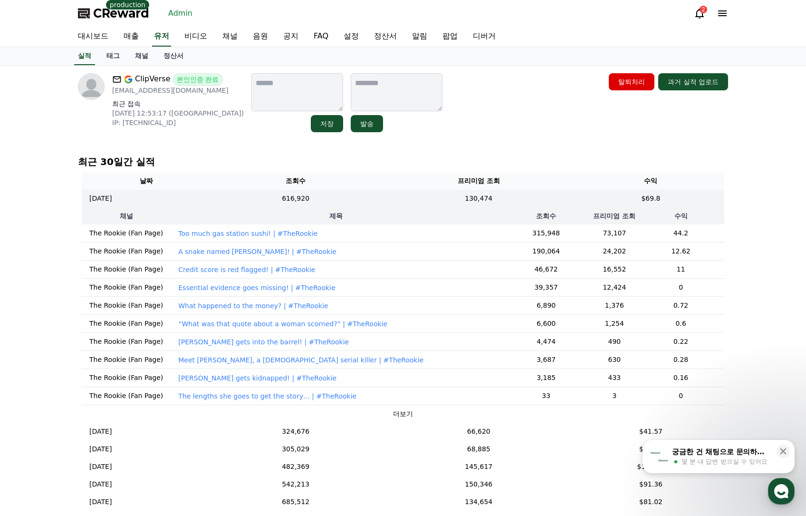
click at [246, 289] on p "Essential evidence goes missing! | #TheRookie" at bounding box center [256, 288] width 157 height 10
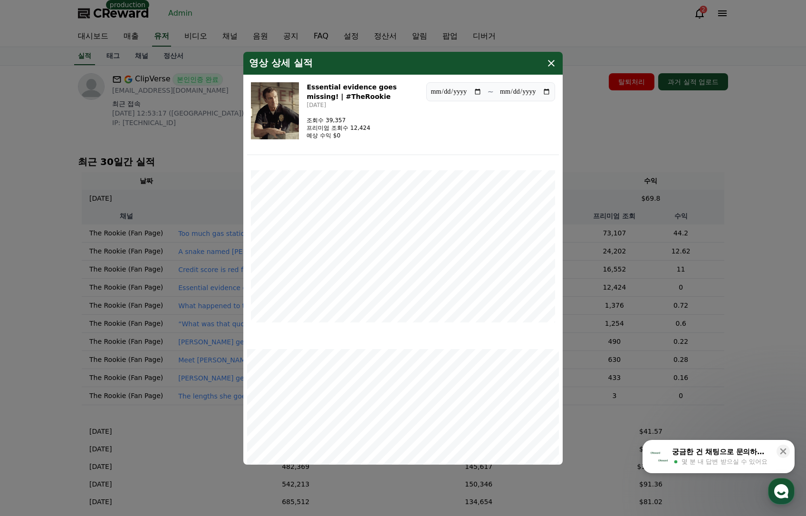
click at [276, 125] on img "modal" at bounding box center [275, 110] width 48 height 57
click at [764, 140] on button "close modal" at bounding box center [403, 258] width 806 height 516
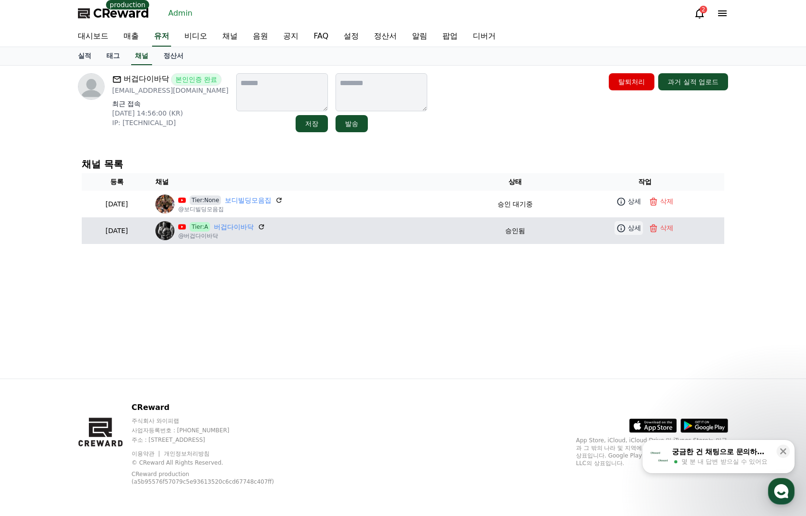
click at [635, 230] on p "상세" at bounding box center [634, 228] width 13 height 10
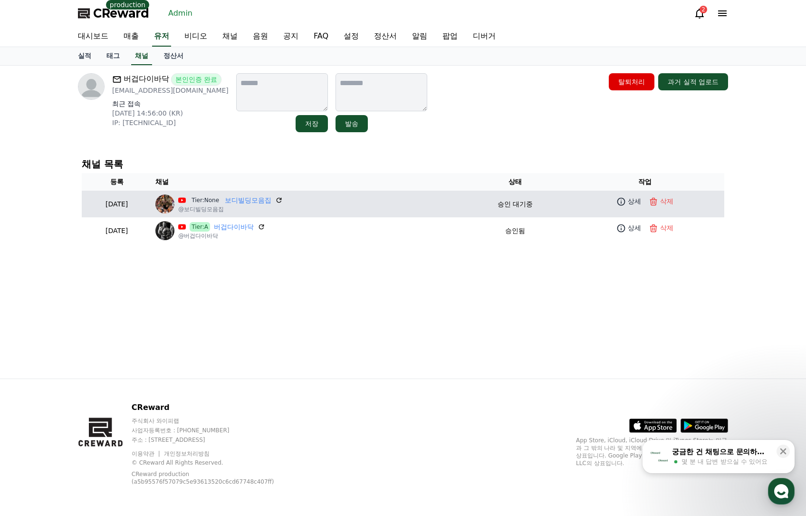
click at [283, 208] on p "@보디빌딩모음집" at bounding box center [230, 209] width 105 height 8
click at [271, 202] on link "보디빌딩모음집" at bounding box center [248, 200] width 47 height 10
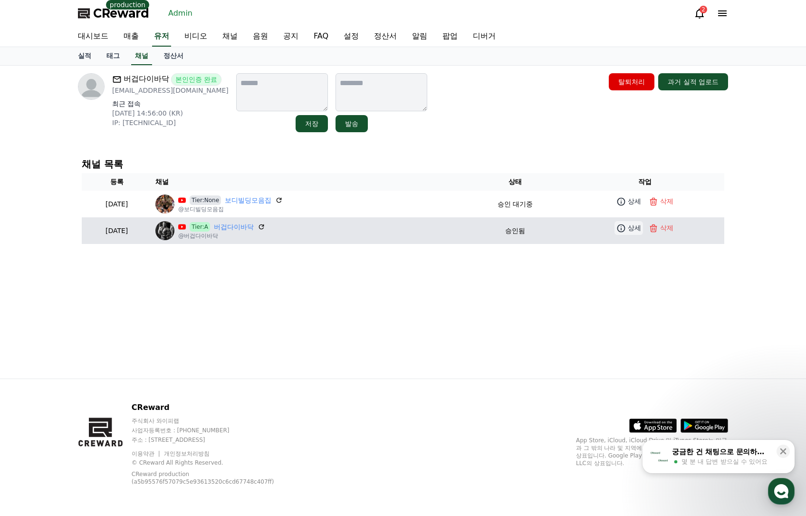
click at [617, 228] on link "상세" at bounding box center [629, 228] width 29 height 14
click at [249, 231] on link "버겁다이바닥" at bounding box center [234, 227] width 40 height 10
click at [632, 231] on p "상세" at bounding box center [634, 228] width 13 height 10
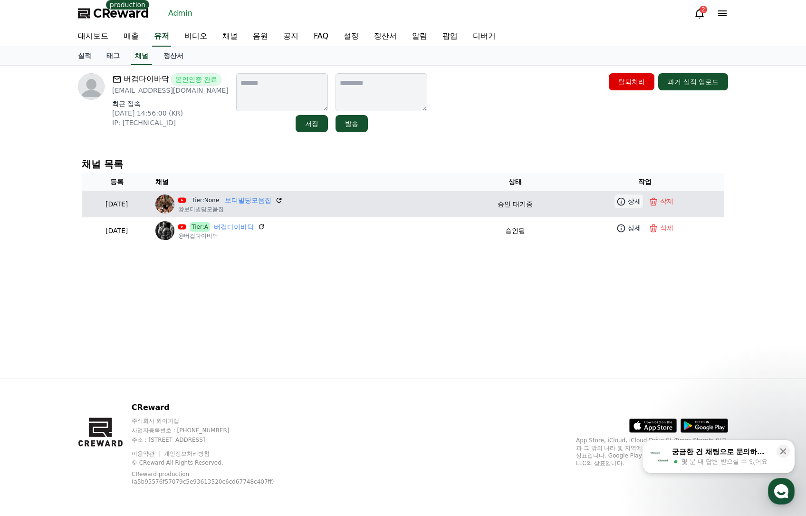
click at [635, 199] on p "상세" at bounding box center [634, 201] width 13 height 10
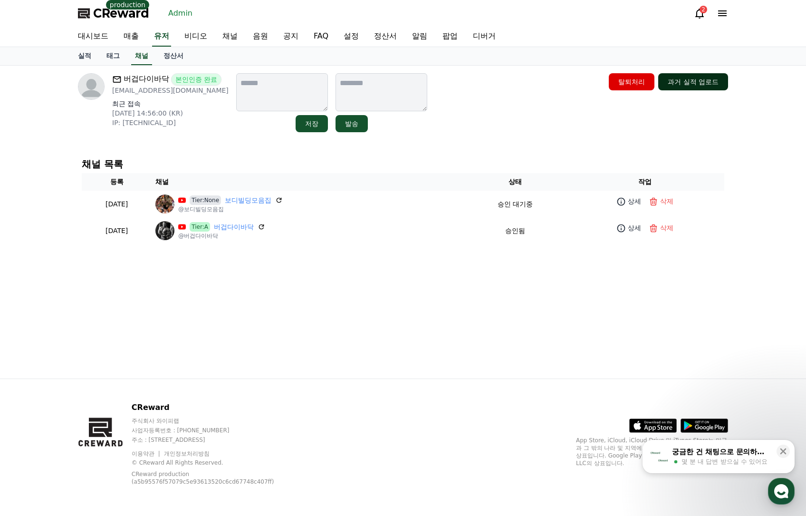
click at [710, 82] on button "과거 실적 업로드" at bounding box center [693, 81] width 70 height 17
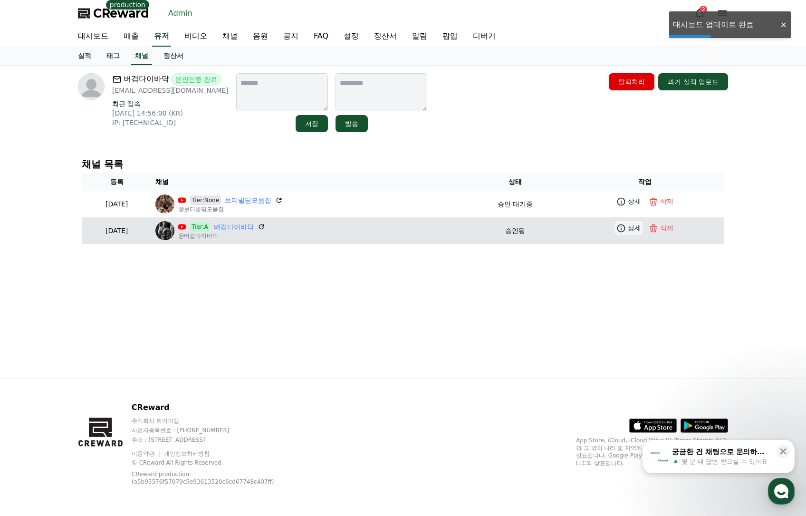
click at [630, 227] on p "상세" at bounding box center [634, 228] width 13 height 10
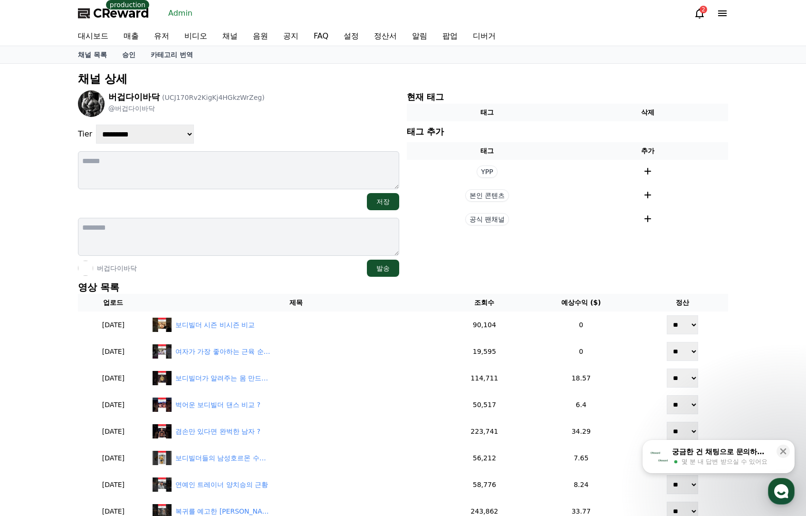
click at [461, 266] on section "현재 태그 태그 삭제 태그 추가 태그 추가 YPP 본인 콘텐츠 공식 팬채널" at bounding box center [567, 183] width 321 height 186
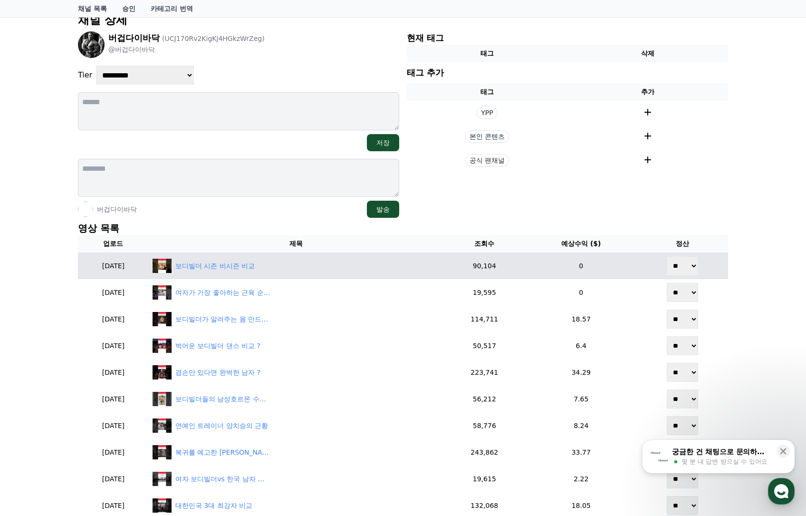
scroll to position [48, 0]
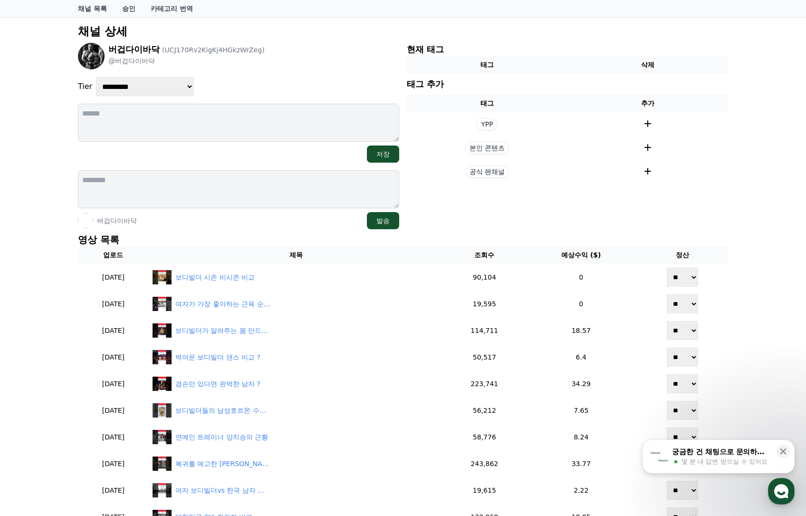
click at [250, 231] on div "**********" at bounding box center [403, 324] width 658 height 609
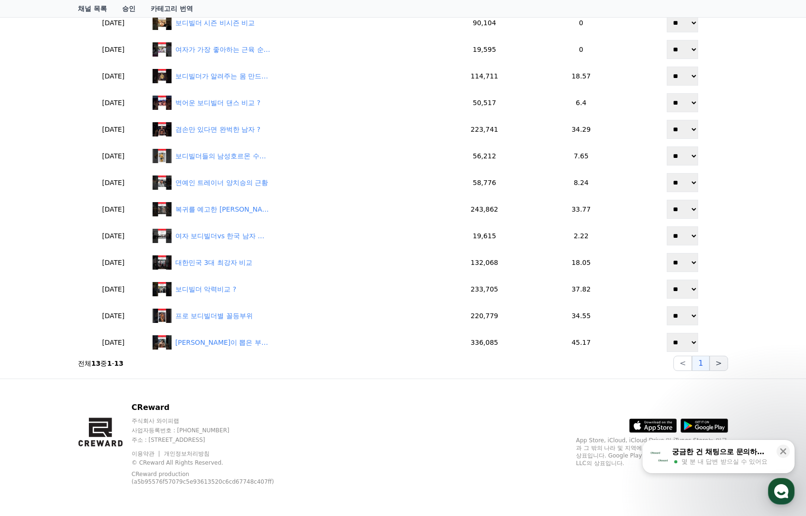
click at [719, 367] on button ">" at bounding box center [719, 363] width 19 height 15
click at [506, 402] on div "CReward 주식회사 와이피랩 사업자등록번호 : 655-81-03655 주소 : 경기도 김포시 양촌읍 양곡로 495, 3층 305-비이16호…" at bounding box center [402, 447] width 665 height 137
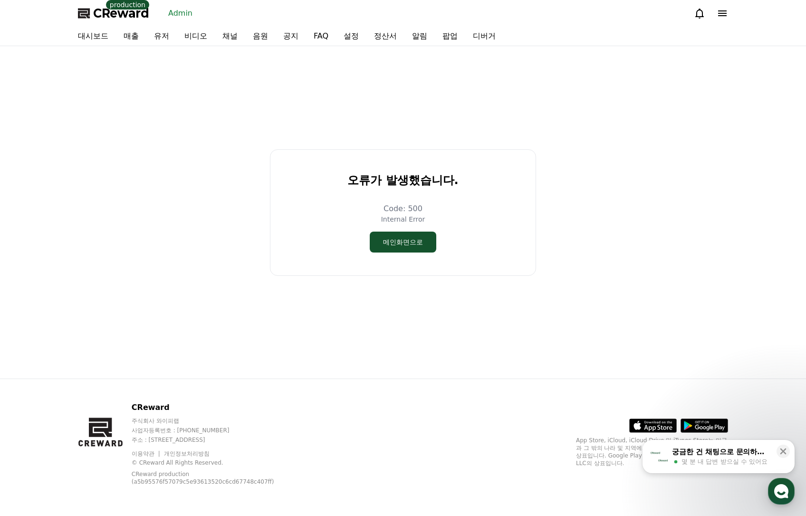
click at [539, 333] on div "오류가 발생했습니다. Code: 500 Internal Error 메인화면으로" at bounding box center [403, 212] width 658 height 325
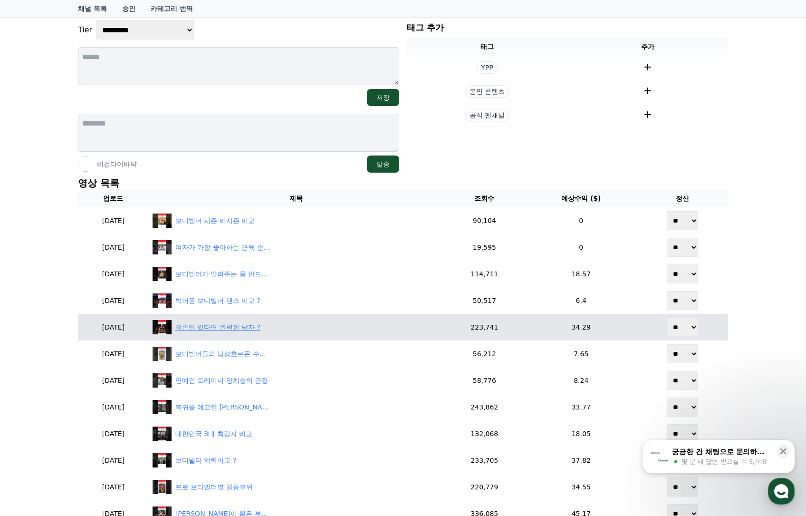
scroll to position [143, 0]
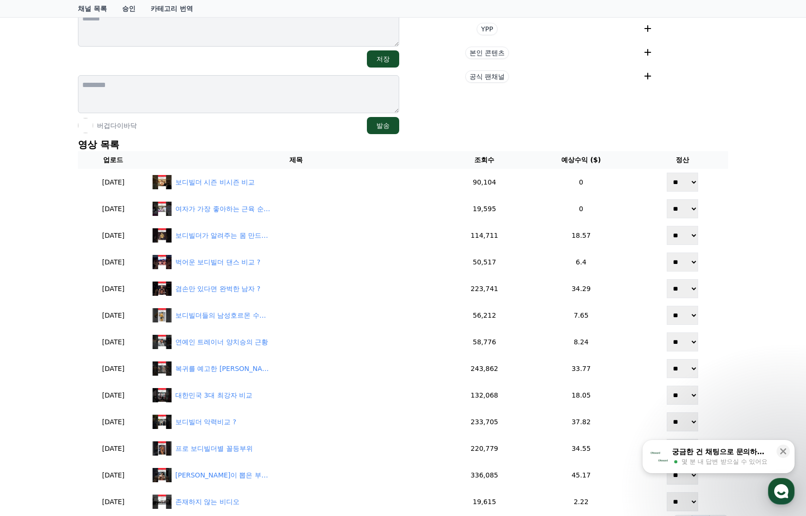
click at [618, 119] on section "현재 태그 태그 삭제 태그 추가 태그 추가 YPP 본인 콘텐츠 공식 팬채널" at bounding box center [567, 41] width 321 height 186
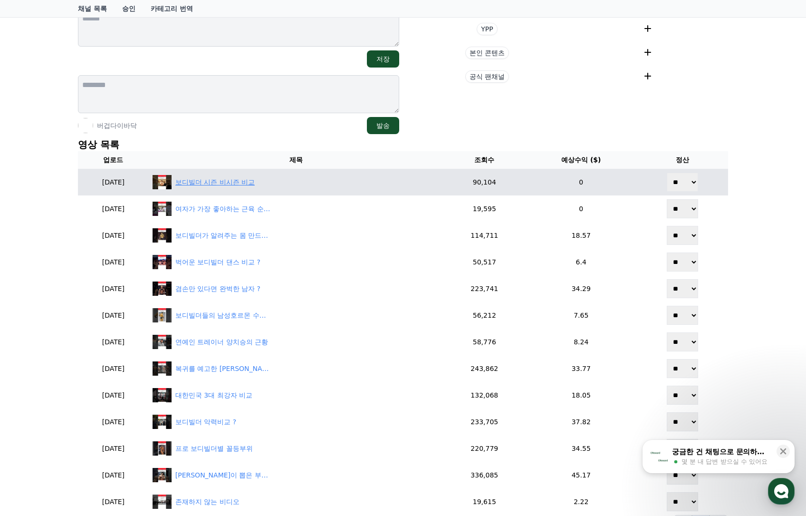
click at [252, 183] on div "보디빌더 시즌 비시즌 비교" at bounding box center [214, 182] width 79 height 10
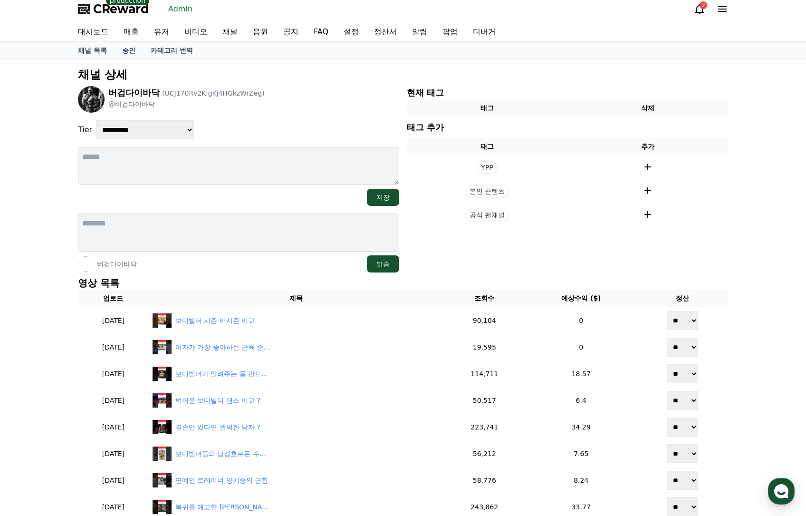
scroll to position [0, 0]
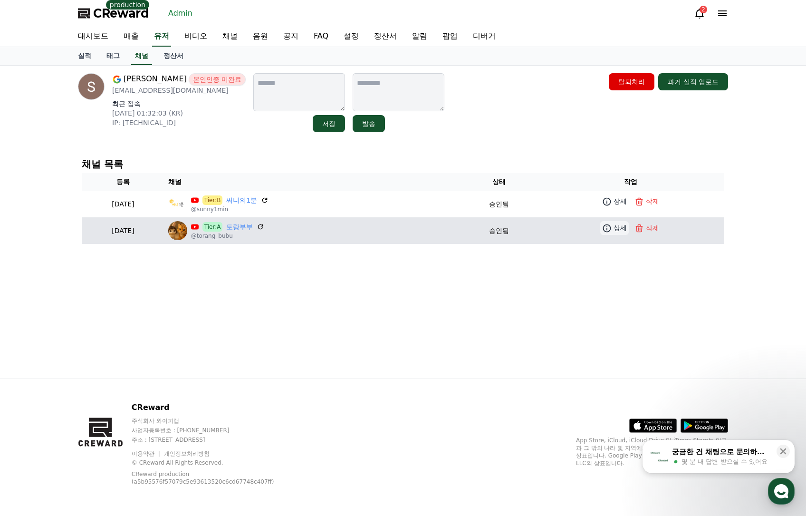
click at [617, 230] on p "상세" at bounding box center [620, 228] width 13 height 10
click at [253, 227] on link "토랑부부" at bounding box center [239, 227] width 27 height 10
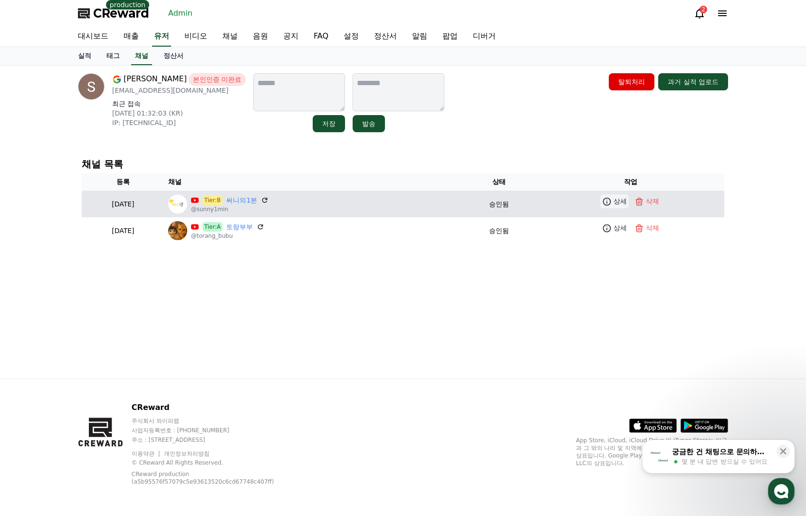
click at [612, 205] on icon at bounding box center [607, 202] width 10 height 10
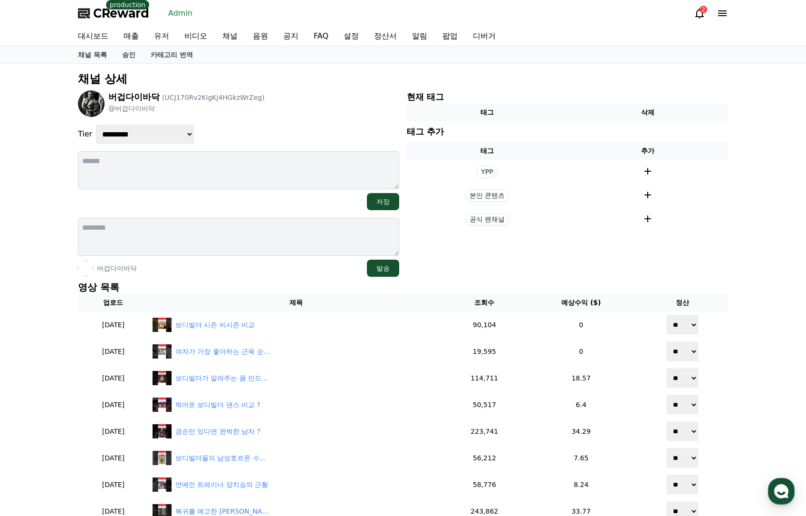
click at [168, 38] on link "유저" at bounding box center [161, 36] width 30 height 19
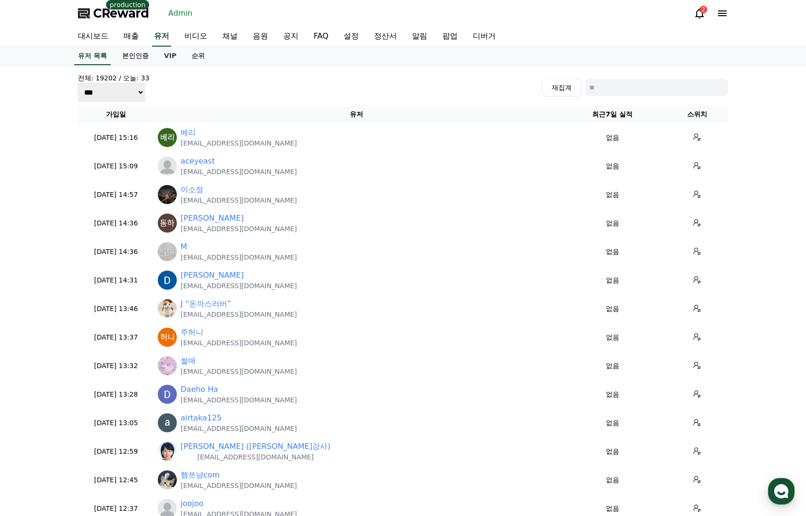
click at [623, 86] on input at bounding box center [657, 87] width 143 height 17
paste input "**********"
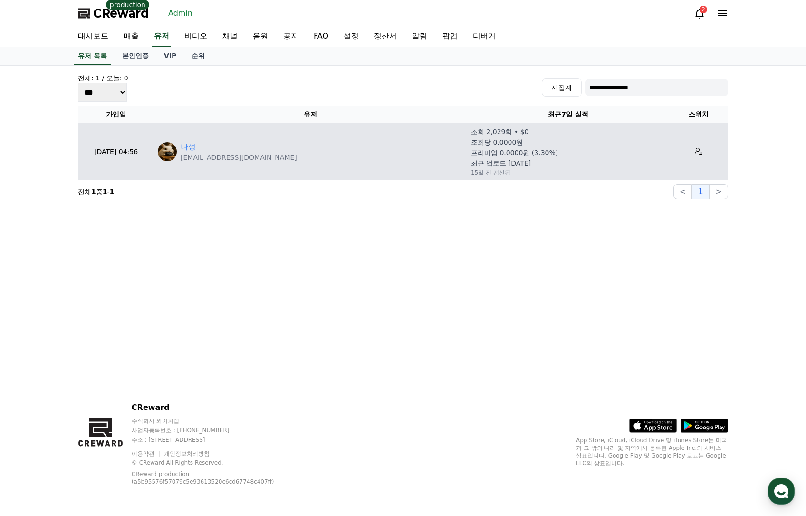
click at [194, 141] on link "나성" at bounding box center [188, 146] width 15 height 11
click at [189, 144] on link "나성" at bounding box center [188, 146] width 15 height 11
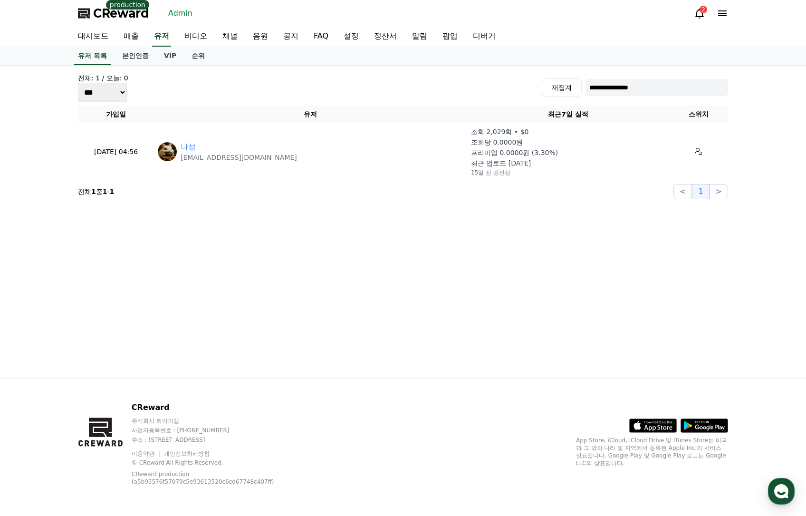
click at [642, 91] on input "**********" at bounding box center [657, 87] width 143 height 17
paste input "*******"
type input "**********"
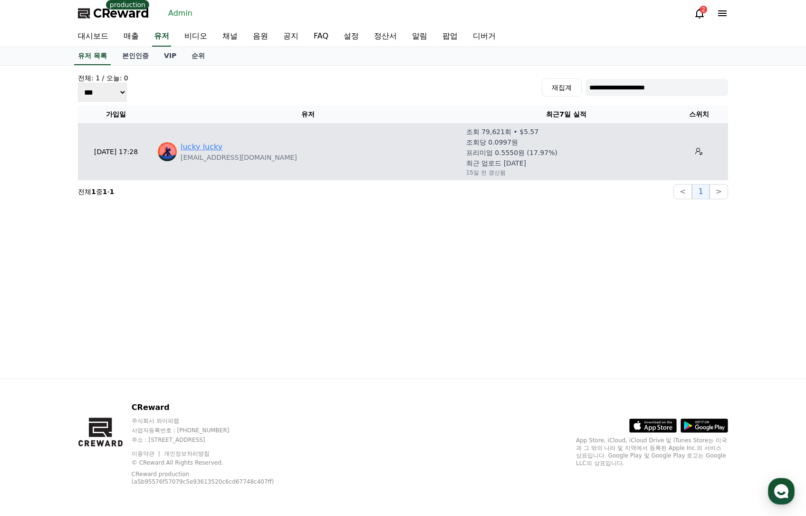
click at [211, 145] on link "lucky lucky" at bounding box center [202, 146] width 42 height 11
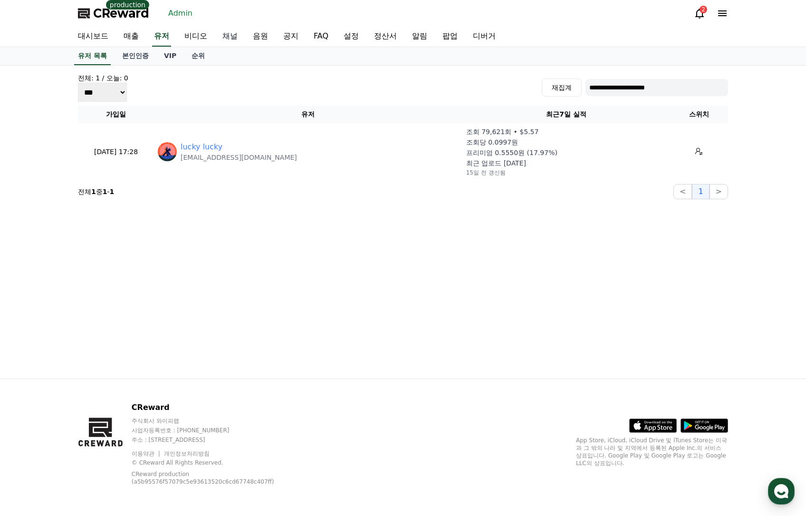
click at [225, 34] on link "채널" at bounding box center [230, 37] width 30 height 20
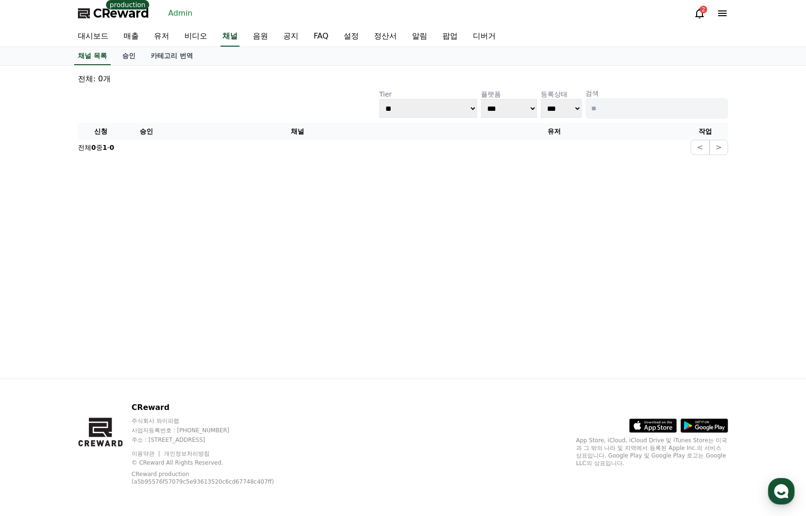
click at [625, 99] on input at bounding box center [657, 108] width 143 height 21
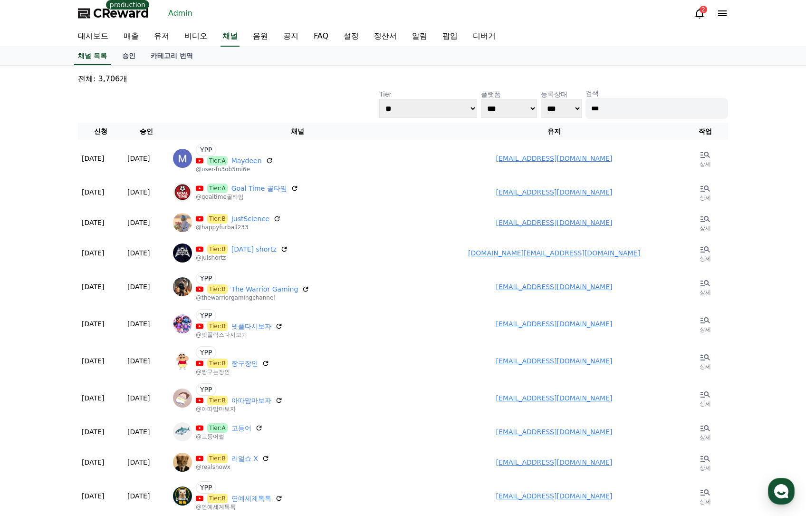
type input "***"
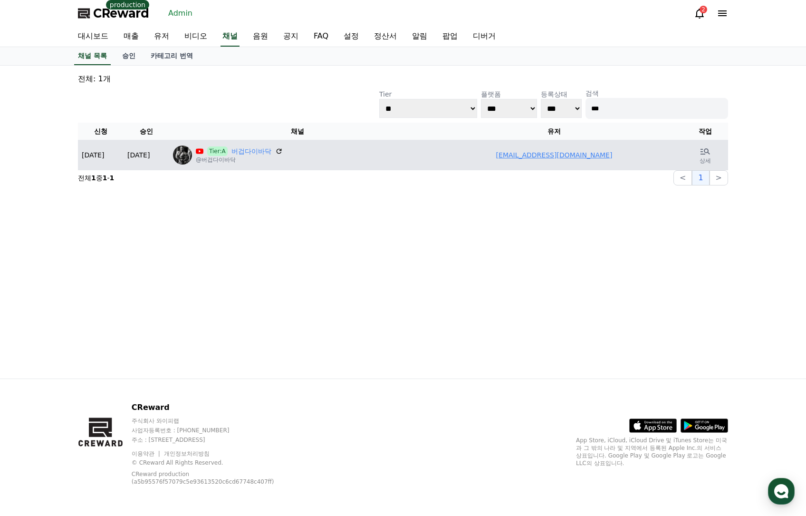
click at [549, 154] on link "[EMAIL_ADDRESS][DOMAIN_NAME]" at bounding box center [554, 155] width 116 height 8
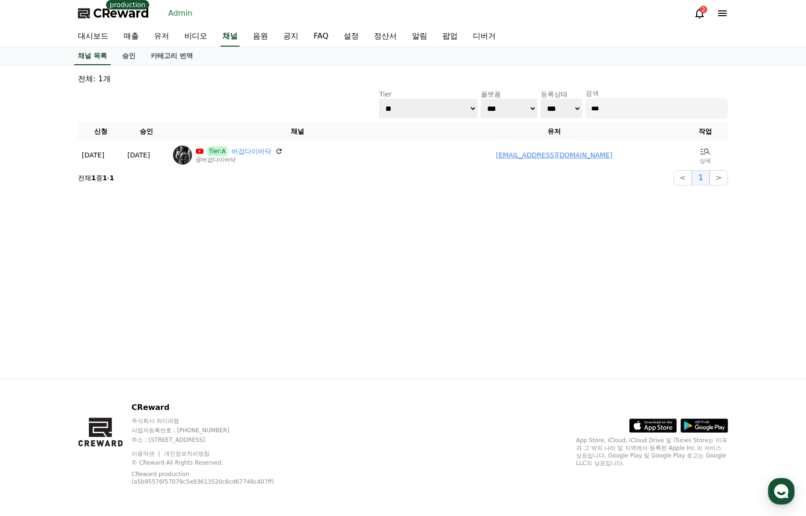
click at [161, 36] on link "유저" at bounding box center [161, 37] width 30 height 20
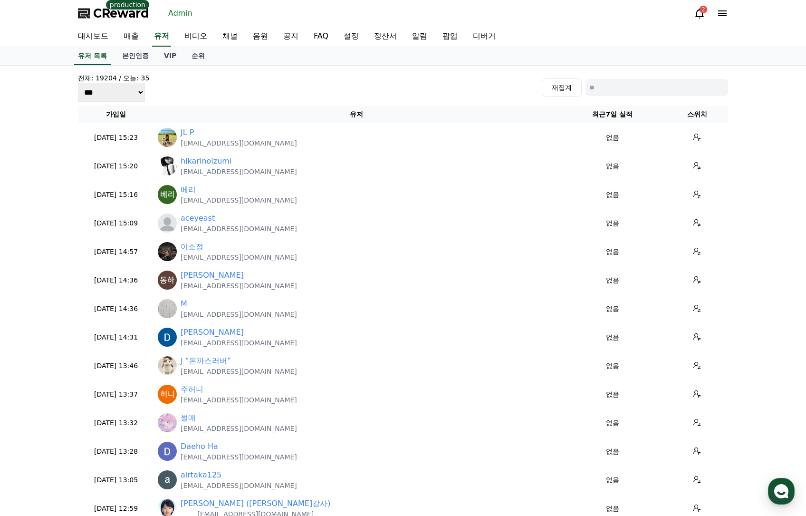
click at [629, 89] on input at bounding box center [657, 87] width 143 height 17
paste input "**********"
type input "**********"
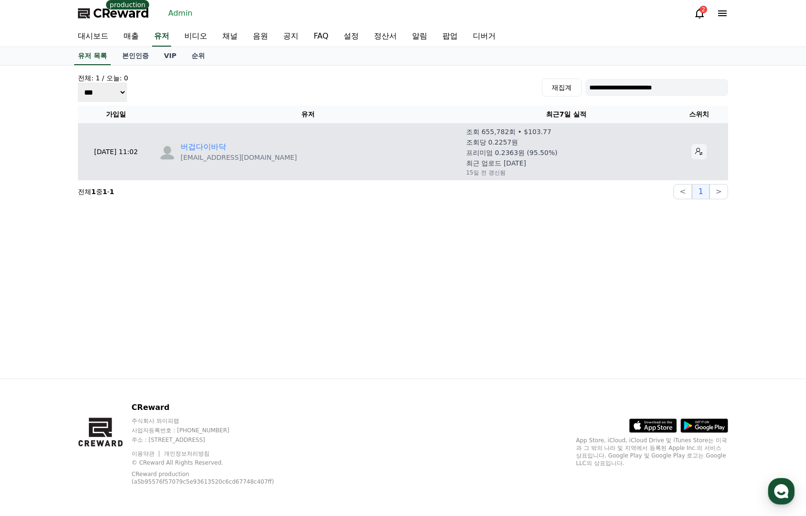
click at [699, 154] on icon at bounding box center [699, 152] width 8 height 8
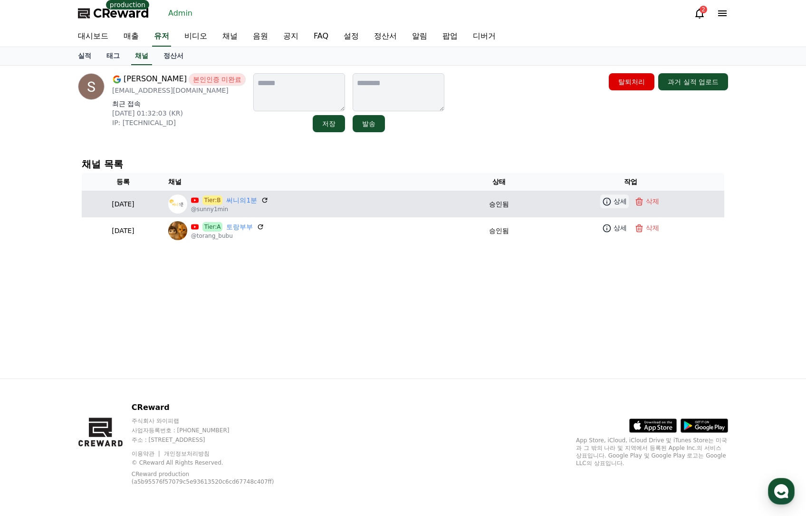
click at [612, 205] on icon at bounding box center [607, 202] width 10 height 10
click at [612, 198] on icon at bounding box center [607, 202] width 10 height 10
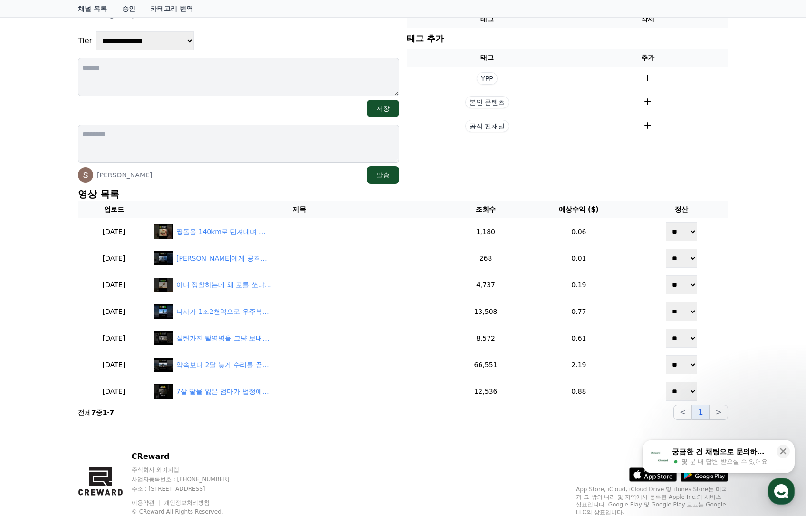
scroll to position [95, 0]
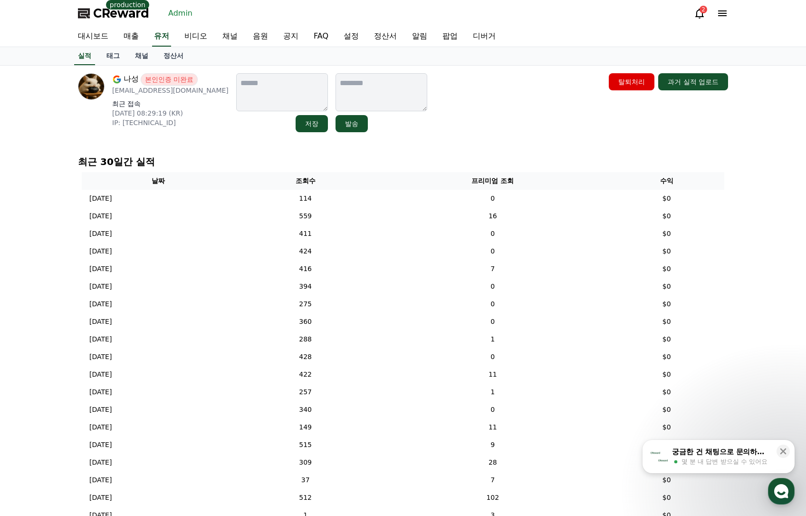
click at [534, 116] on div "나성 본인인증 미완료 usdbam@gmail.com 최근 접속 2025-10-12 08:29:19 (KR) IP: 221.151.157.9 저…" at bounding box center [403, 102] width 650 height 59
click at [151, 60] on link "채널" at bounding box center [141, 56] width 29 height 18
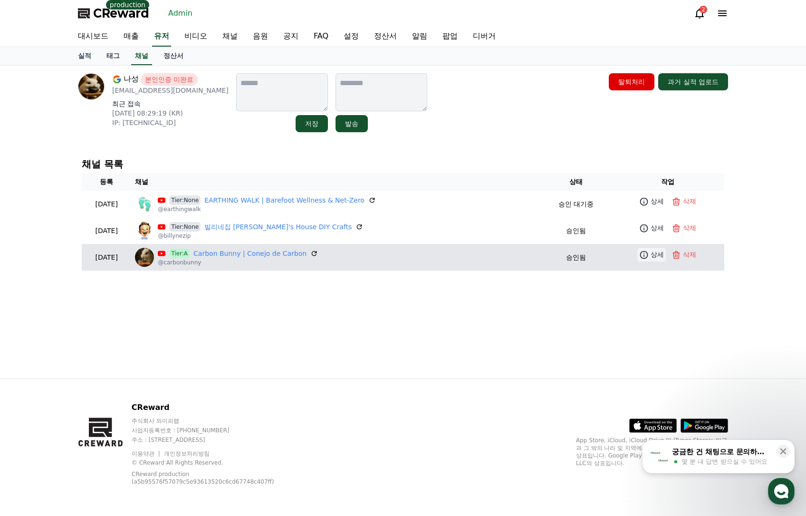
click at [650, 254] on link "상세" at bounding box center [651, 255] width 29 height 14
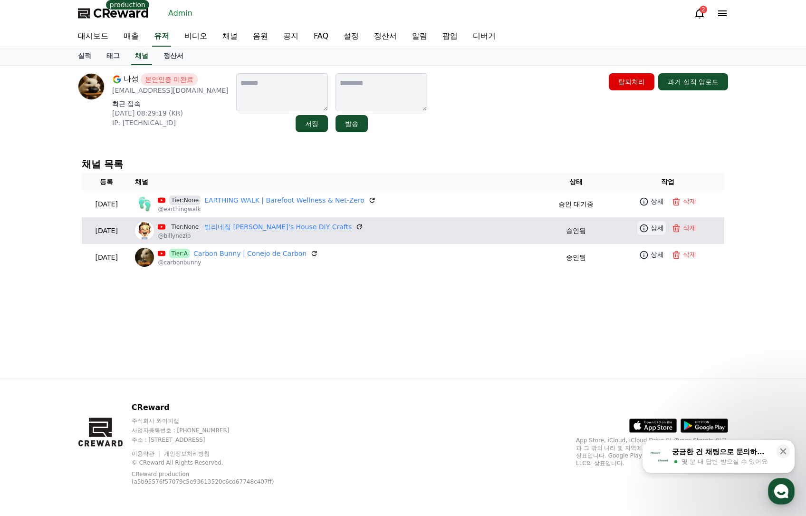
click at [653, 231] on p "상세" at bounding box center [657, 228] width 13 height 10
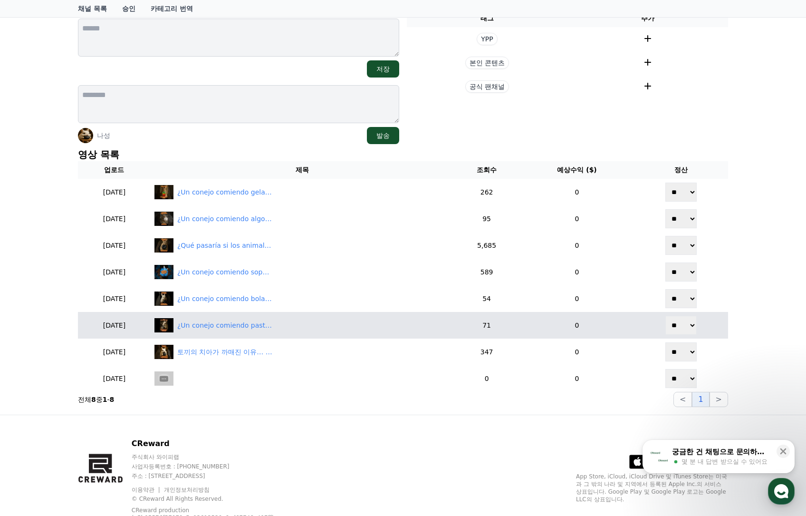
scroll to position [169, 0]
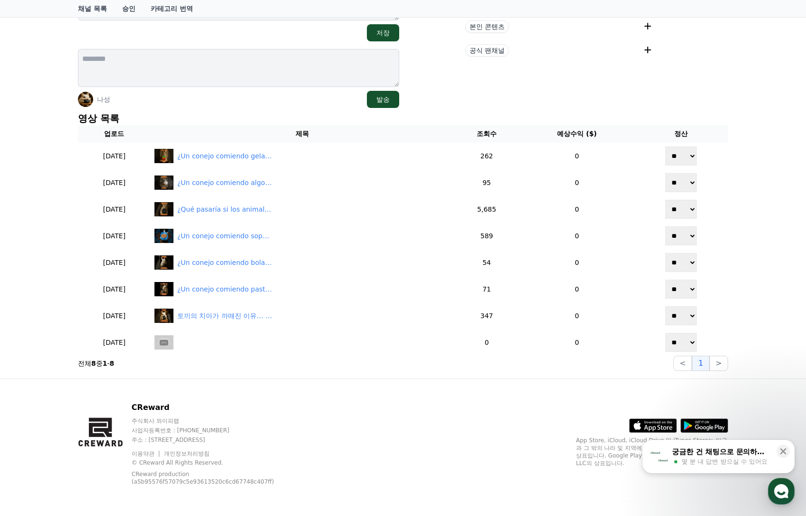
click at [755, 242] on div "**********" at bounding box center [403, 136] width 806 height 483
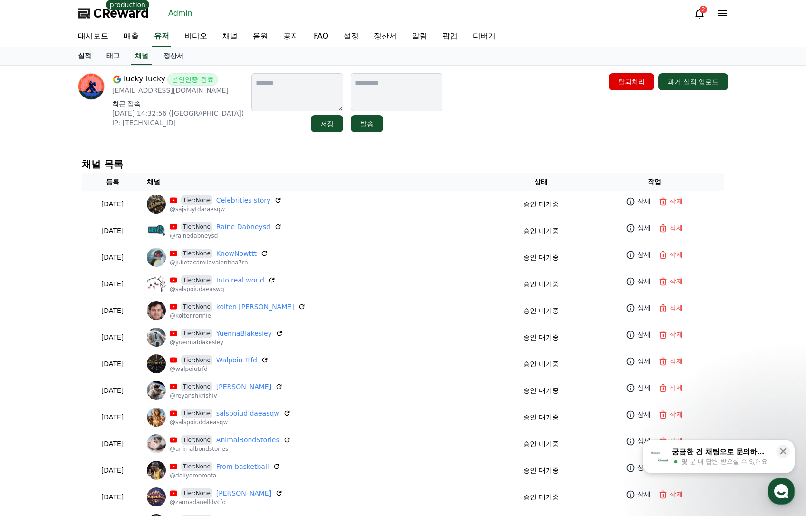
click at [87, 56] on link "실적" at bounding box center [84, 56] width 29 height 18
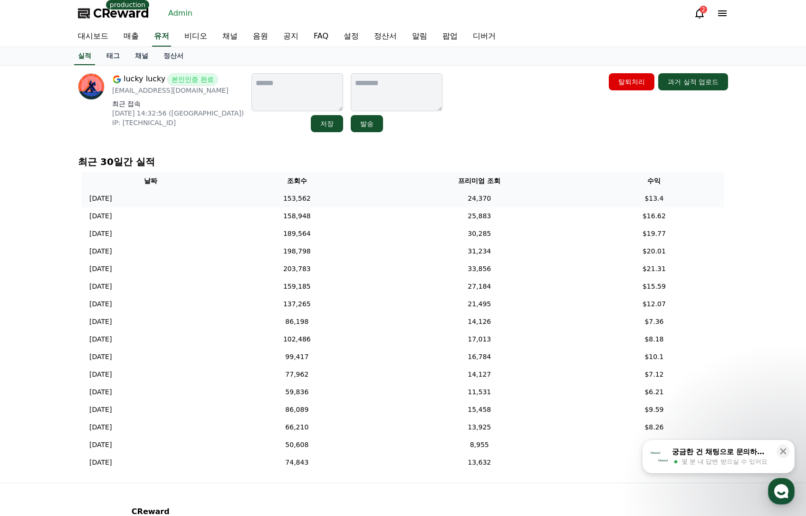
drag, startPoint x: 548, startPoint y: 191, endPoint x: 548, endPoint y: 196, distance: 5.7
click at [548, 192] on td "24,370" at bounding box center [479, 199] width 209 height 18
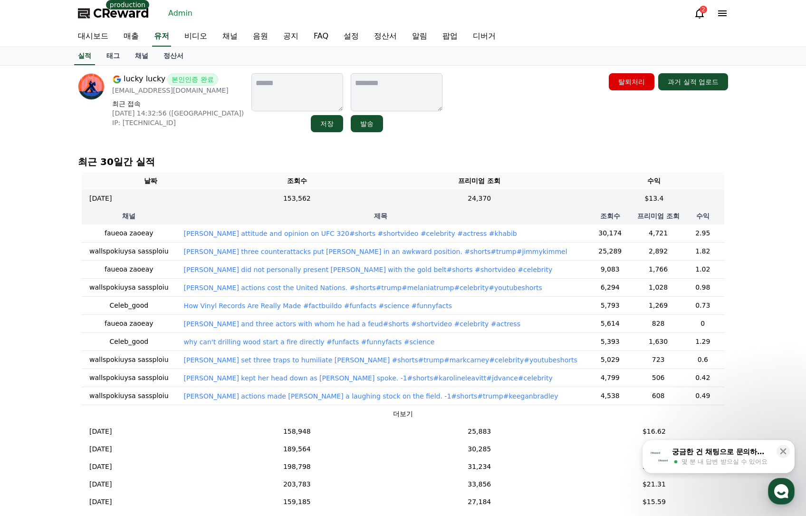
click at [508, 112] on div "lucky lucky 본인인증 완료 yuchujing4084@gmail.com 최근 접속 2025-09-29 14:32:56 (US) IP: …" at bounding box center [403, 102] width 650 height 59
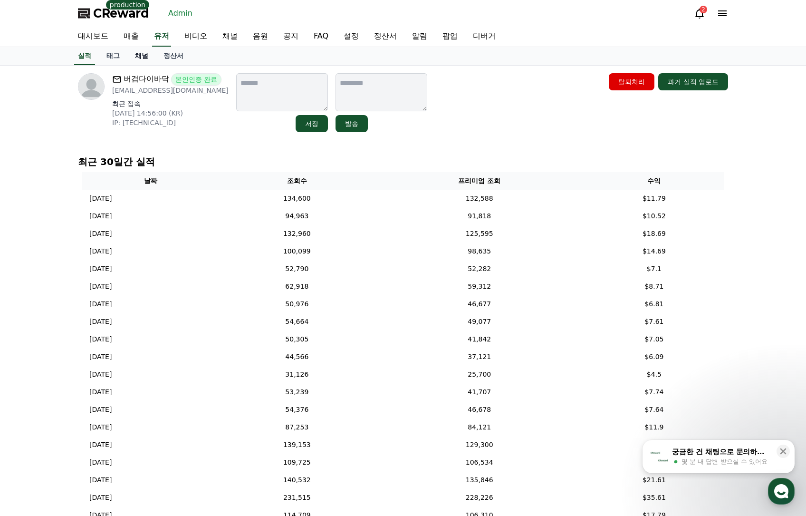
click at [140, 57] on link "채널" at bounding box center [141, 56] width 29 height 18
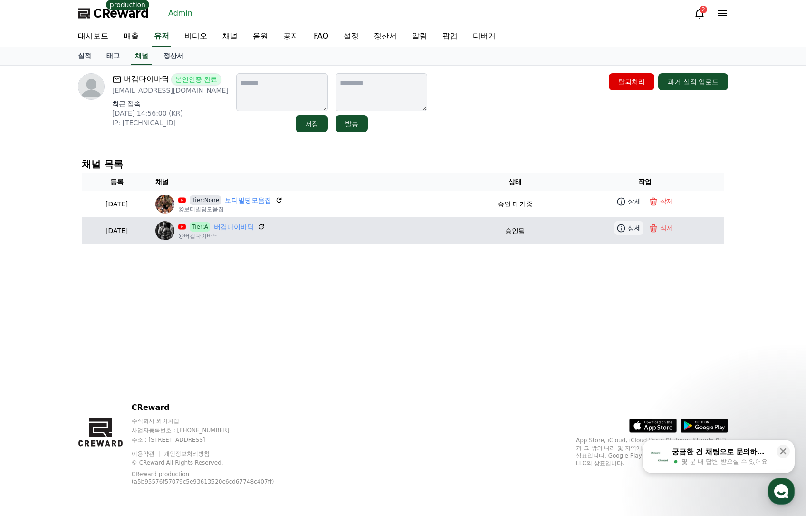
click at [623, 232] on icon at bounding box center [621, 228] width 10 height 10
click at [619, 230] on icon at bounding box center [621, 228] width 10 height 10
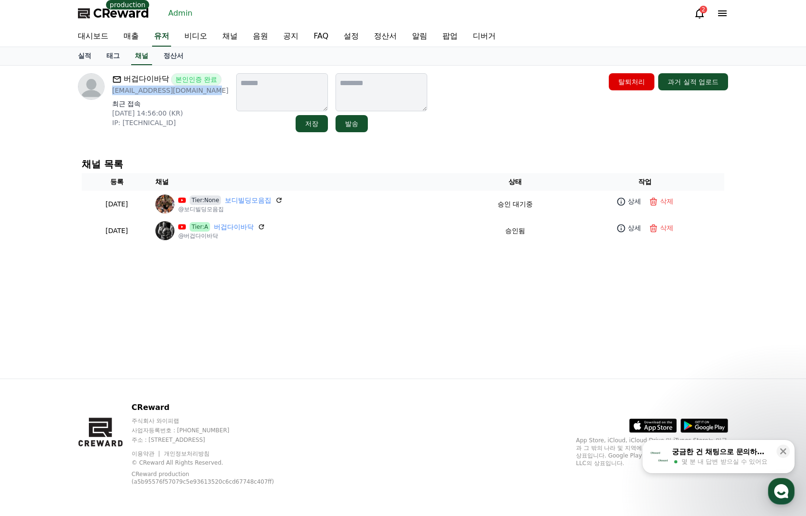
drag, startPoint x: 205, startPoint y: 93, endPoint x: 112, endPoint y: 94, distance: 93.6
click at [112, 94] on div "버겁다이바닥 본인인증 완료 tjdrhdgkwkwpqkf1@gmail.com 최근 접속 2025-10-14 14:56:00 (KR) IP: 11…" at bounding box center [153, 102] width 151 height 59
copy p "tjdrhdgkwkwpqkf1@gmail.com"
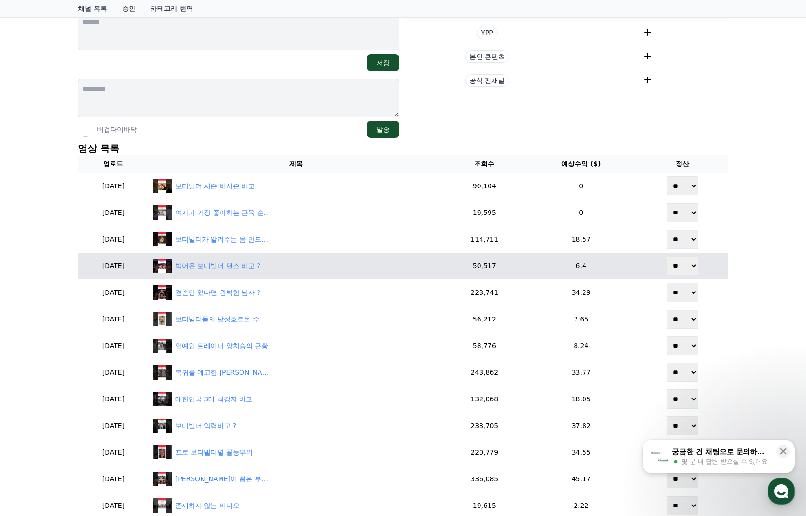
scroll to position [143, 0]
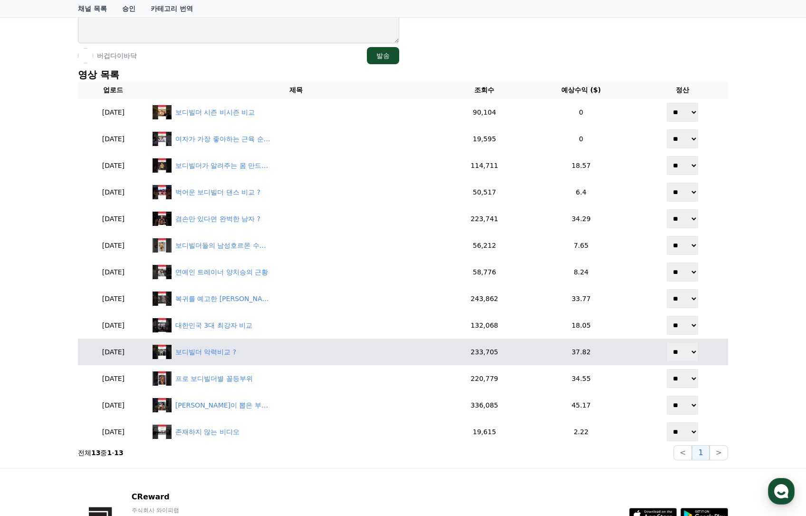
scroll to position [207, 0]
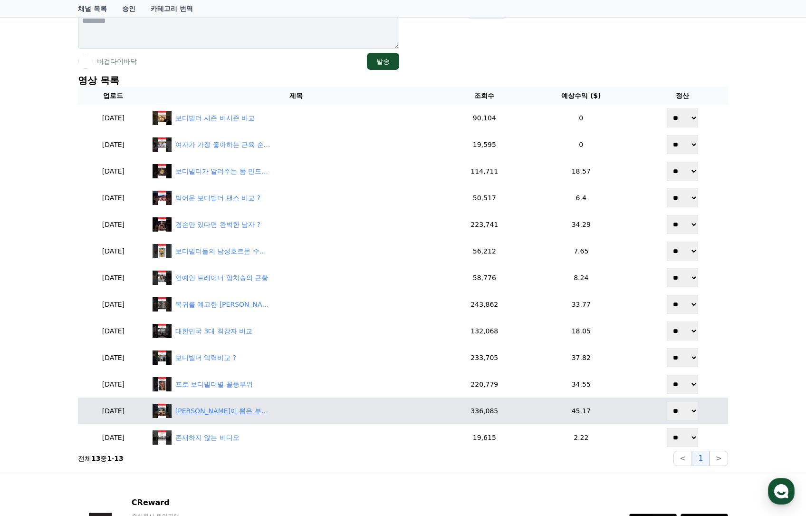
click at [232, 411] on div "[PERSON_NAME]이 뽑은 부위별 최고의 운동 ?" at bounding box center [222, 411] width 95 height 10
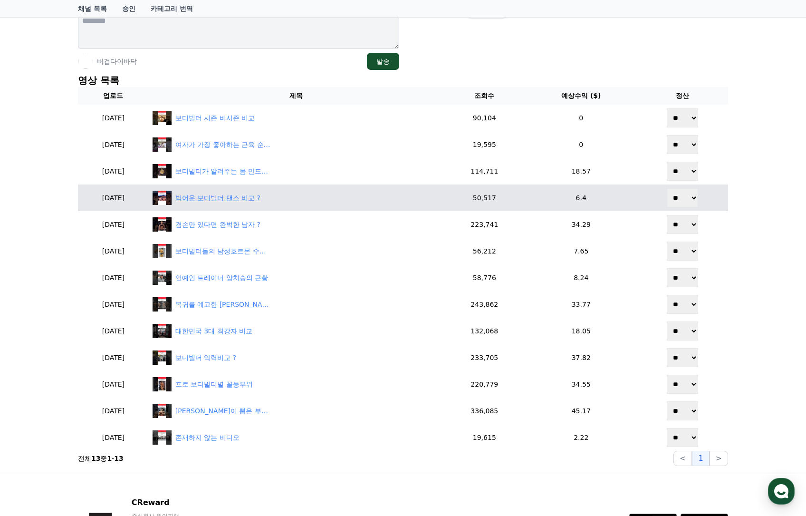
click at [252, 202] on div "벅어운 보디빌더 댄스 비교 ?" at bounding box center [217, 198] width 85 height 10
